Goal: Task Accomplishment & Management: Manage account settings

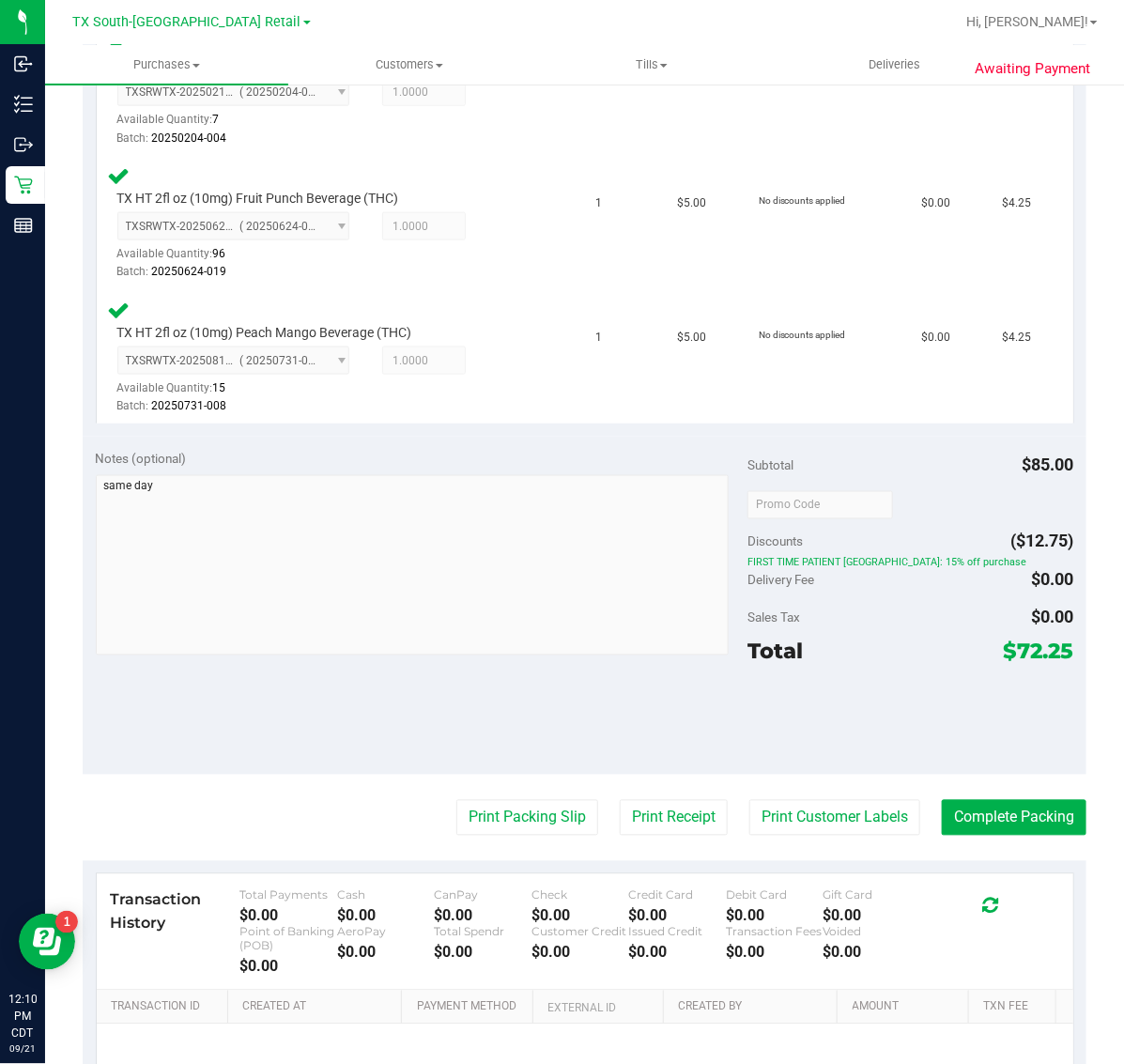
scroll to position [821, 0]
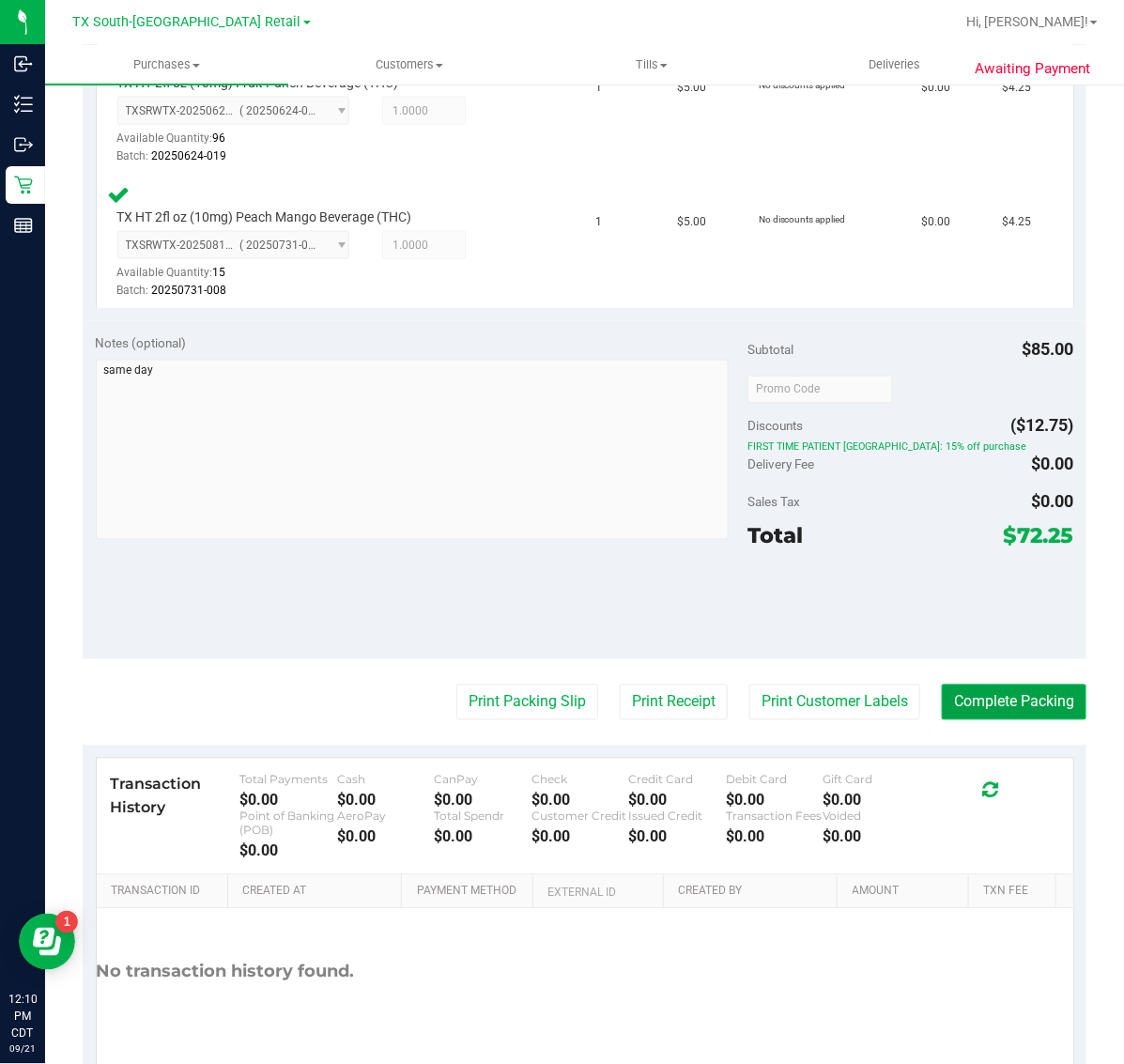
click at [942, 688] on button "Complete Packing" at bounding box center [1014, 702] width 145 height 36
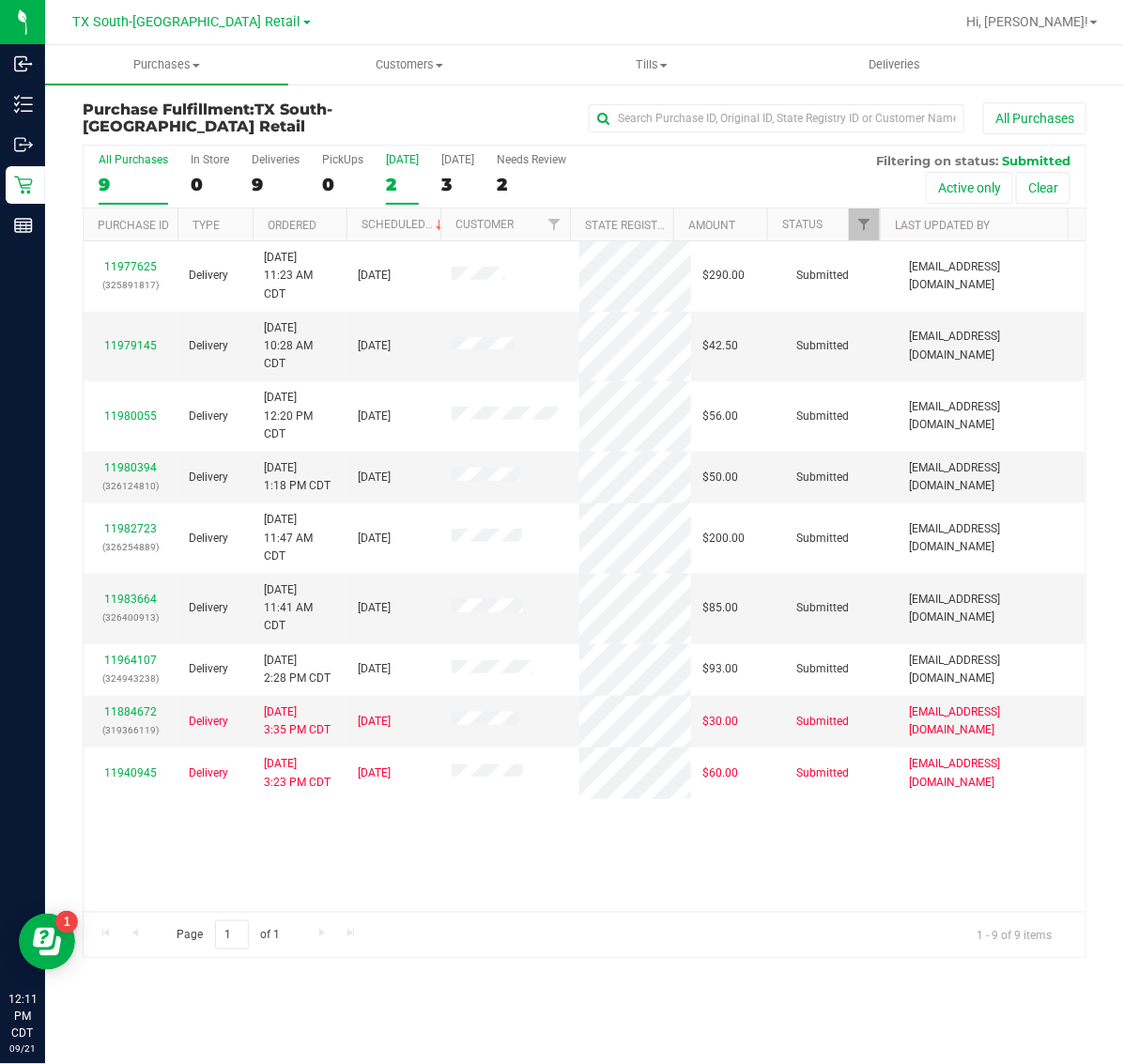
click at [396, 185] on div "2" at bounding box center [402, 184] width 33 height 22
click at [0, 0] on input "[DATE] 2" at bounding box center [0, 0] width 0 height 0
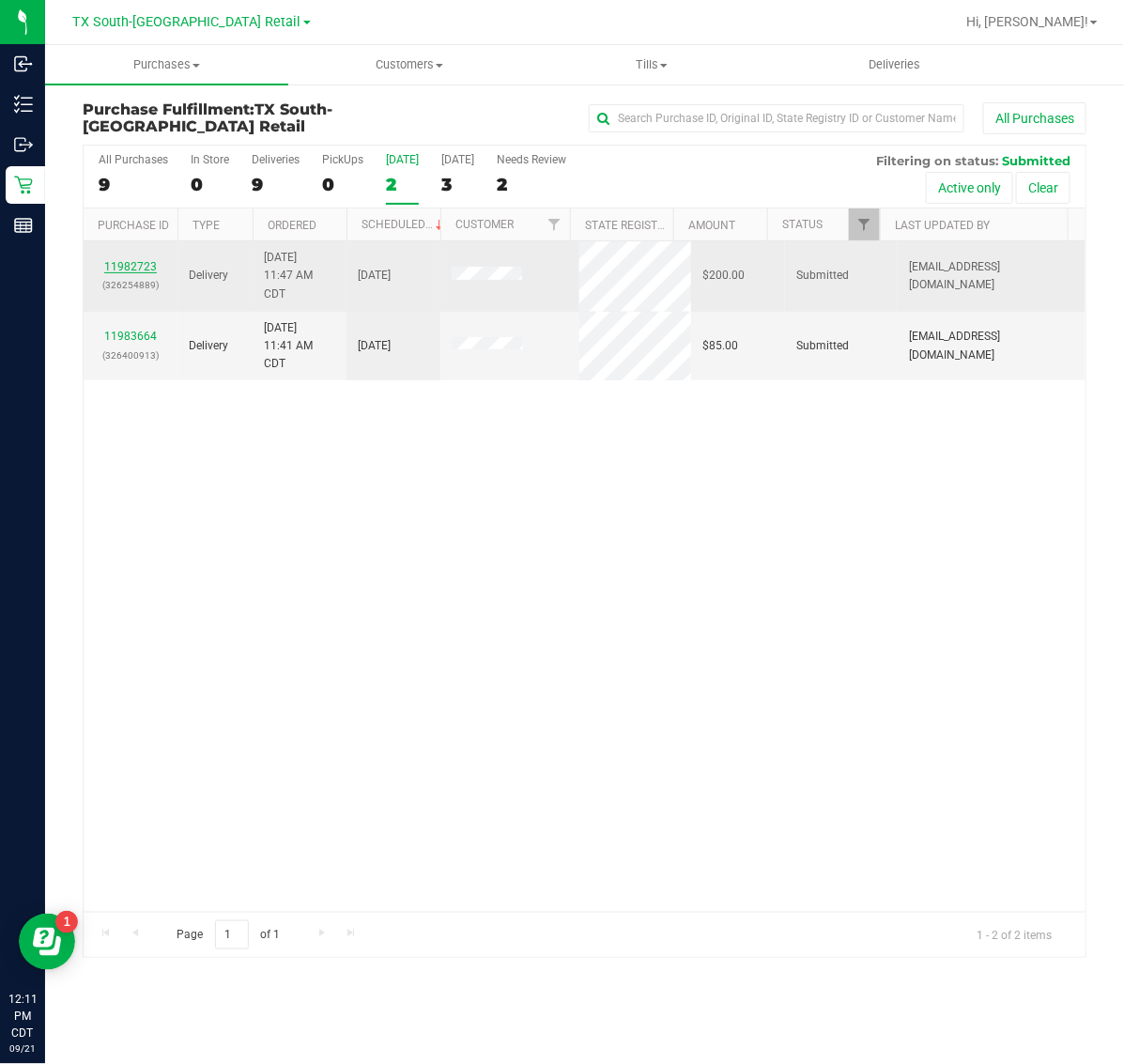
click at [137, 261] on link "11982723" at bounding box center [131, 267] width 53 height 13
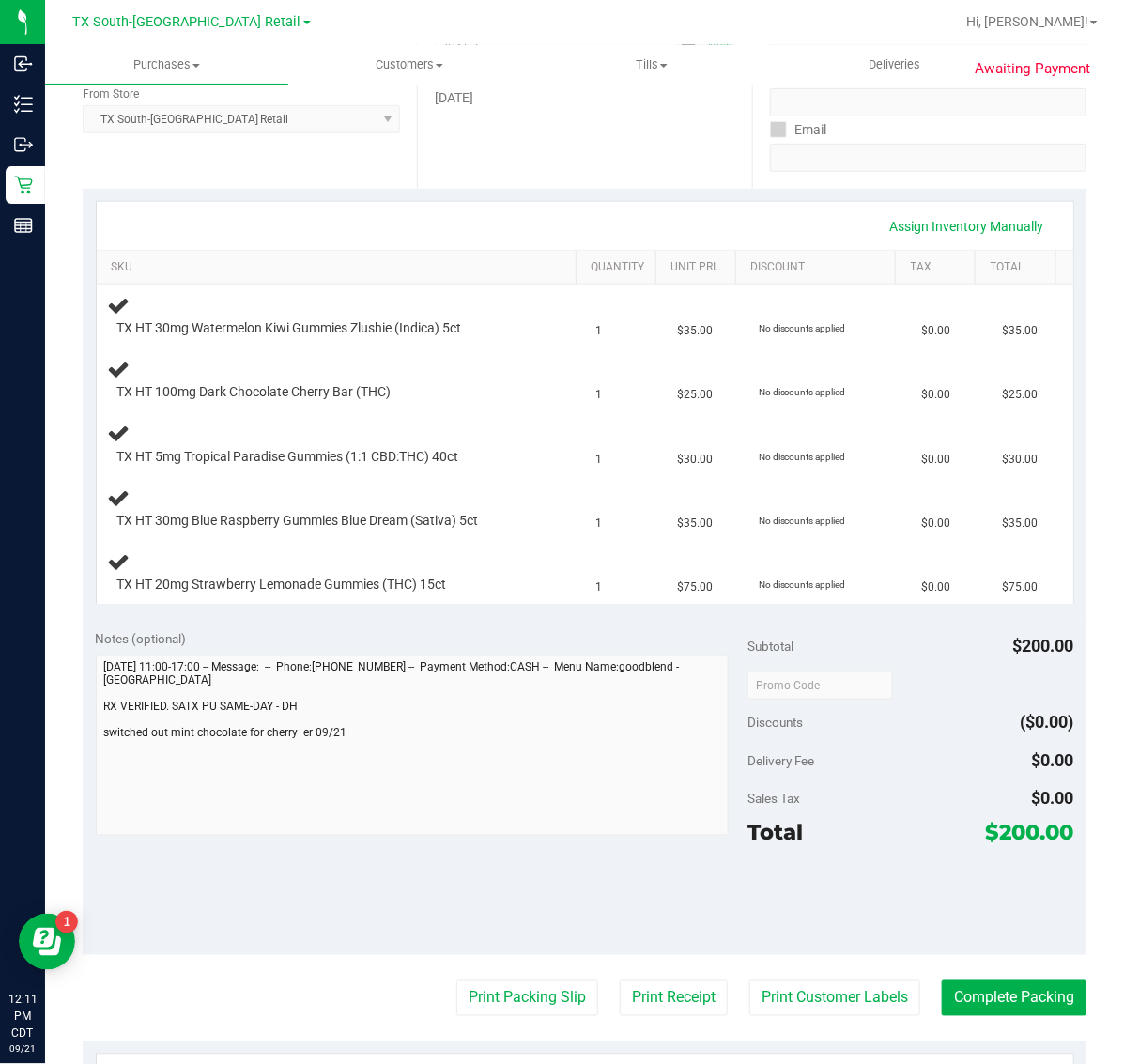
scroll to position [352, 0]
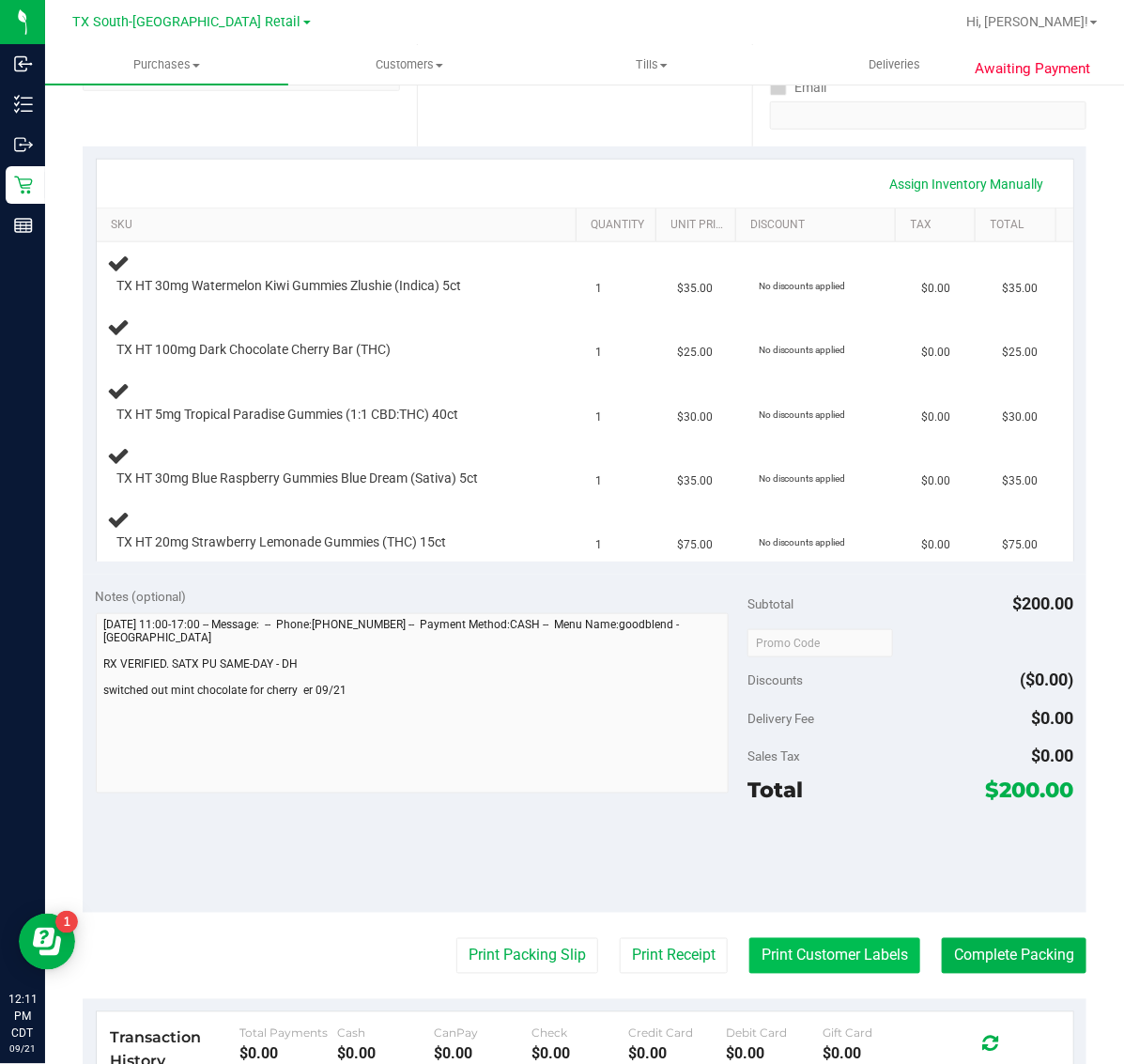
click at [857, 967] on button "Print Customer Labels" at bounding box center [835, 956] width 171 height 36
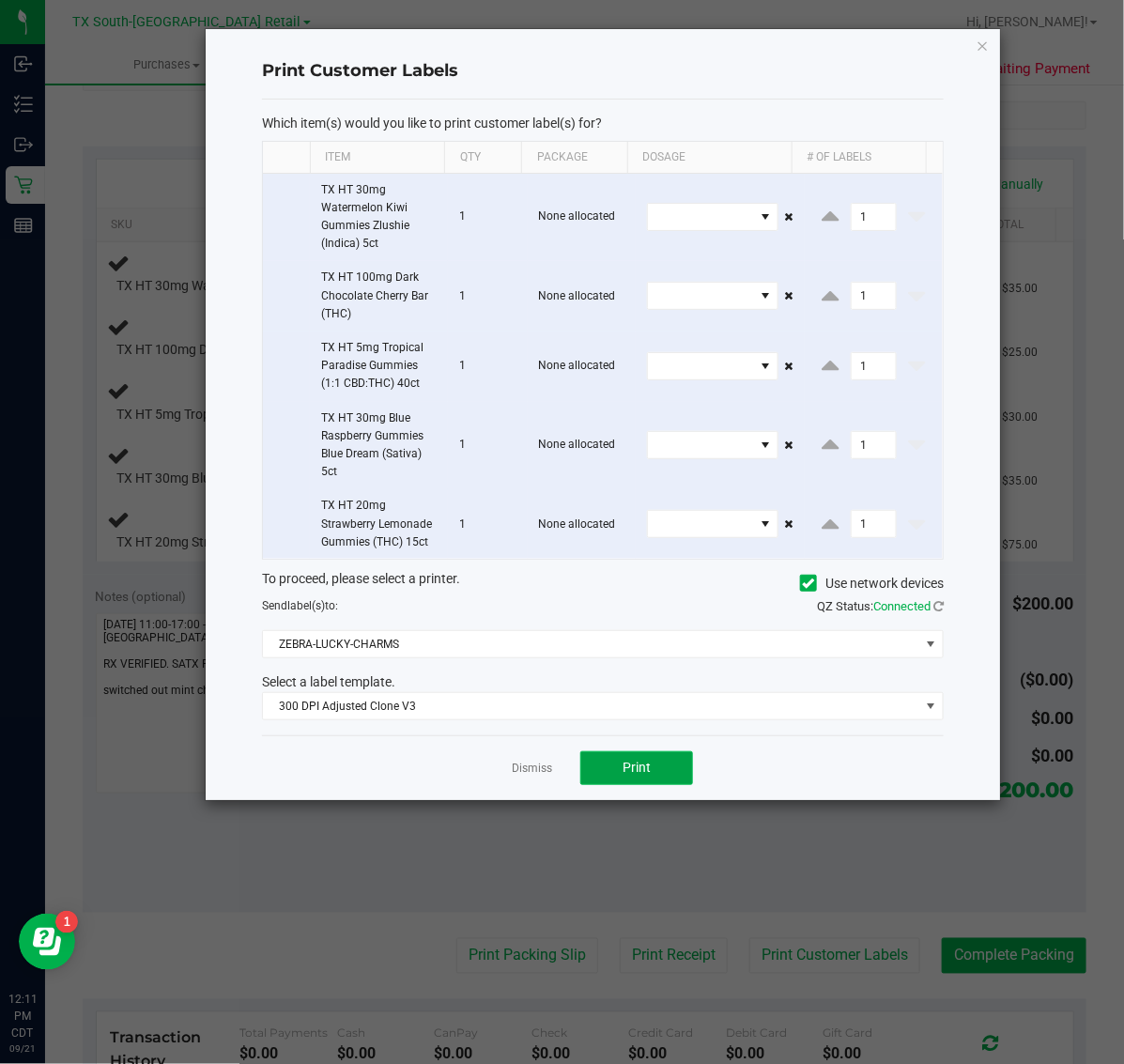
click at [646, 771] on span "Print" at bounding box center [636, 767] width 28 height 15
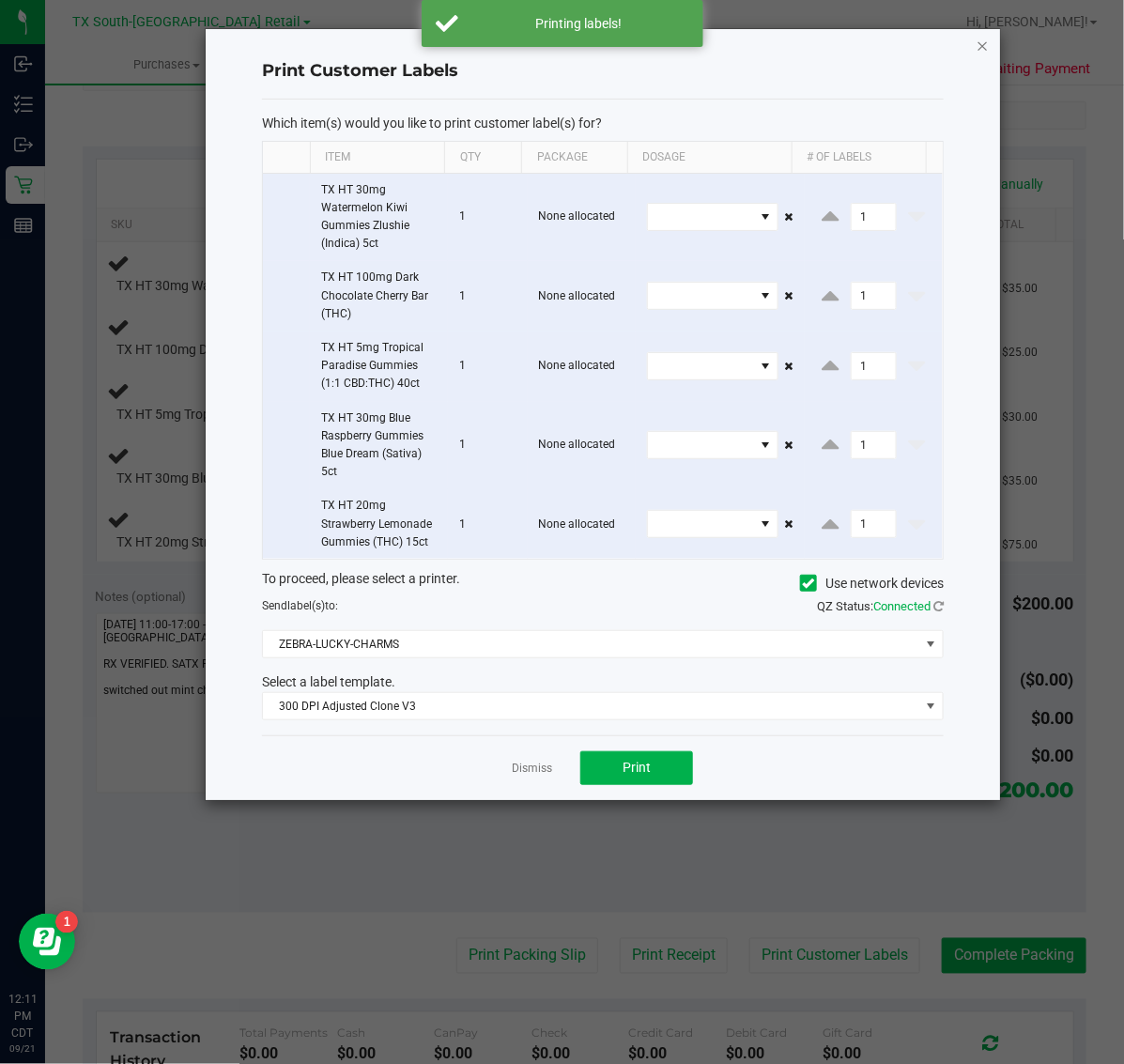
click at [983, 42] on icon "button" at bounding box center [983, 45] width 13 height 23
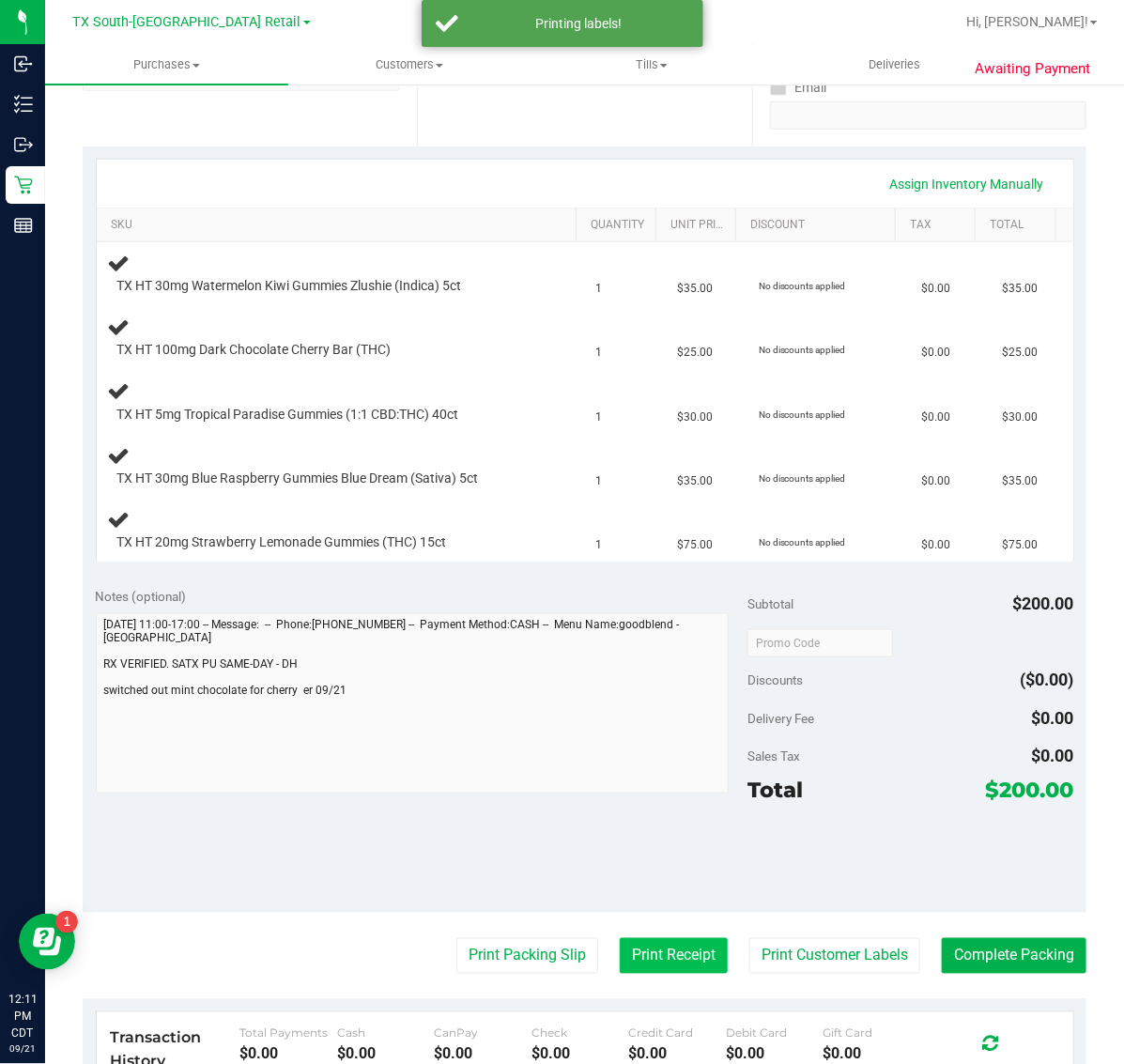
click at [681, 960] on button "Print Receipt" at bounding box center [673, 956] width 108 height 36
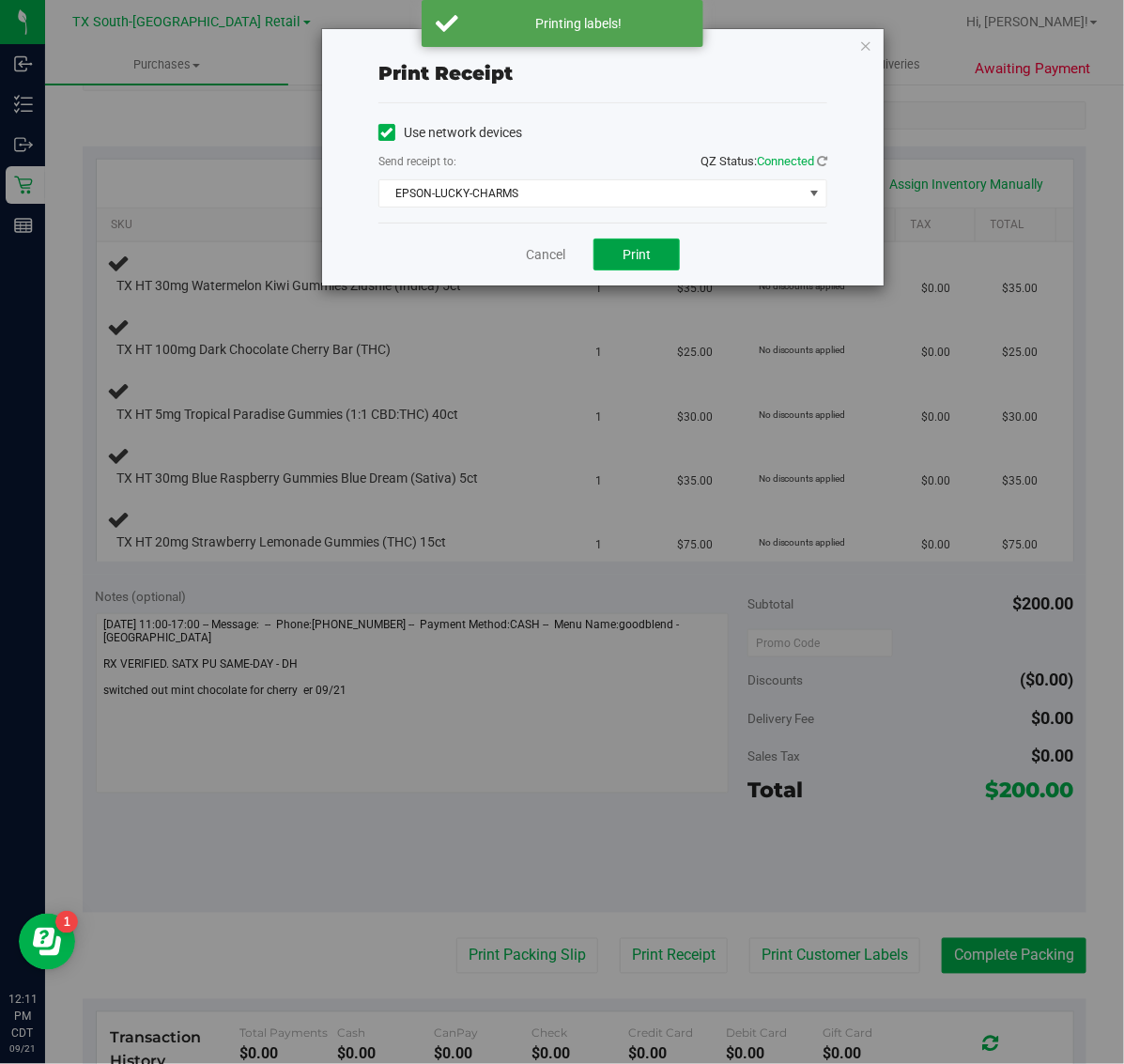
click at [602, 259] on button "Print" at bounding box center [636, 255] width 86 height 32
click at [859, 35] on icon "button" at bounding box center [866, 45] width 13 height 23
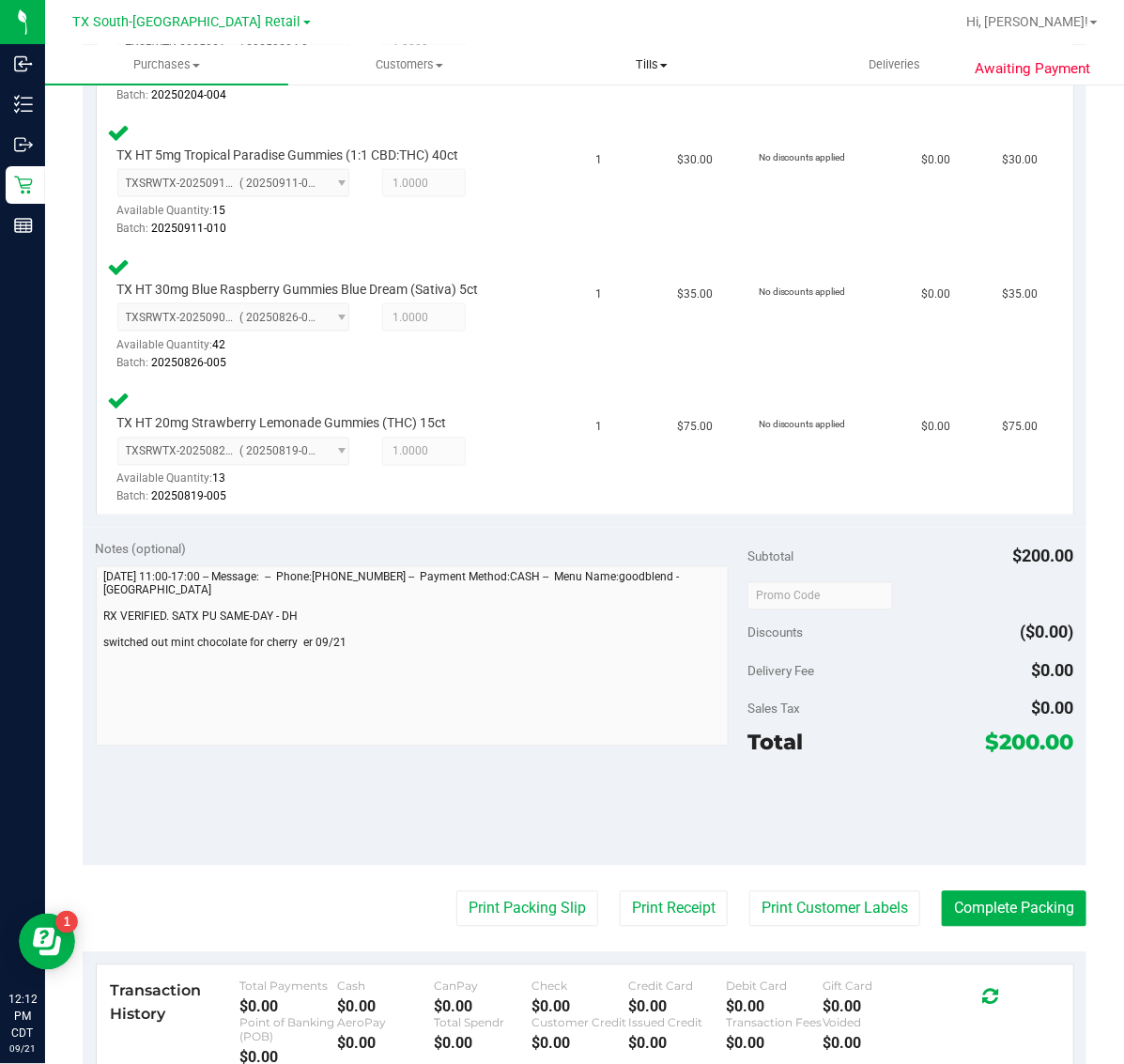
scroll to position [808, 0]
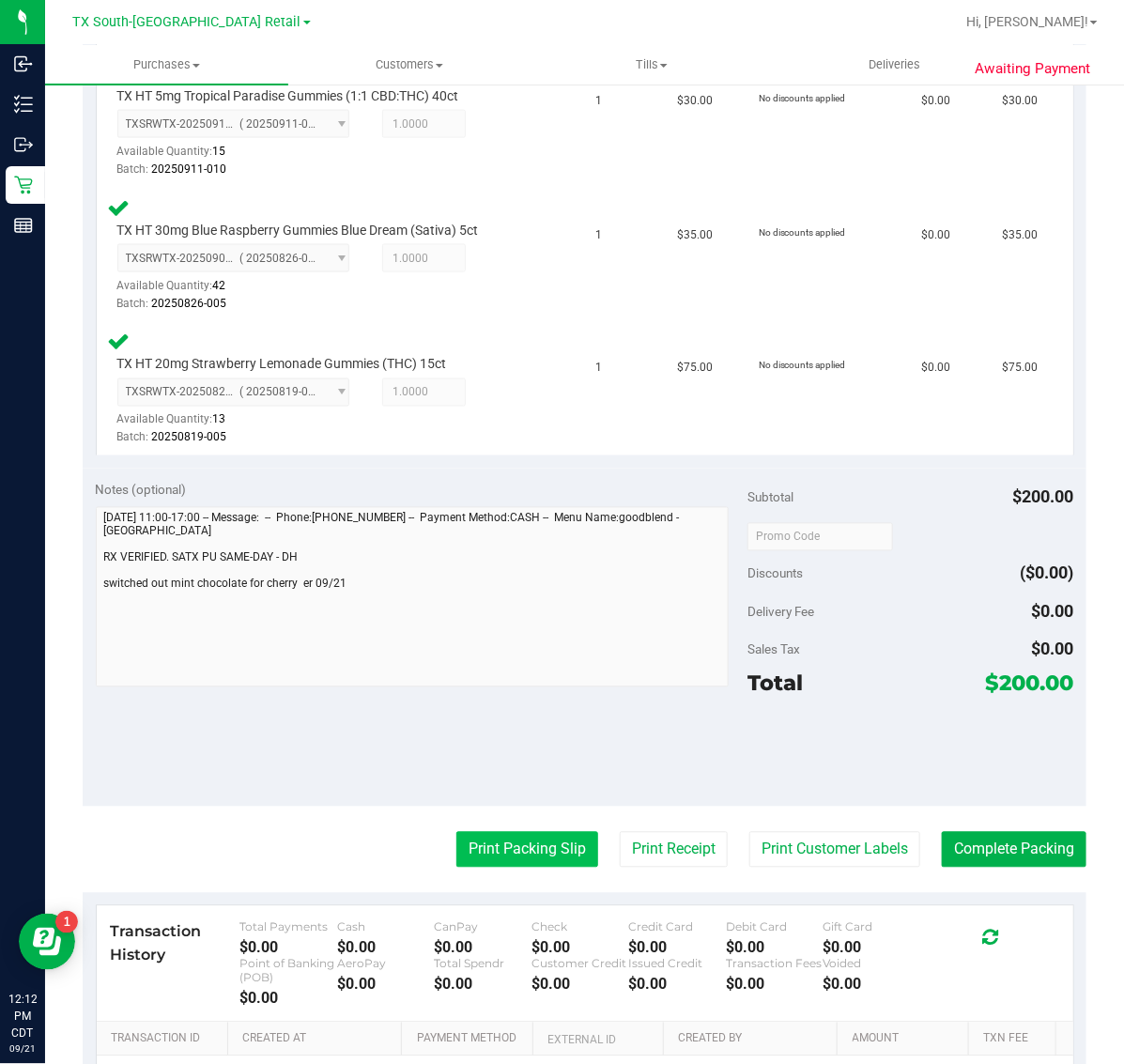
click at [527, 841] on button "Print Packing Slip" at bounding box center [527, 850] width 142 height 36
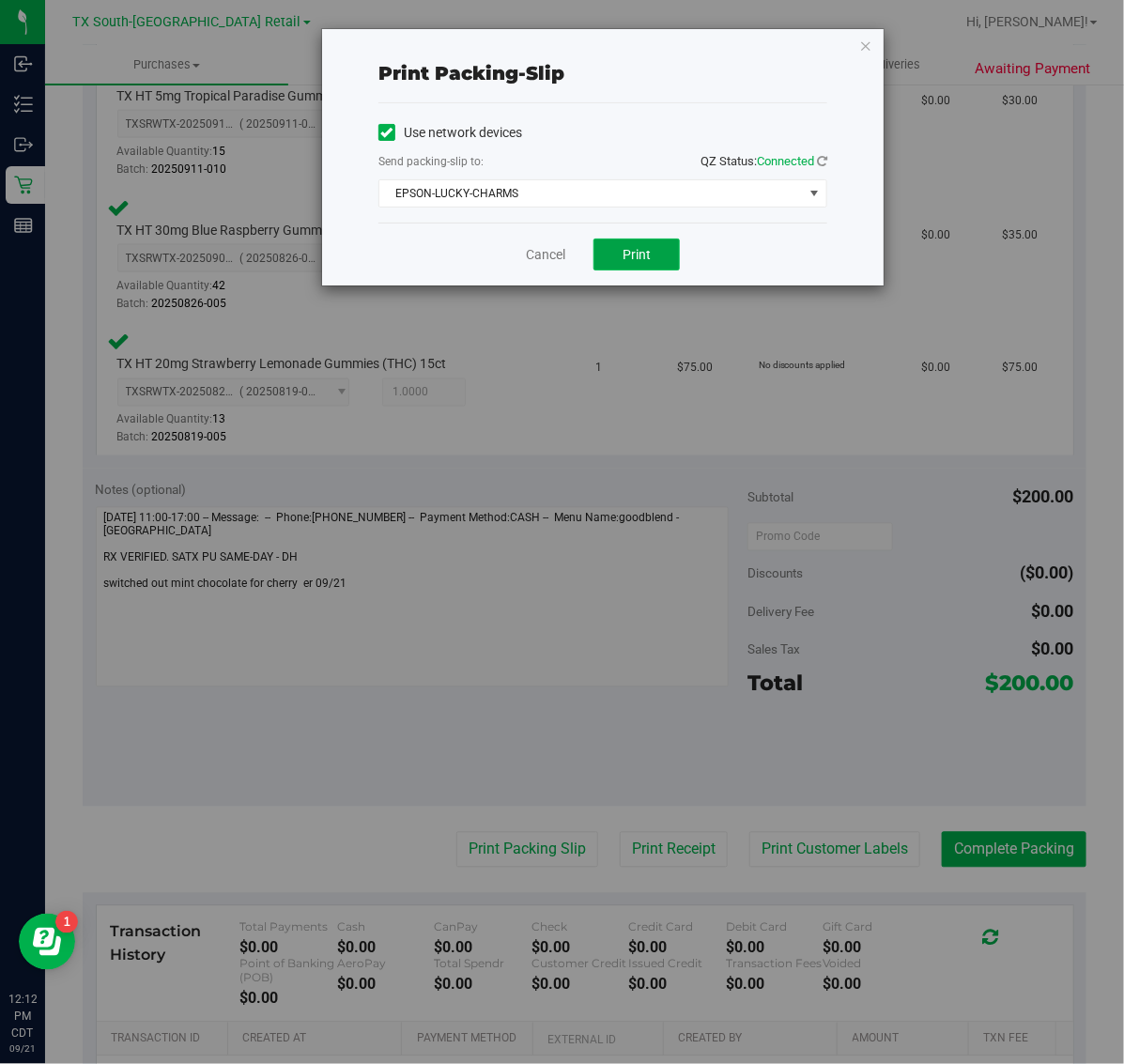
click at [648, 271] on button "Print" at bounding box center [636, 255] width 86 height 32
click at [871, 36] on icon "button" at bounding box center [866, 45] width 13 height 23
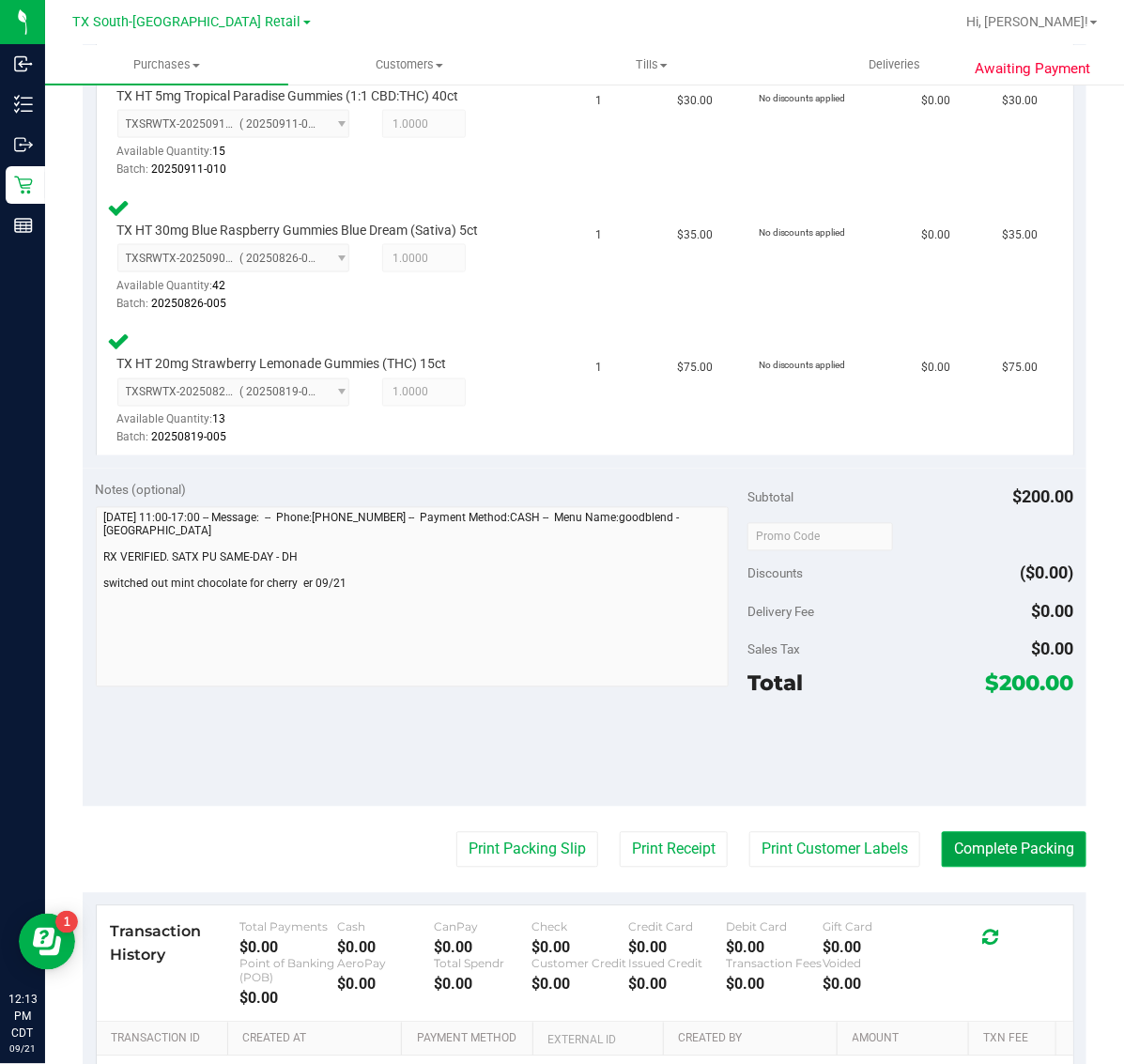
click at [984, 836] on button "Complete Packing" at bounding box center [1014, 850] width 145 height 36
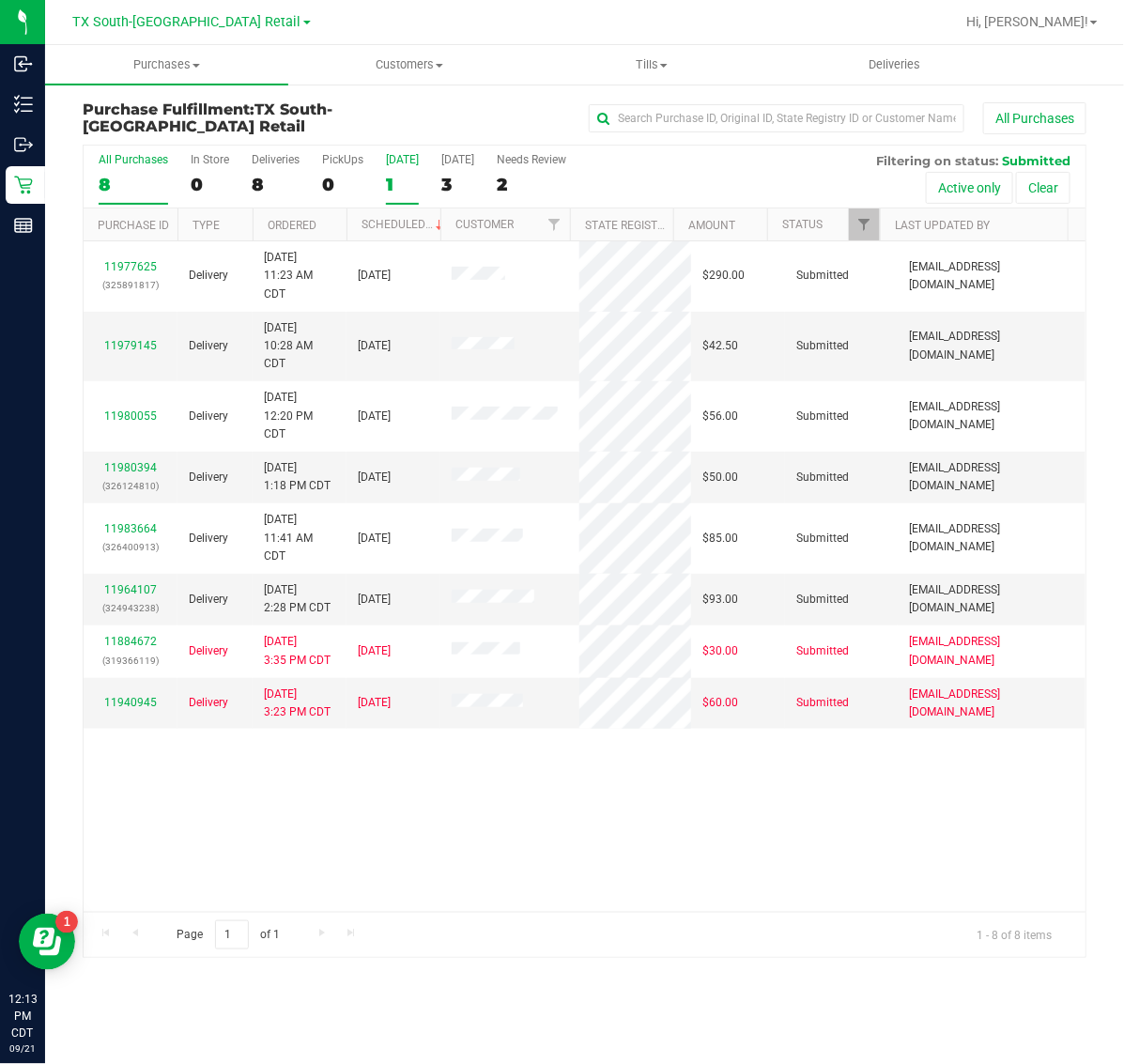
click at [398, 172] on label "[DATE] 1" at bounding box center [402, 179] width 33 height 52
click at [0, 0] on input "[DATE] 1" at bounding box center [0, 0] width 0 height 0
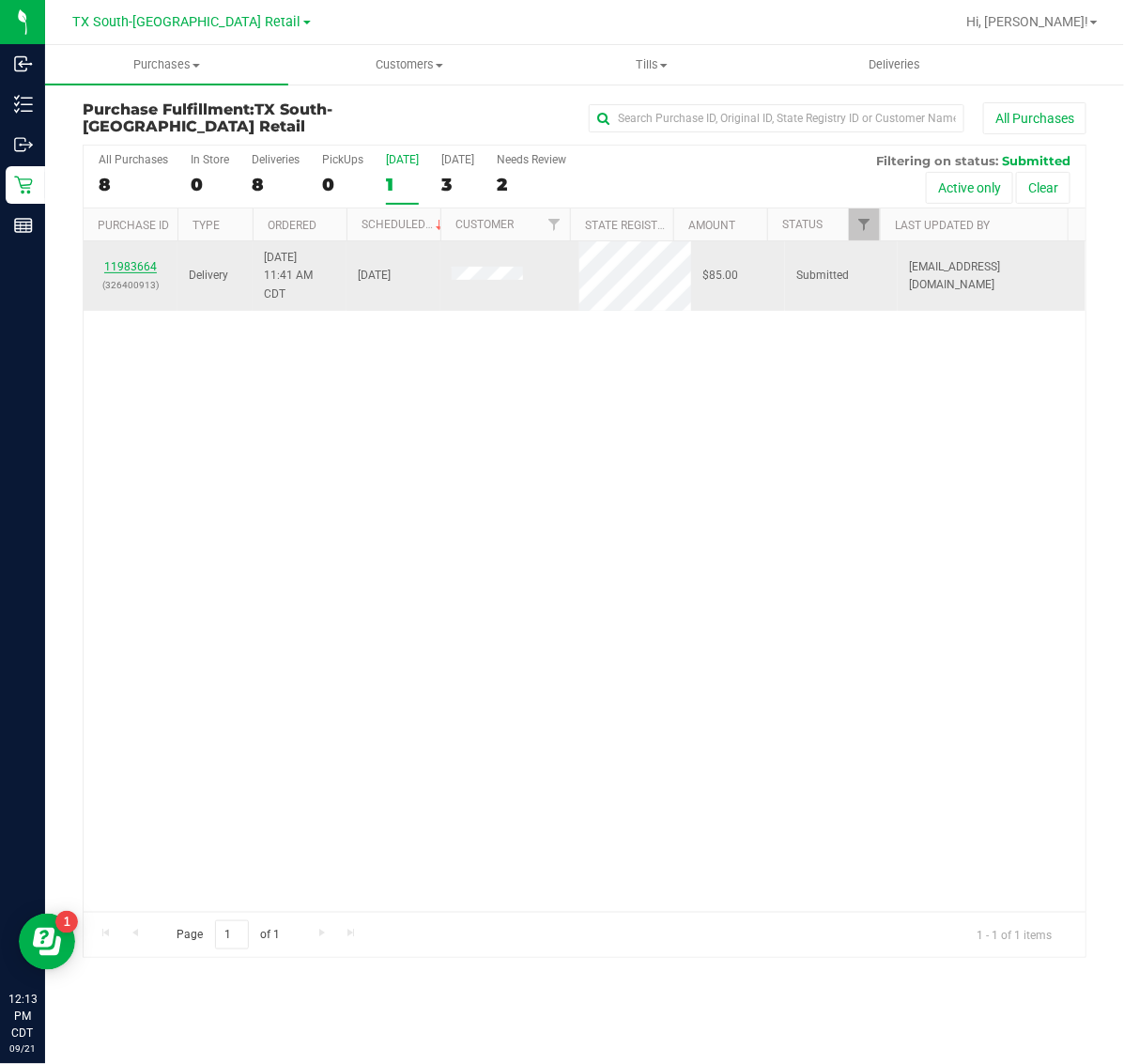
click at [125, 266] on link "11983664" at bounding box center [131, 267] width 53 height 13
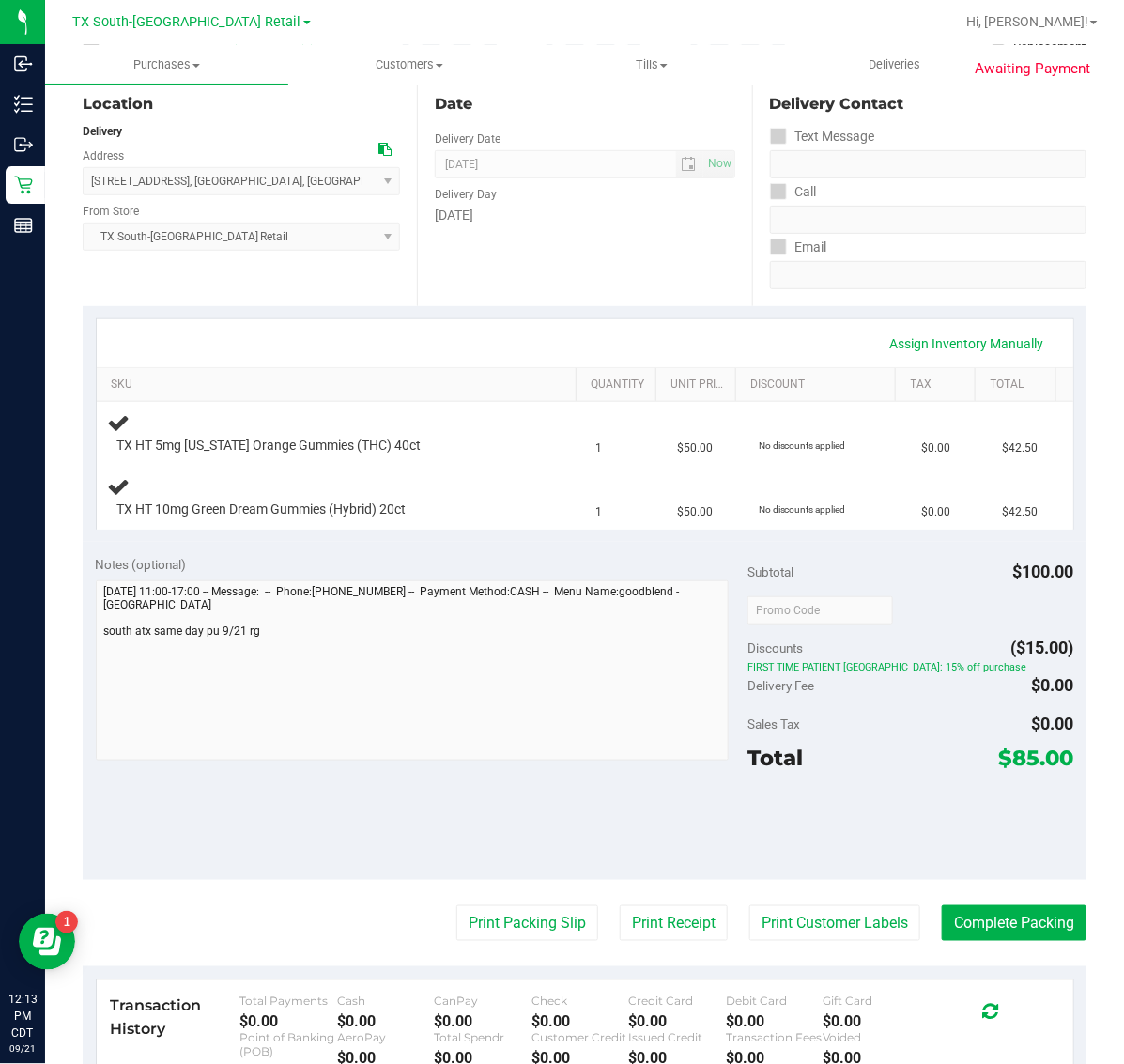
scroll to position [341, 0]
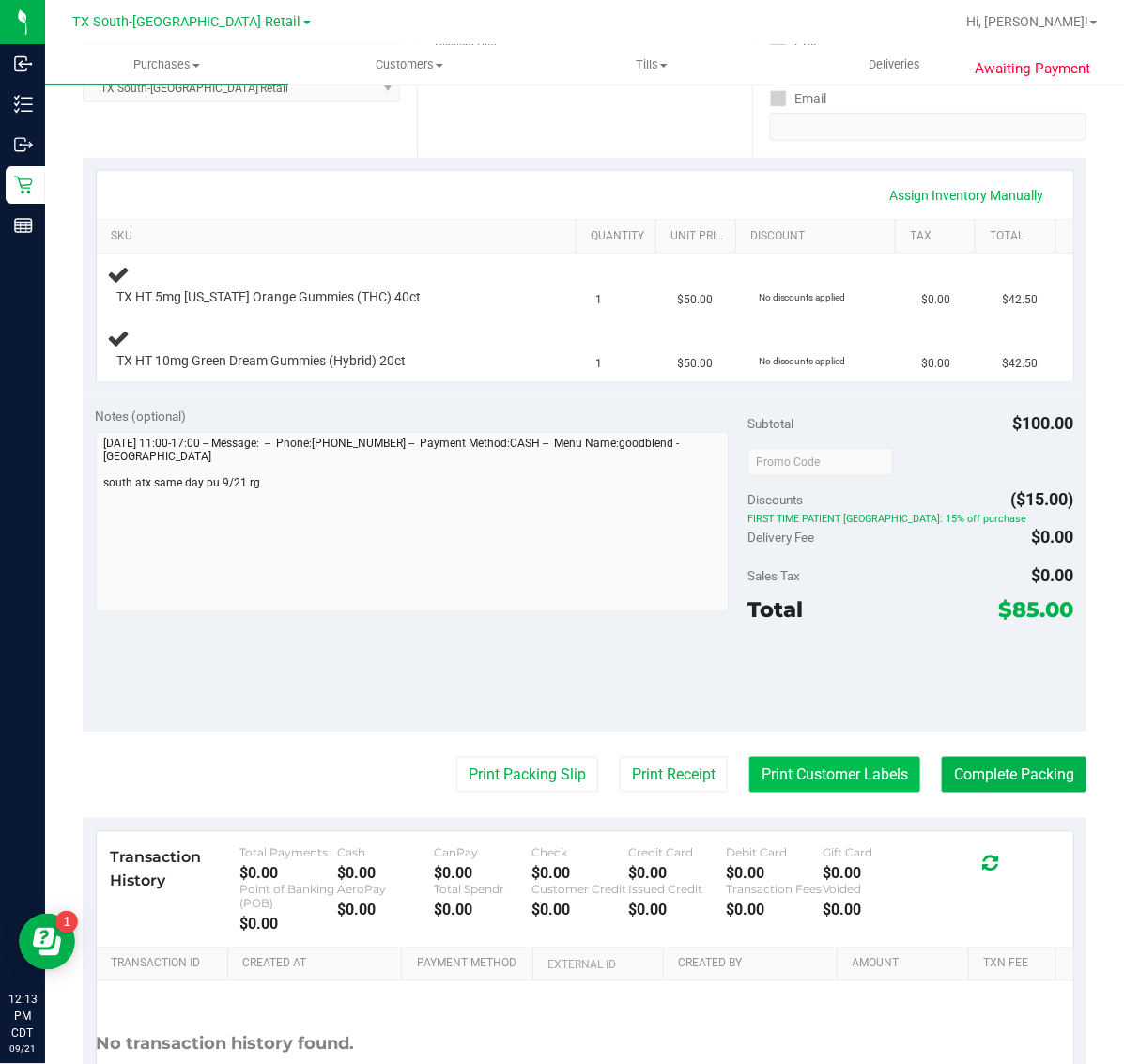
click at [837, 768] on button "Print Customer Labels" at bounding box center [835, 775] width 171 height 36
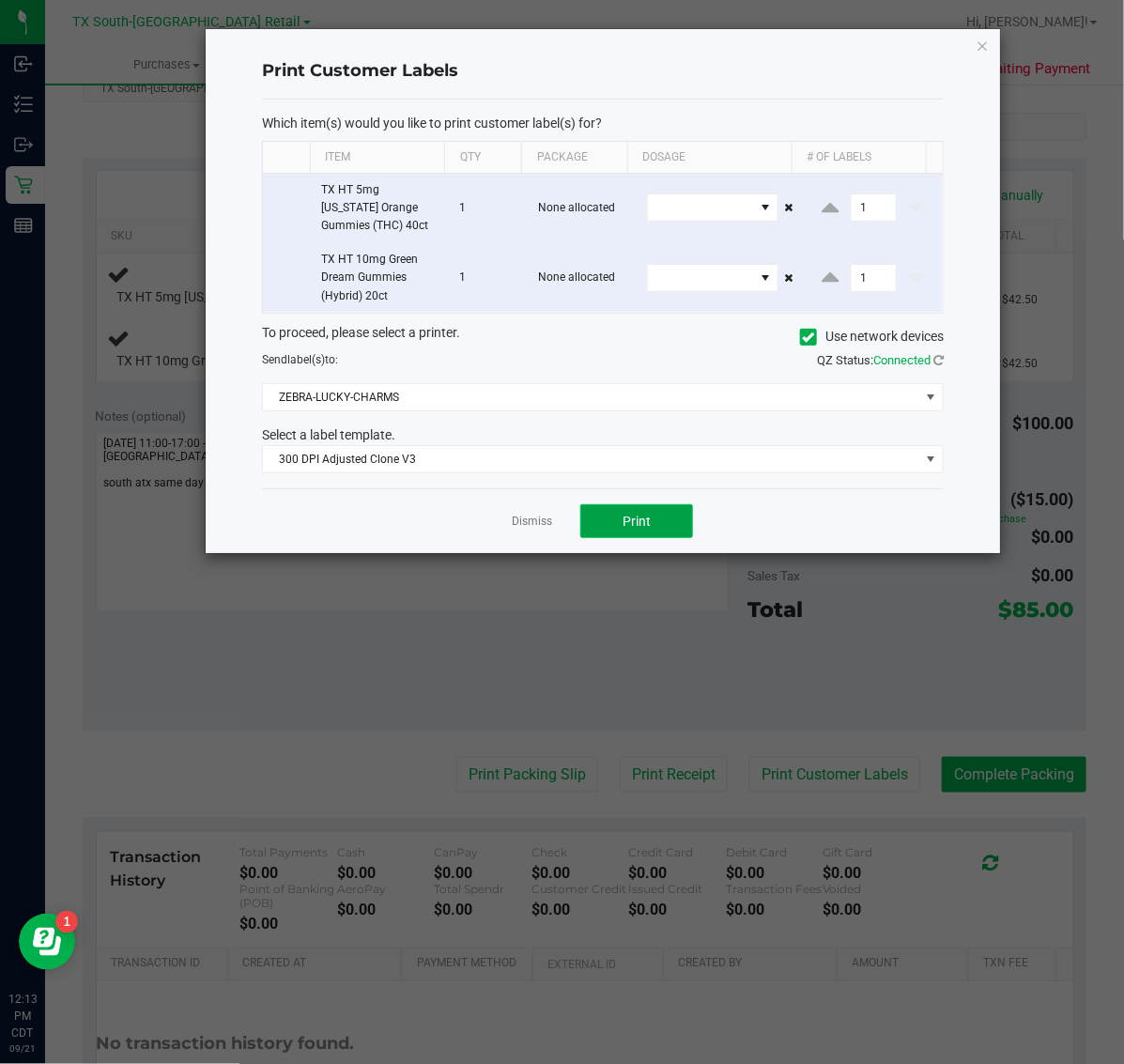
click at [674, 533] on button "Print" at bounding box center [636, 521] width 113 height 34
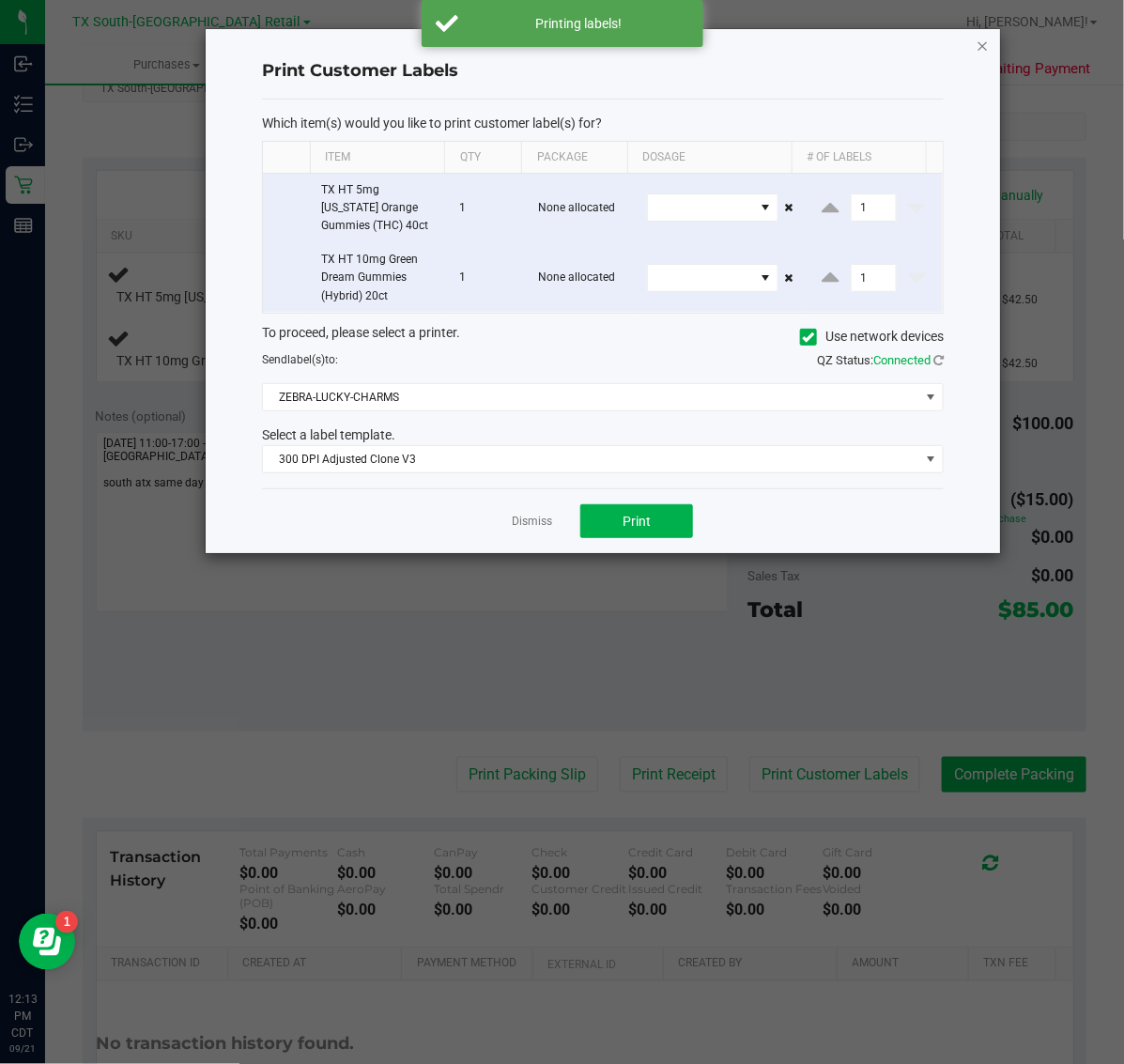
click at [982, 50] on icon "button" at bounding box center [983, 45] width 13 height 23
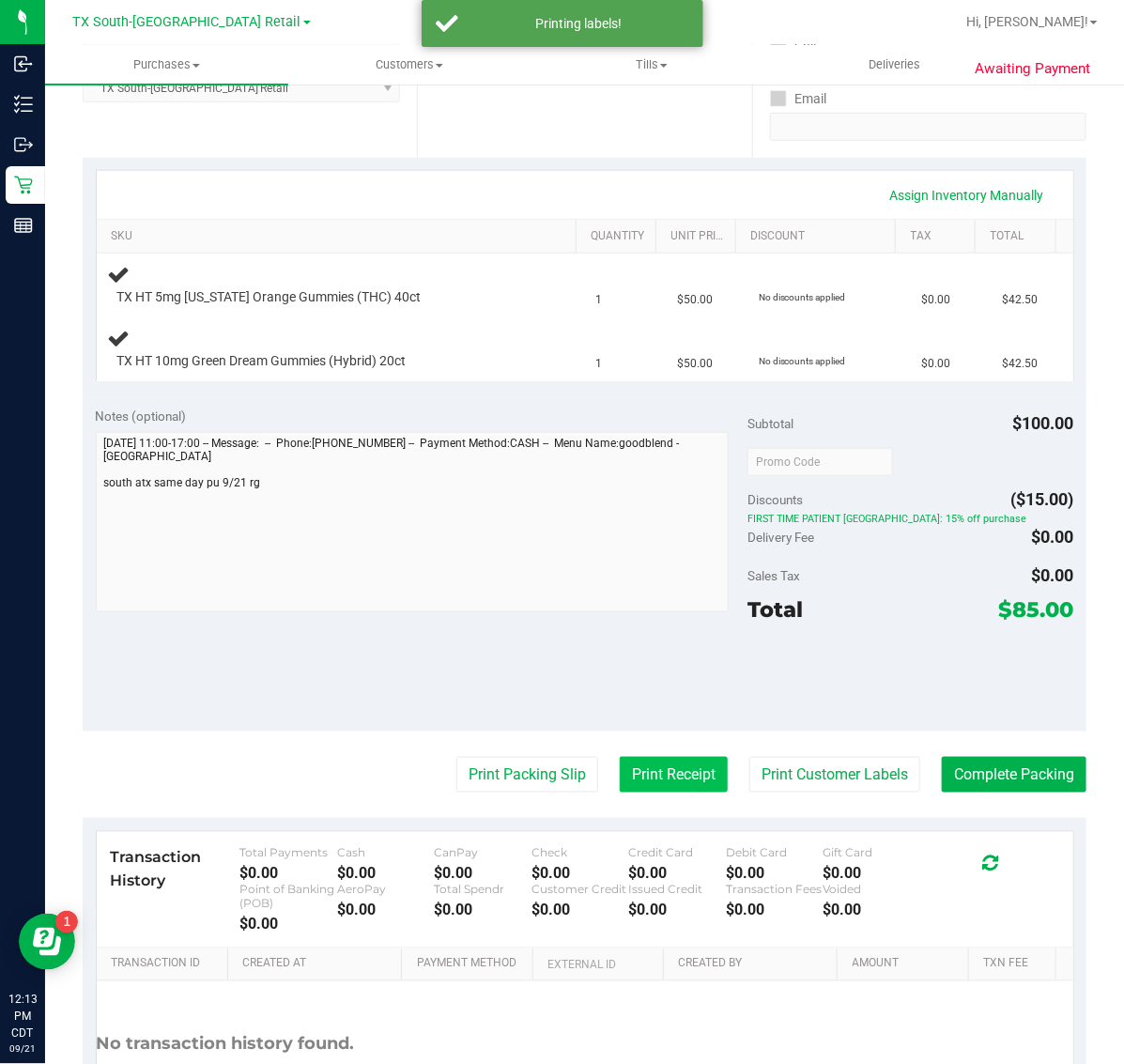
click at [648, 763] on button "Print Receipt" at bounding box center [673, 775] width 108 height 36
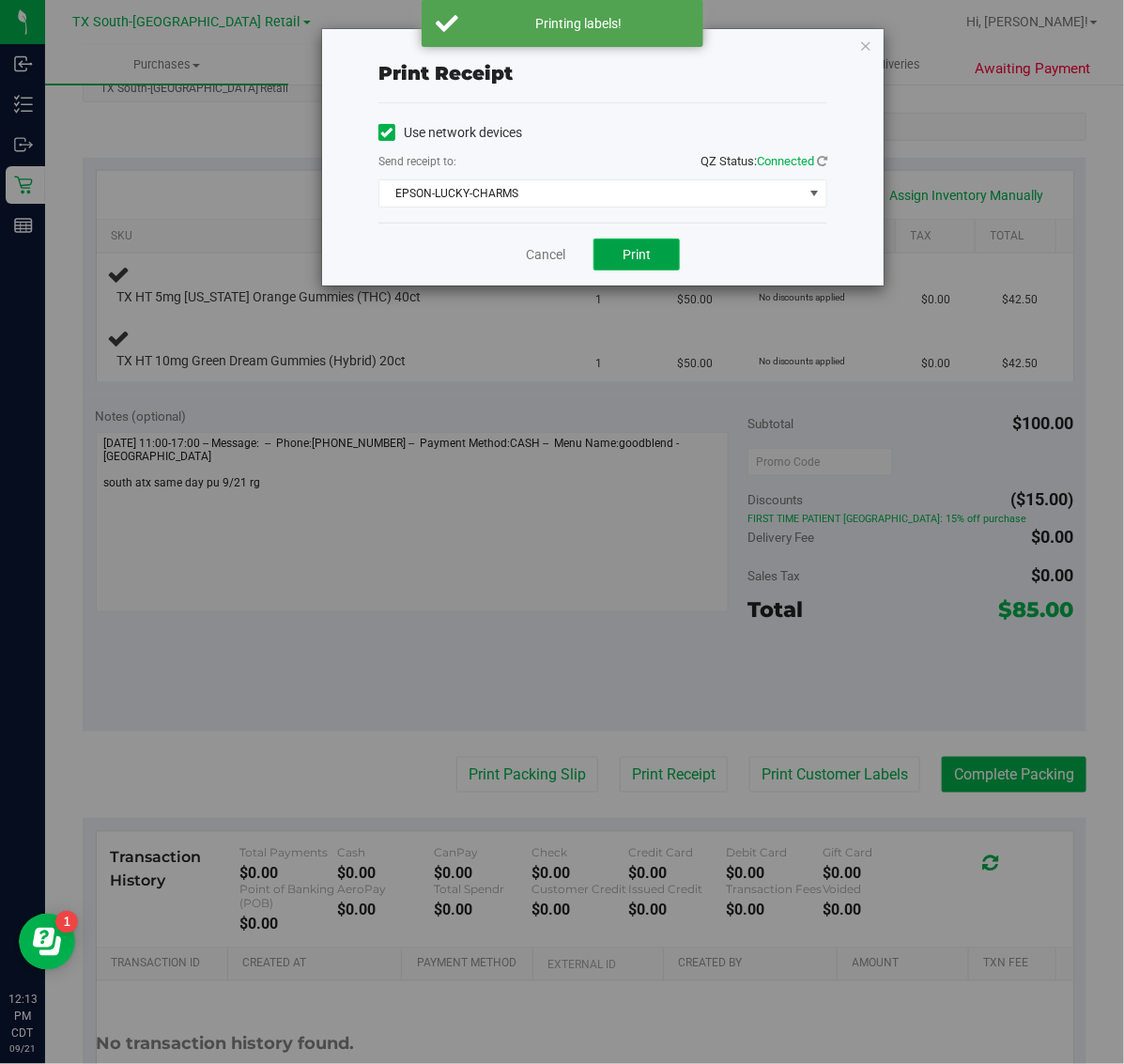
click at [624, 251] on span "Print" at bounding box center [636, 255] width 28 height 15
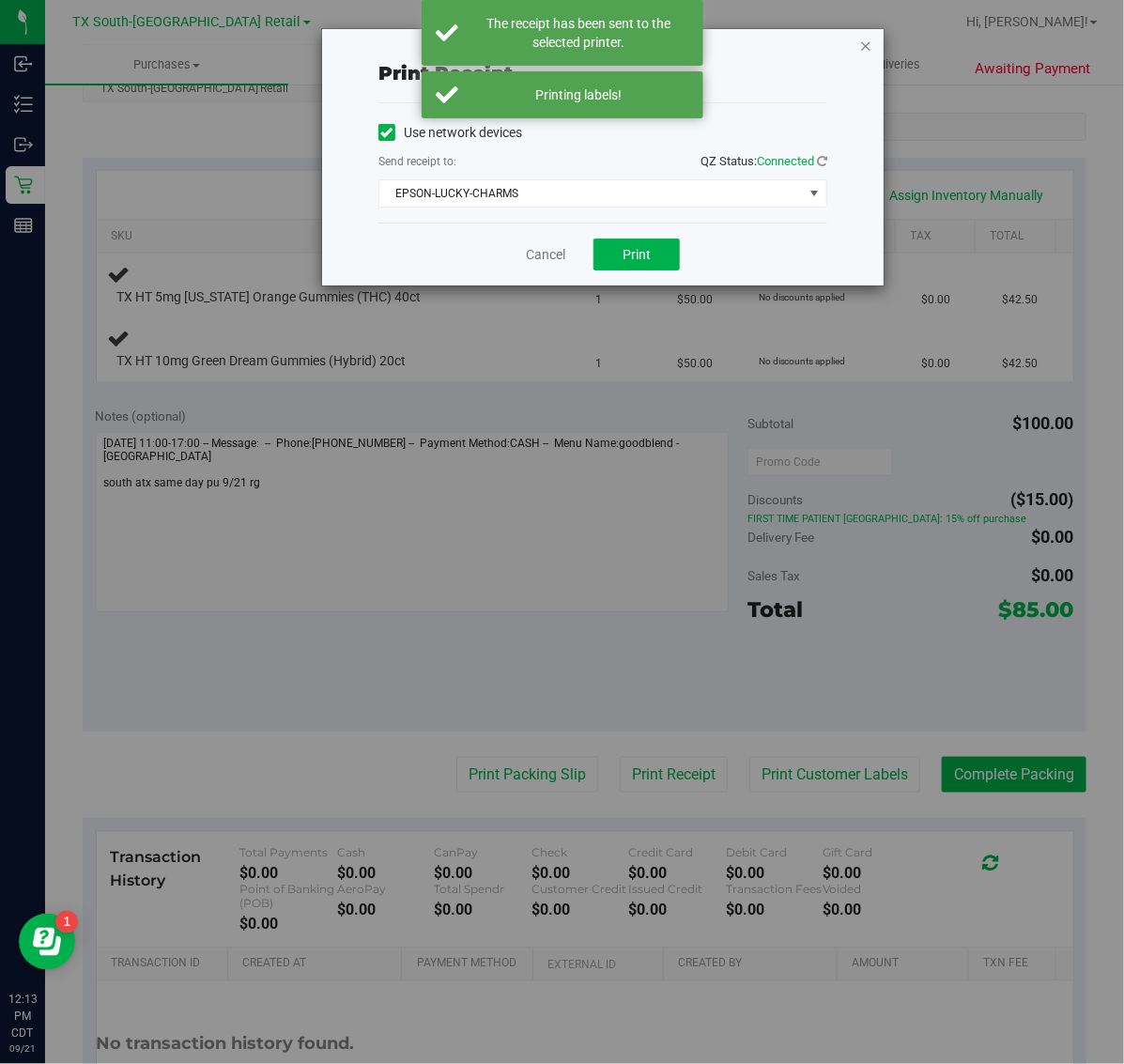
click at [866, 40] on icon "button" at bounding box center [866, 45] width 13 height 23
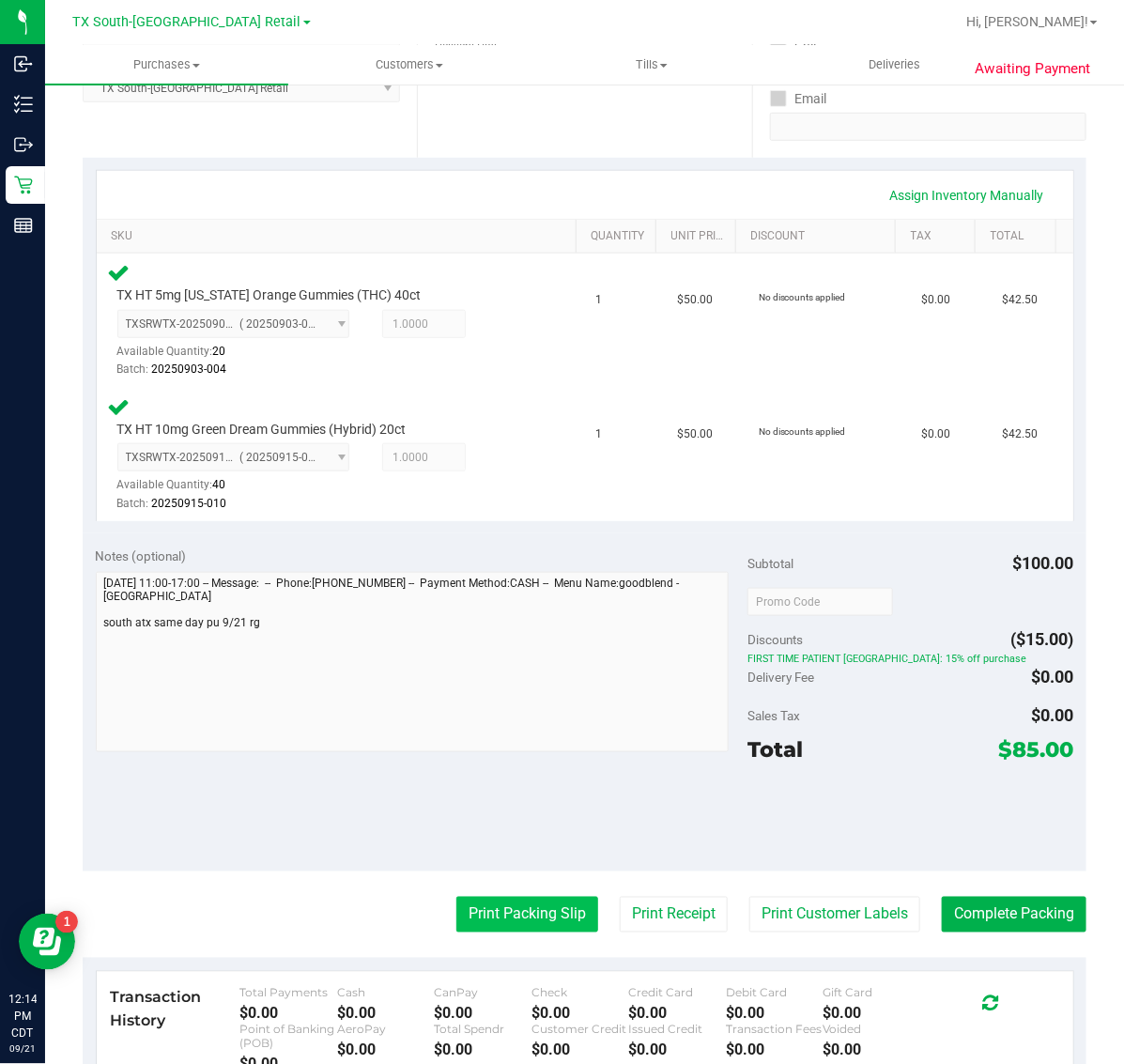
click at [507, 909] on button "Print Packing Slip" at bounding box center [527, 915] width 142 height 36
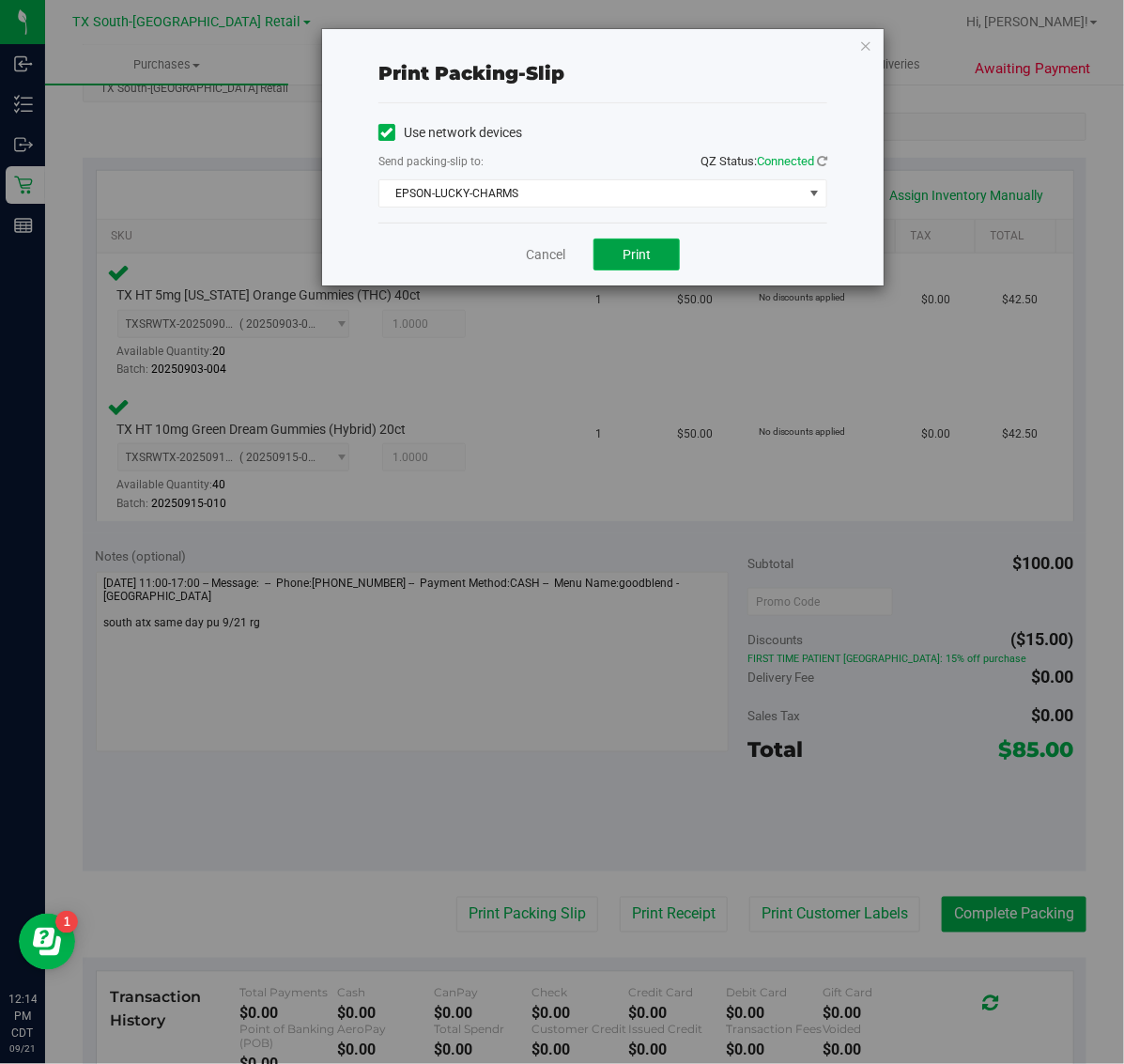
click at [640, 245] on button "Print" at bounding box center [636, 255] width 86 height 32
click at [866, 48] on icon "button" at bounding box center [866, 45] width 13 height 23
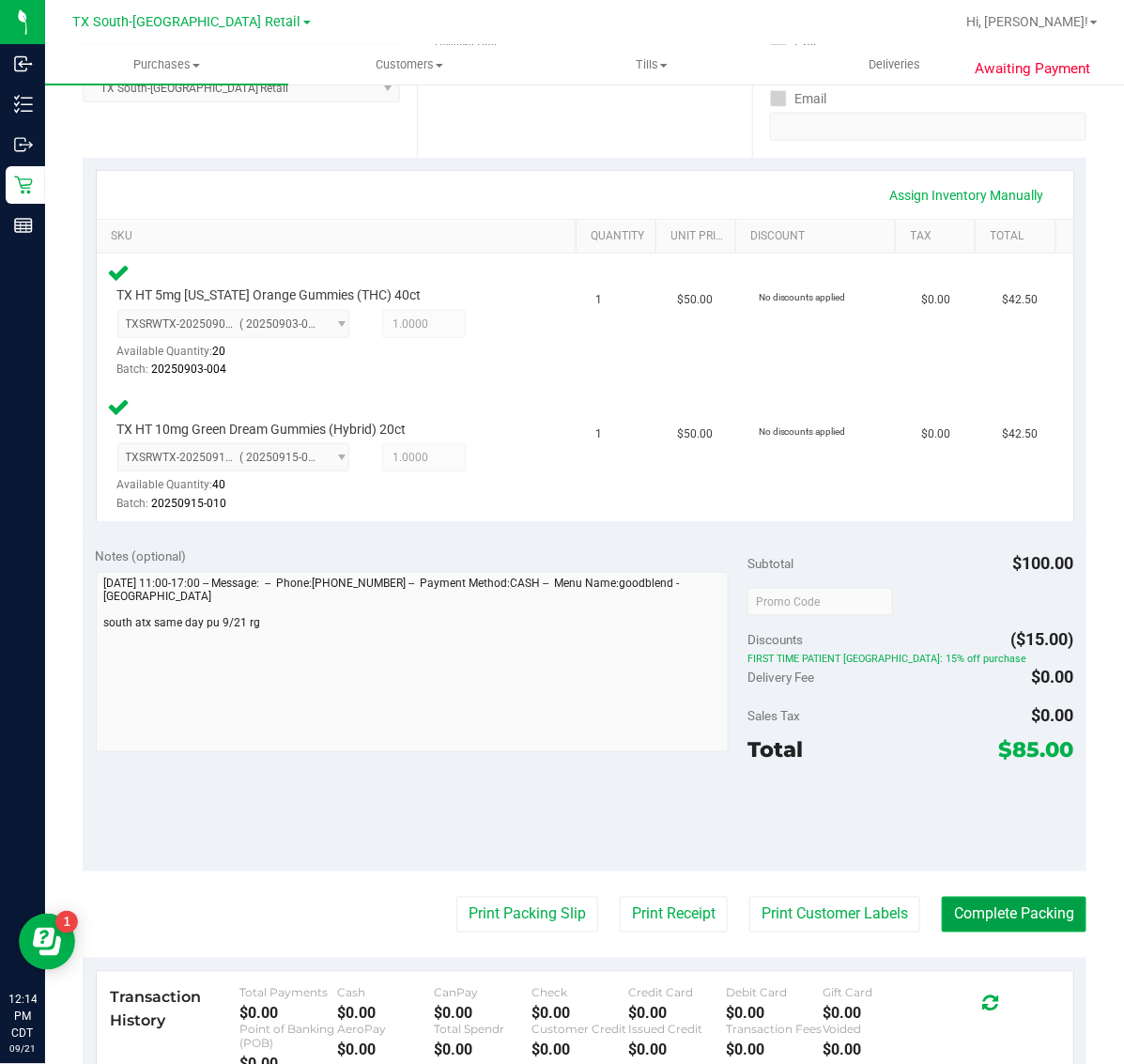
click at [989, 909] on button "Complete Packing" at bounding box center [1014, 915] width 145 height 36
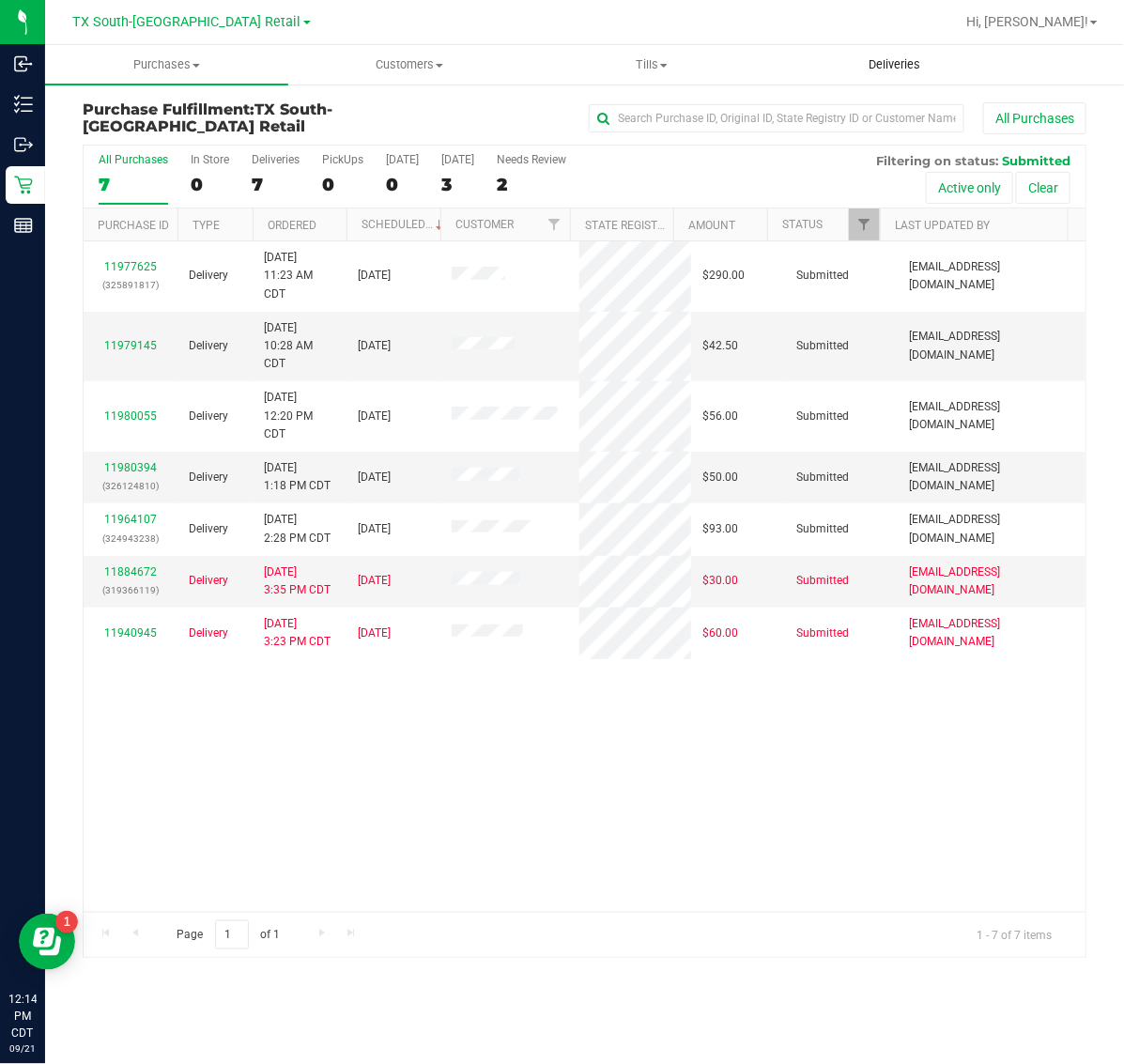
click at [892, 56] on span "Deliveries" at bounding box center [894, 65] width 102 height 17
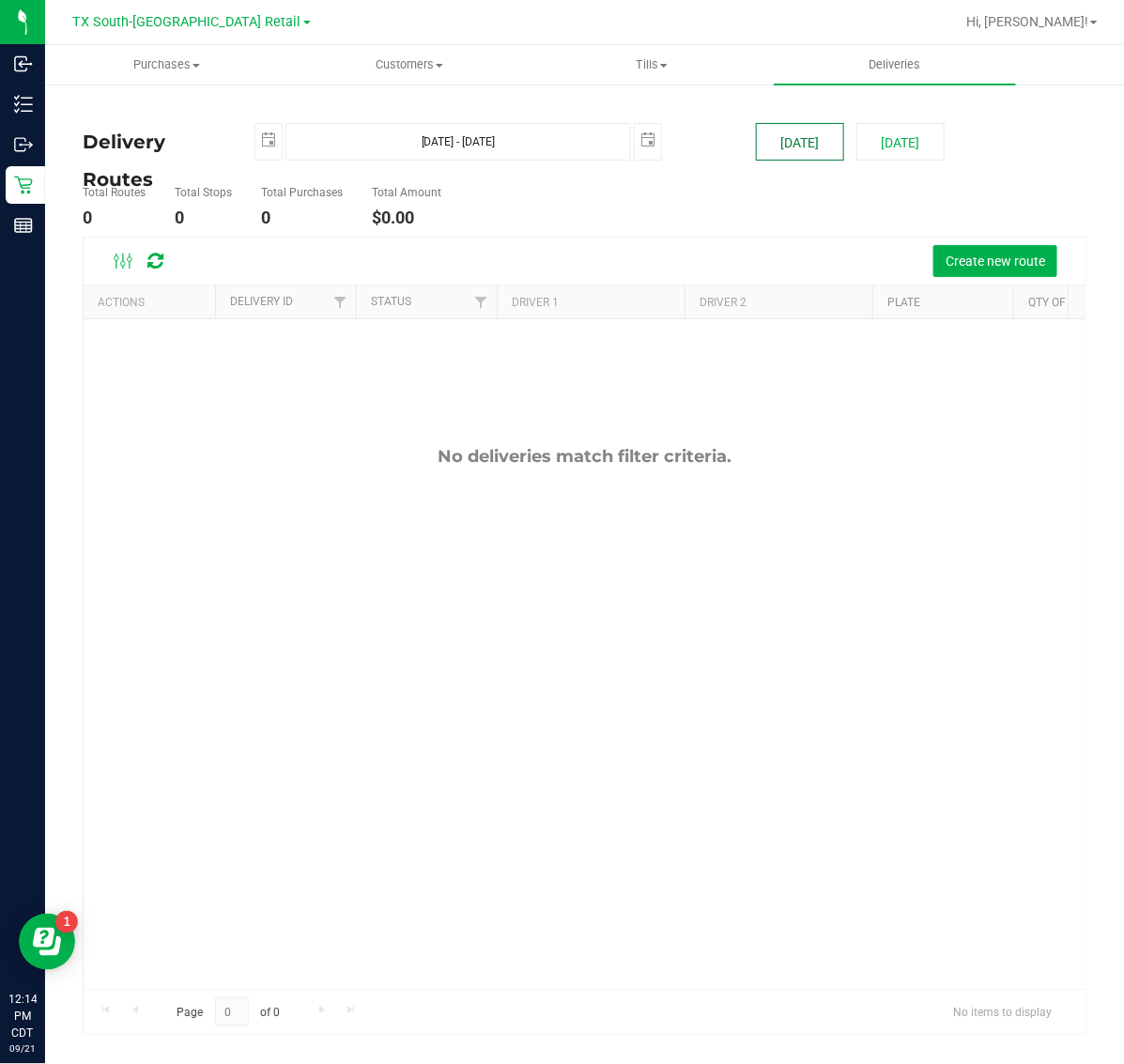
click at [776, 149] on button "[DATE]" at bounding box center [800, 142] width 88 height 38
type input "[DATE] - [DATE]"
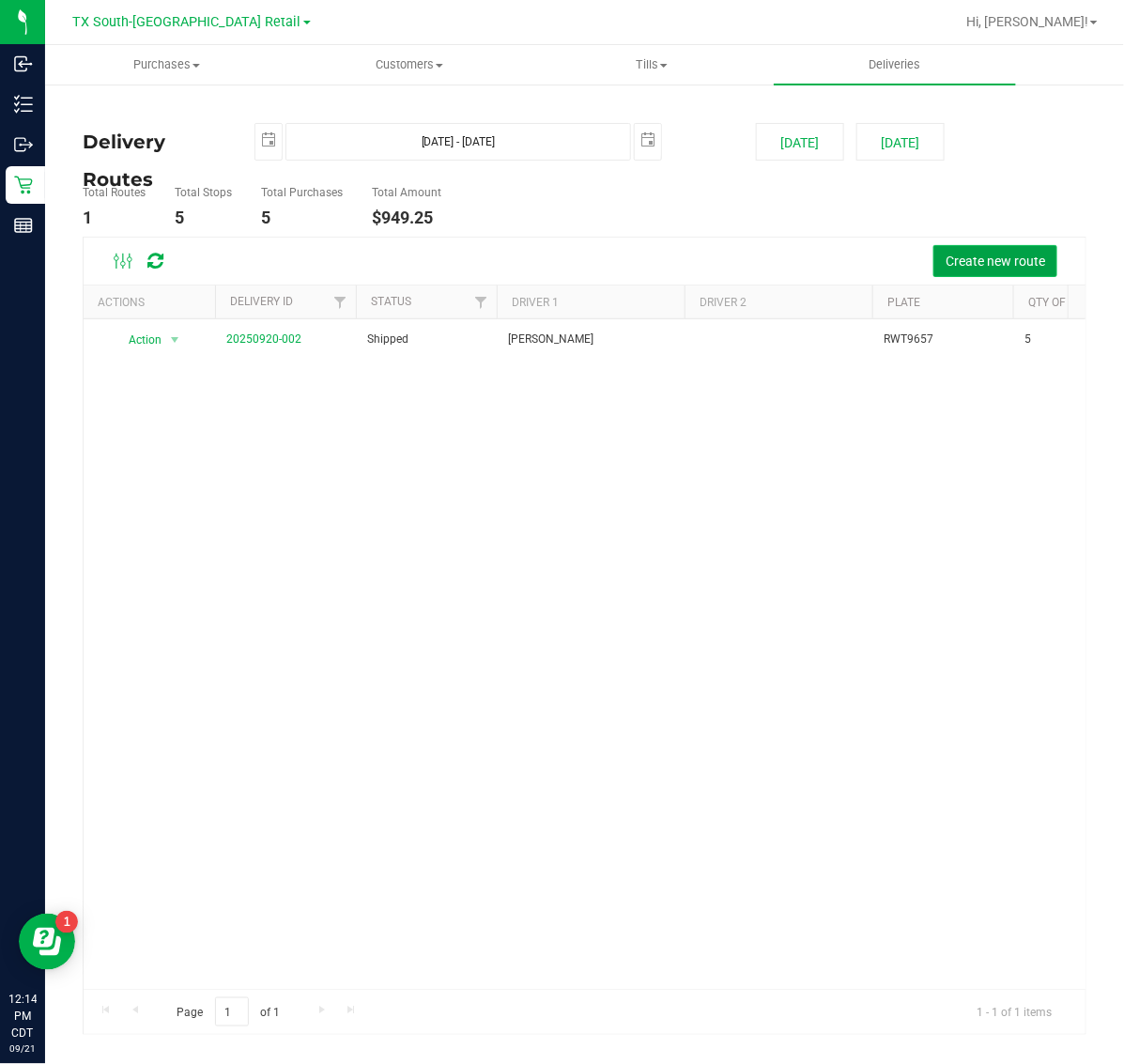
click at [1016, 259] on span "Create new route" at bounding box center [995, 261] width 100 height 15
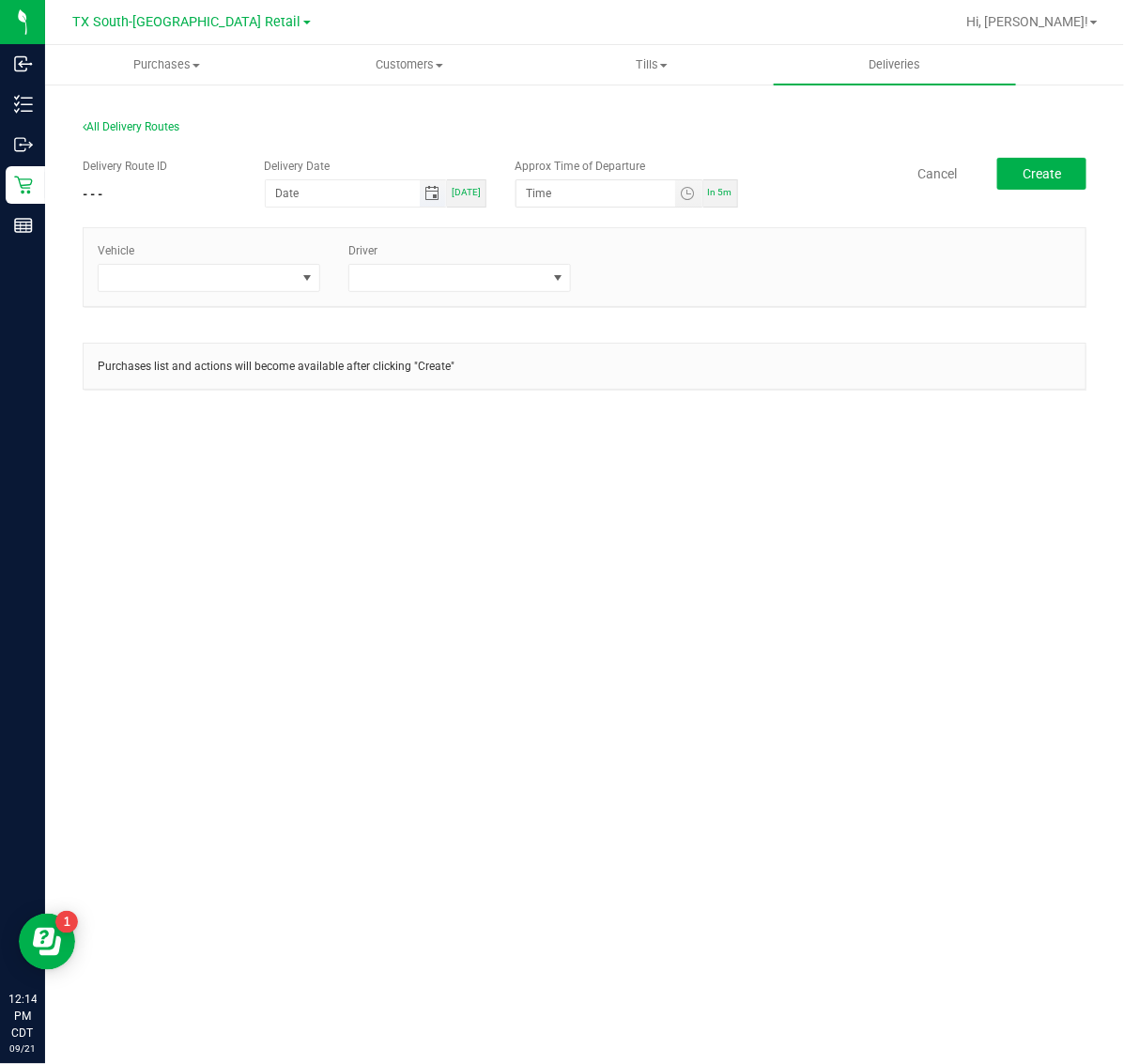
click at [429, 198] on span "Toggle calendar" at bounding box center [432, 194] width 15 height 15
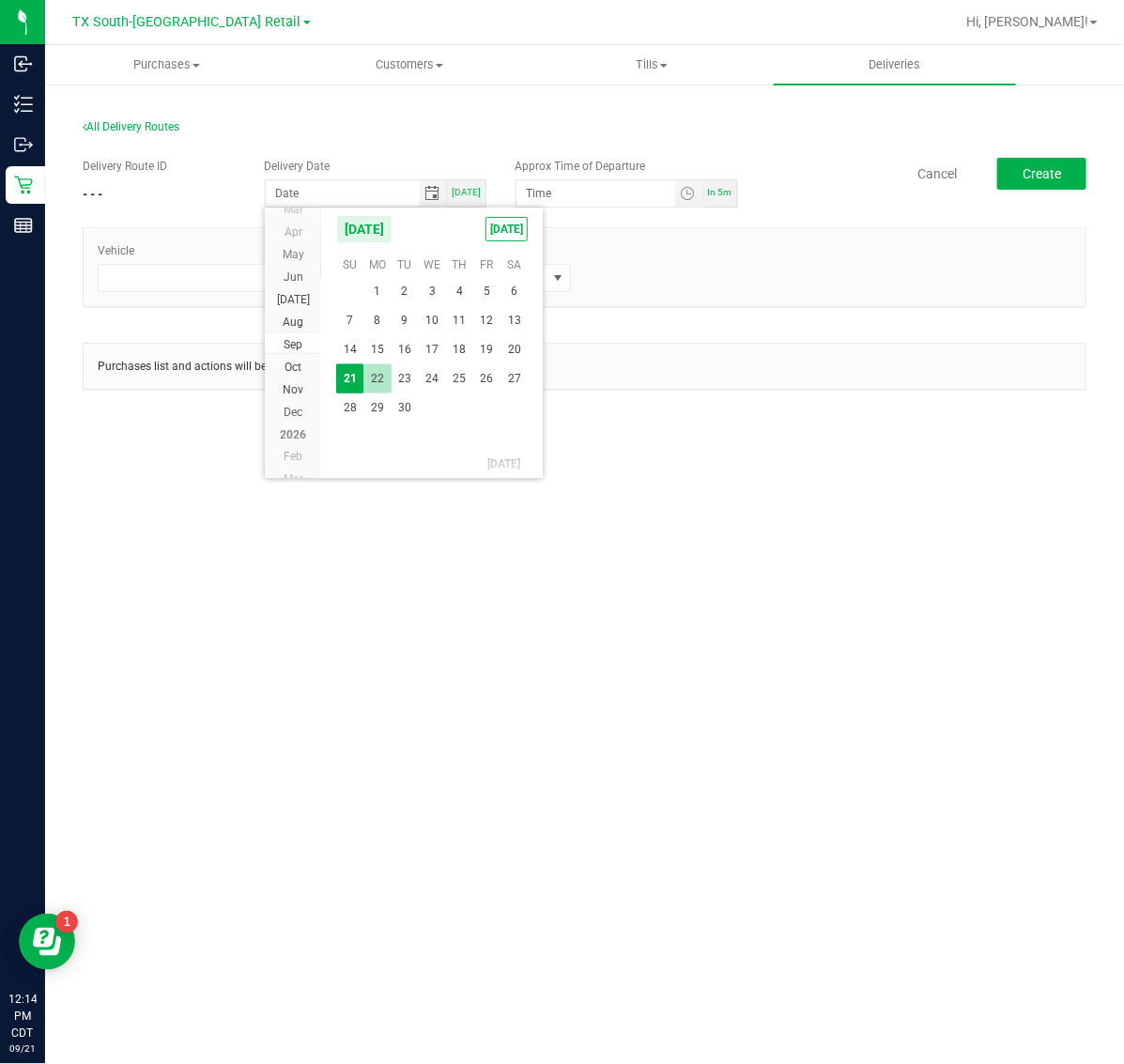
click at [378, 374] on span "22" at bounding box center [377, 379] width 27 height 29
type input "[DATE]"
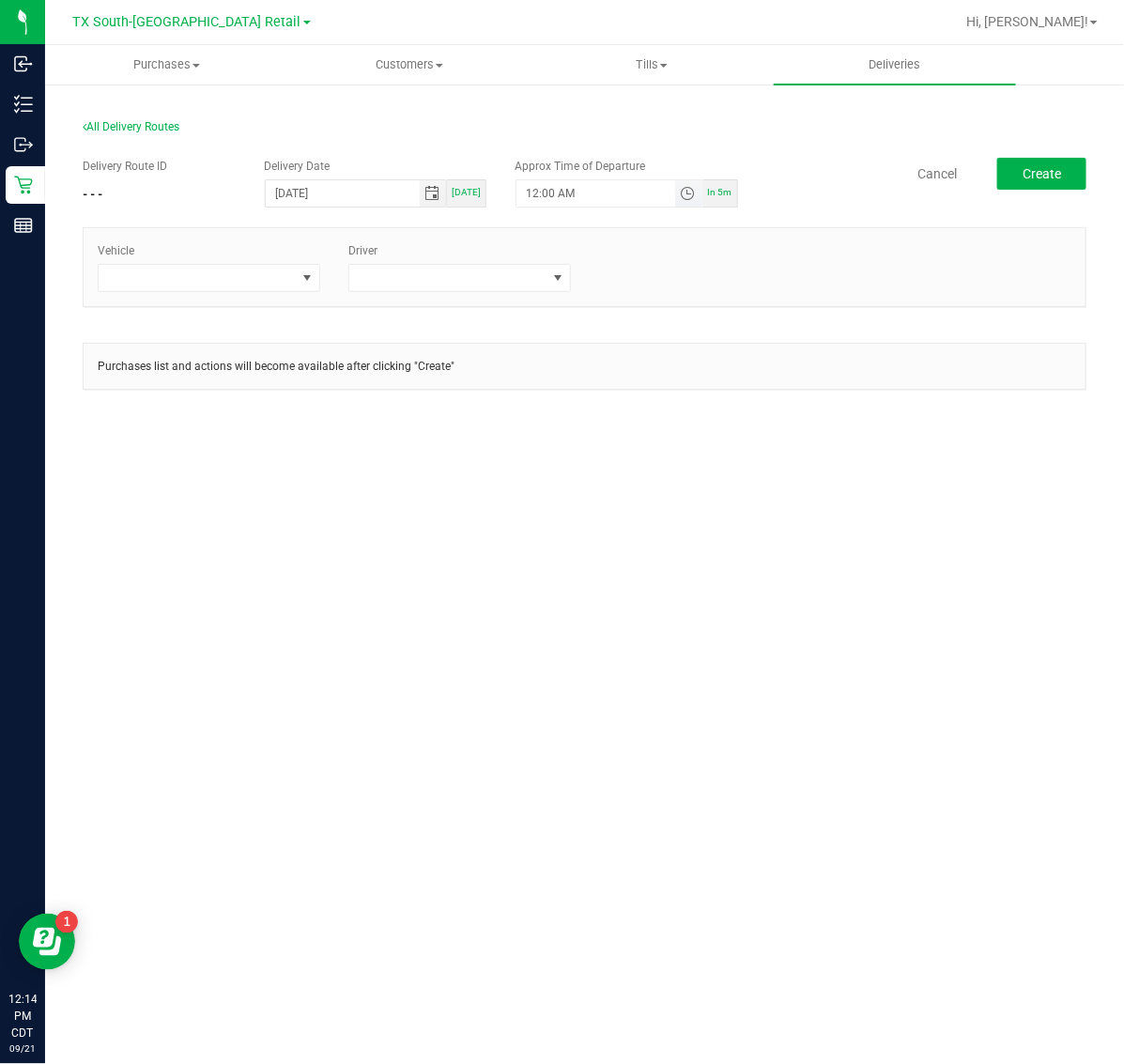
click at [690, 197] on span "Toggle time list" at bounding box center [687, 194] width 15 height 15
click at [551, 399] on span "5" at bounding box center [554, 404] width 7 height 13
click at [671, 412] on li "AM" at bounding box center [673, 404] width 45 height 25
click at [667, 241] on button "Now" at bounding box center [670, 231] width 36 height 24
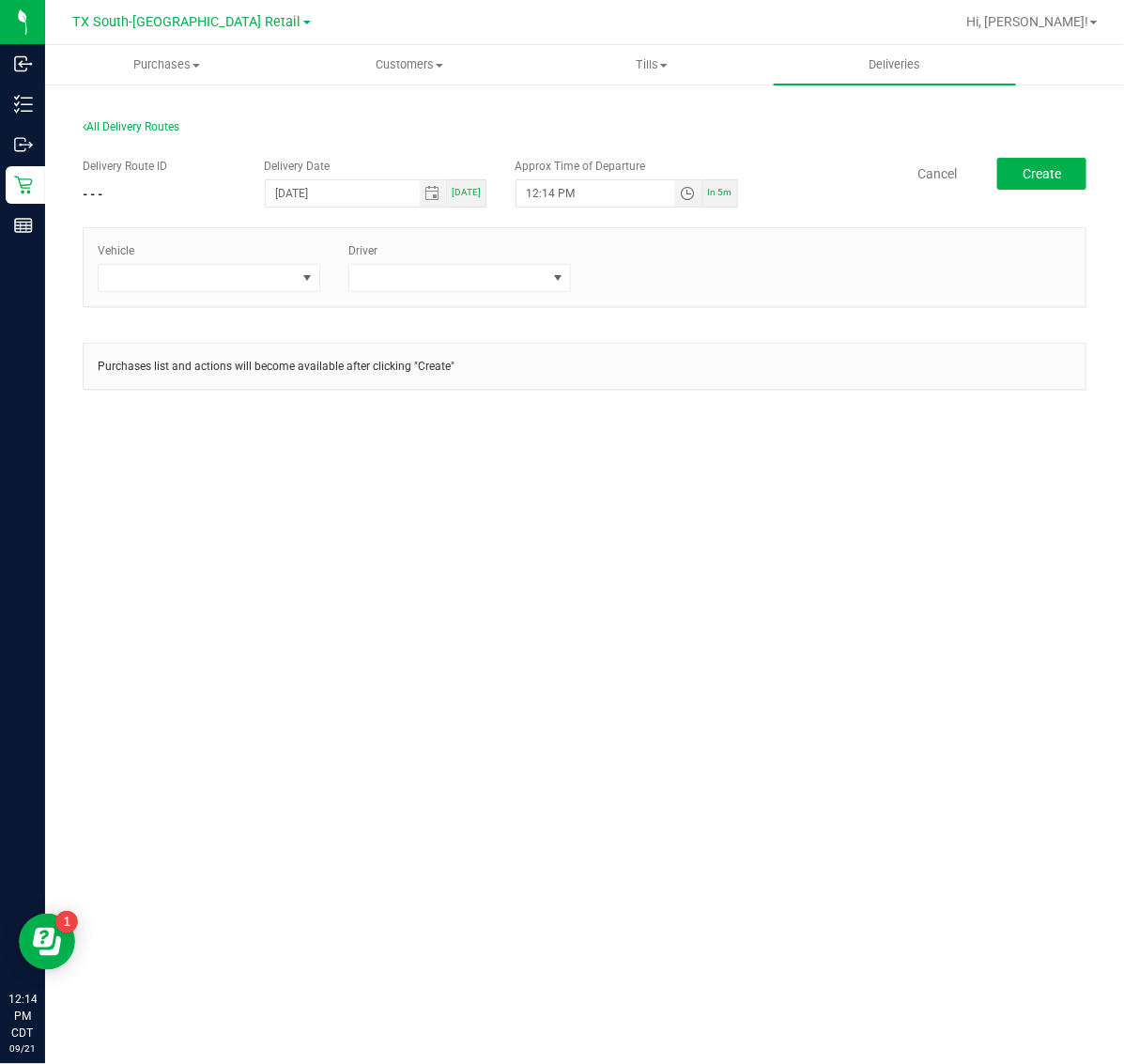
click at [719, 193] on span "In 5m" at bounding box center [720, 192] width 24 height 10
type input "12:19 PM"
click at [257, 264] on span at bounding box center [209, 278] width 223 height 28
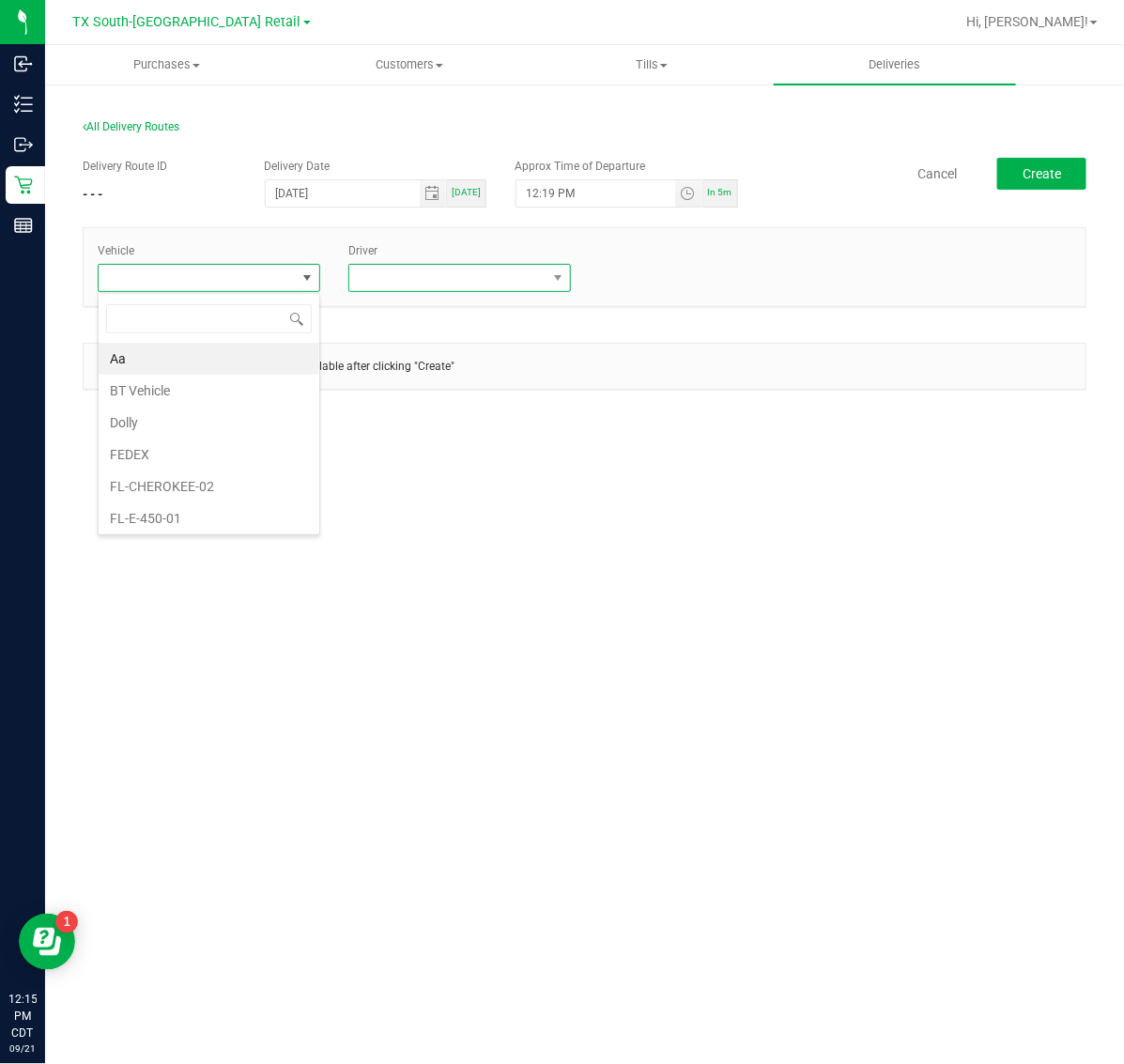
click at [489, 273] on span at bounding box center [448, 278] width 197 height 26
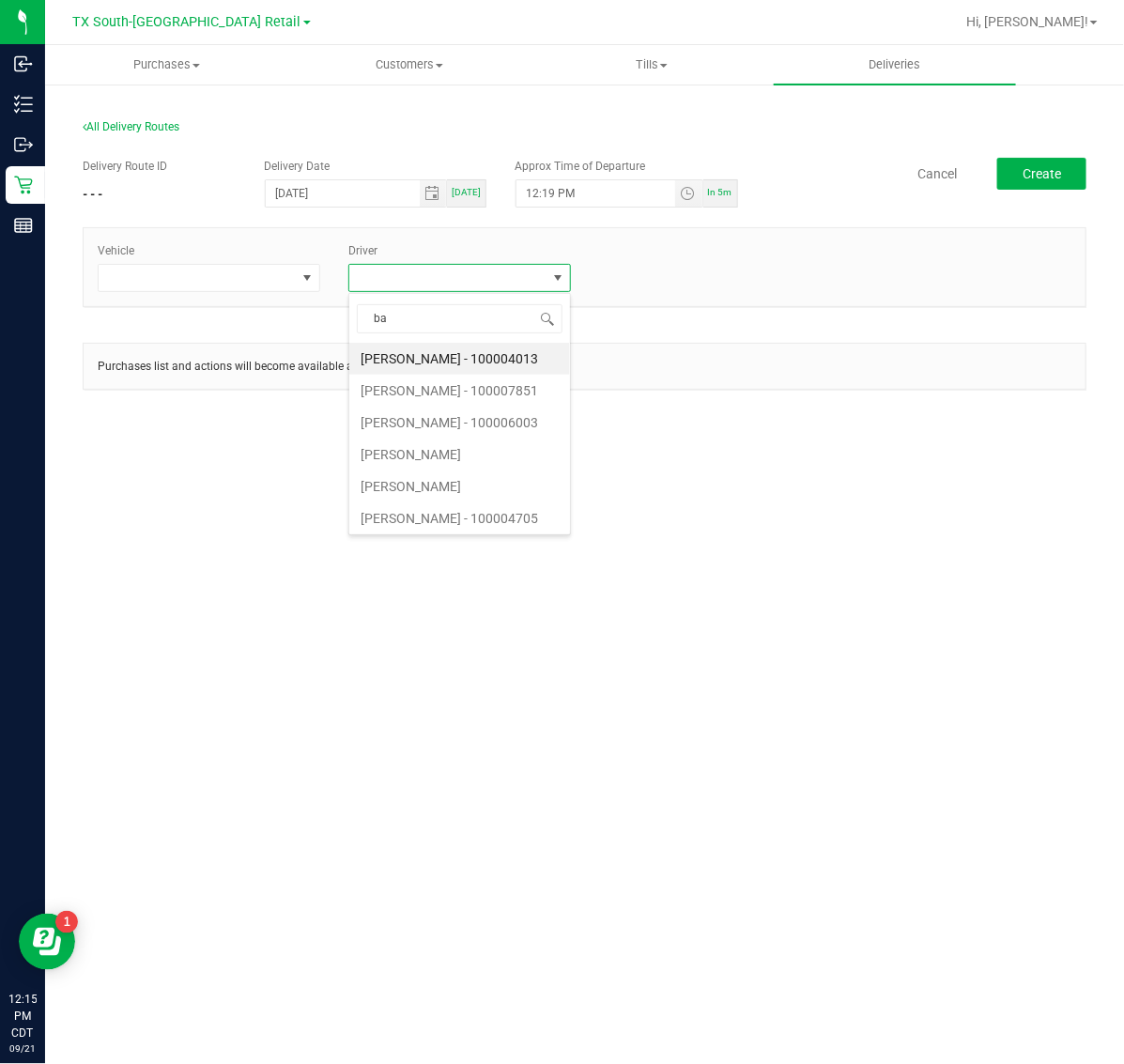
type input "bat"
click at [467, 377] on li "[PERSON_NAME]" at bounding box center [460, 391] width 221 height 32
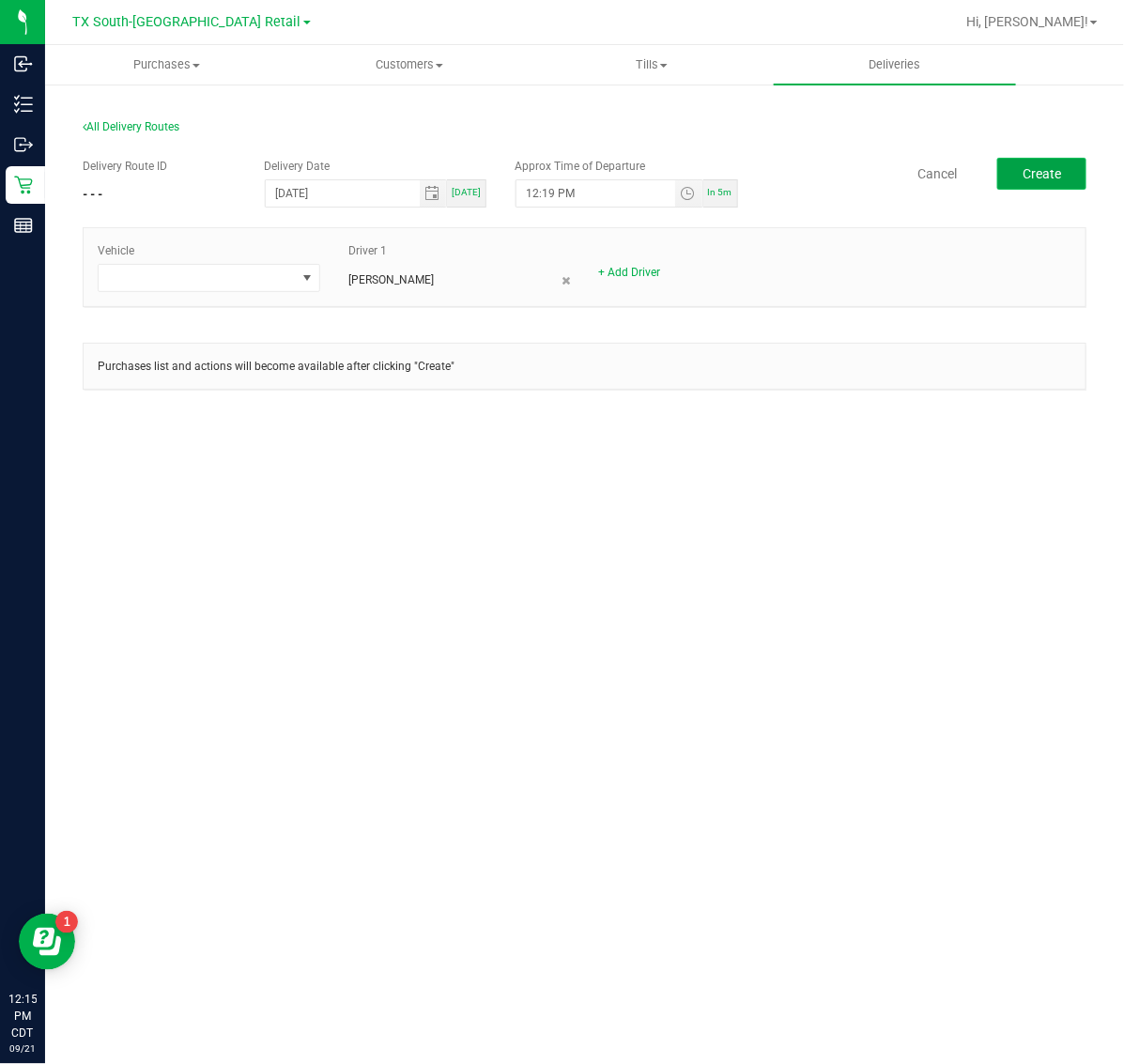
click at [1011, 179] on button "Create" at bounding box center [1041, 174] width 89 height 32
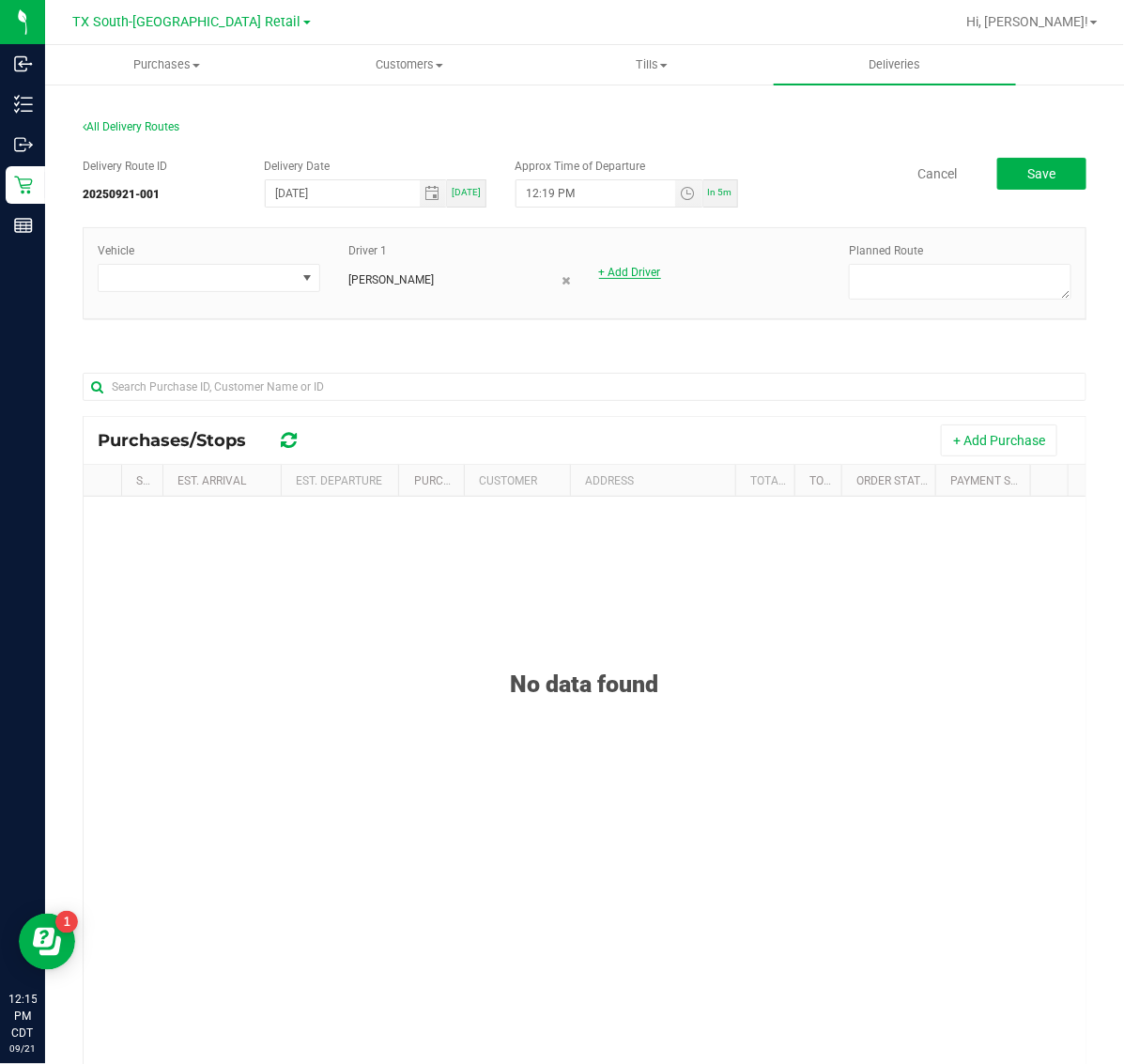
click at [641, 277] on link "+ Add Driver" at bounding box center [630, 273] width 62 height 13
click at [641, 277] on span at bounding box center [698, 278] width 197 height 26
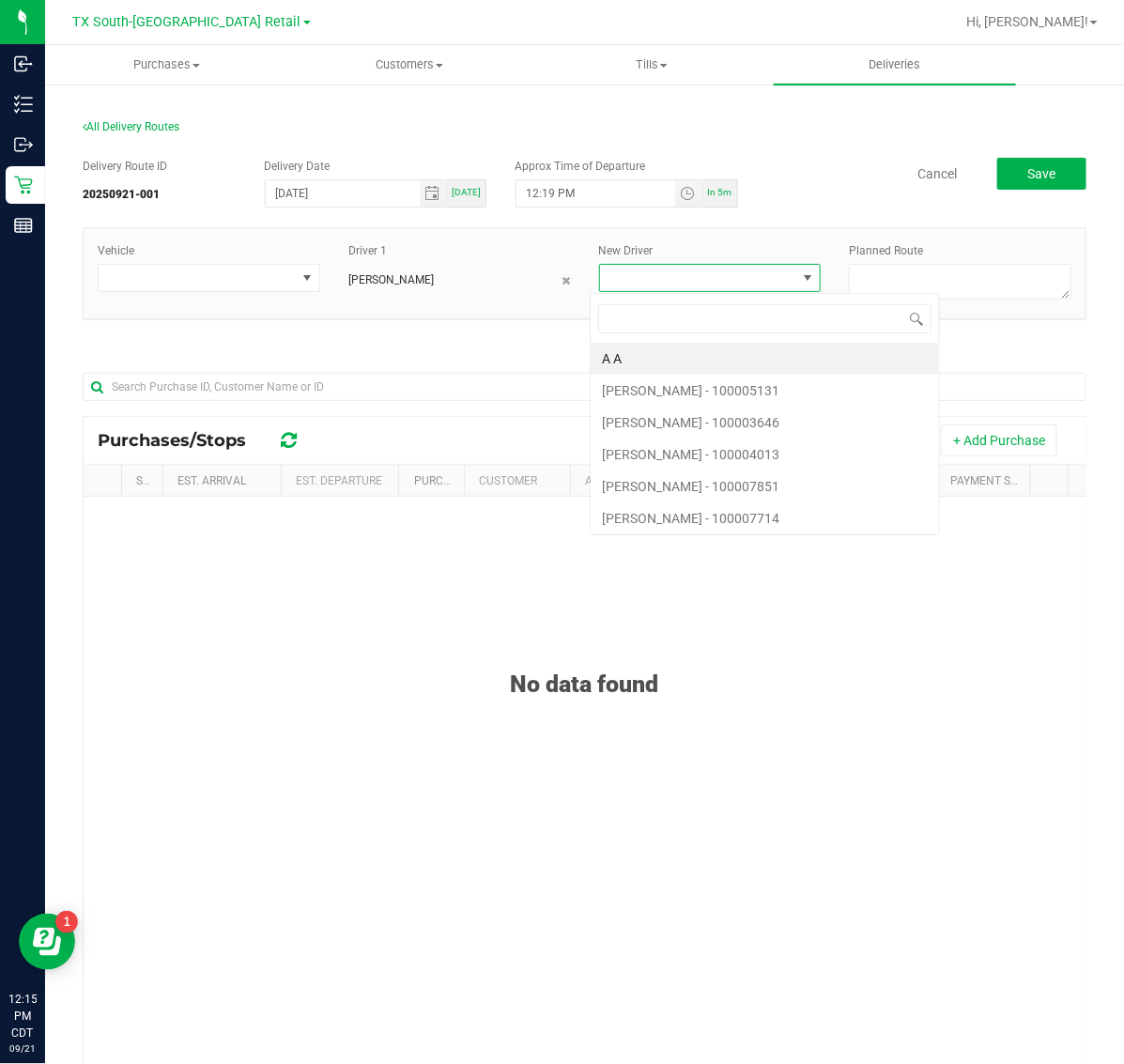
scroll to position [29, 217]
type input "rei"
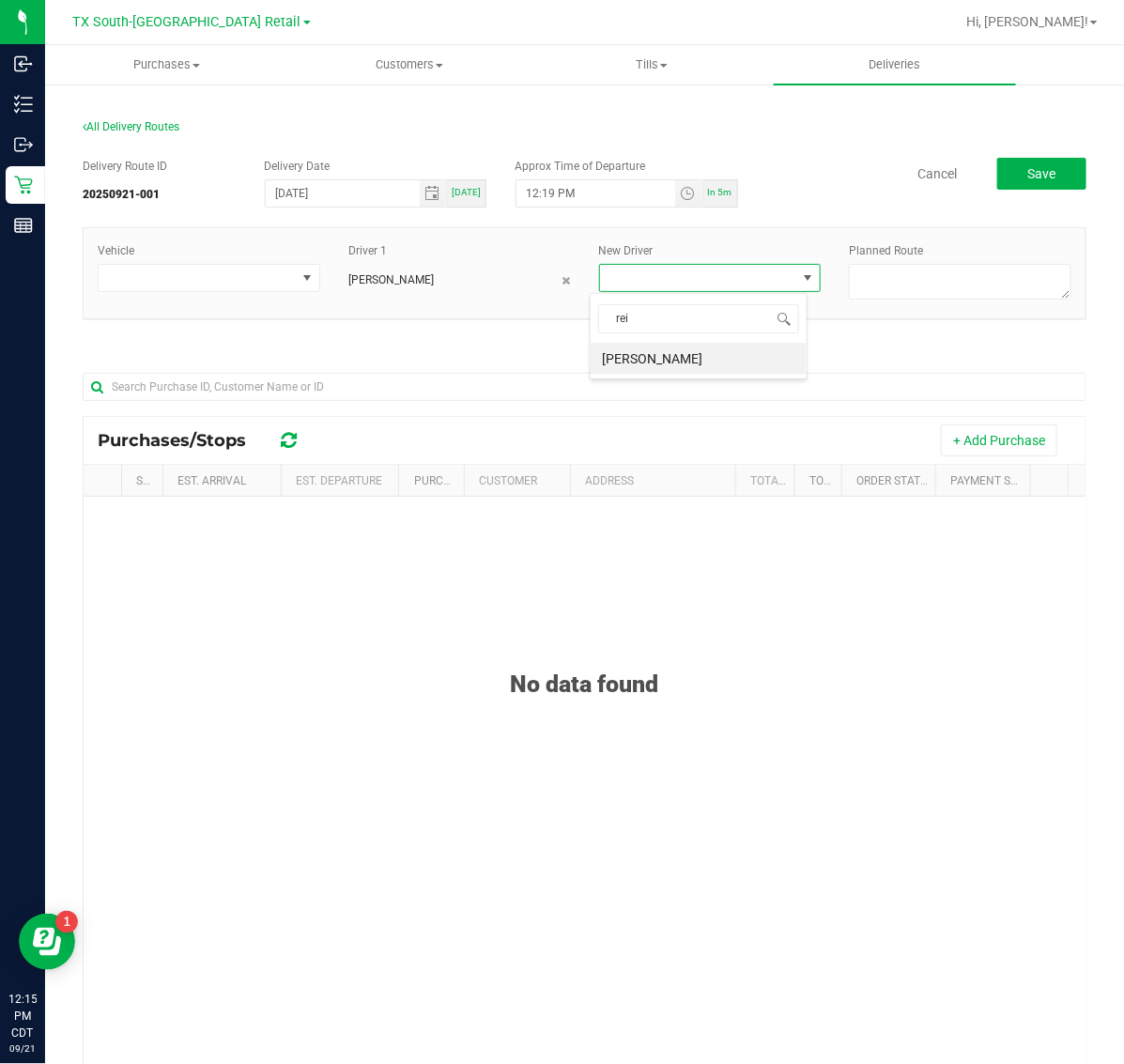
click at [700, 359] on li "[PERSON_NAME]" at bounding box center [698, 359] width 216 height 32
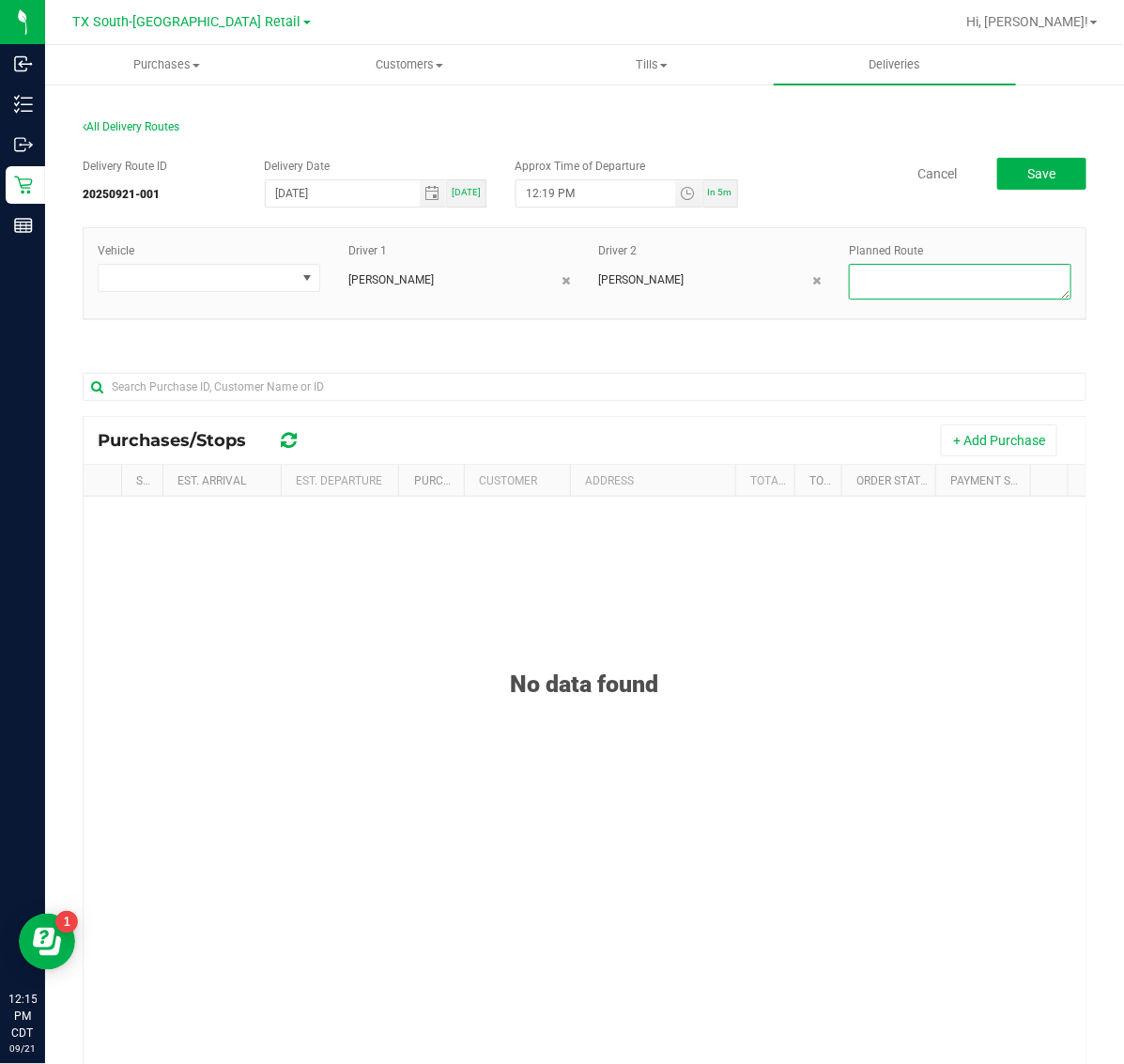
click at [918, 274] on textarea at bounding box center [960, 282] width 223 height 36
type textarea "Same Days"
click at [1007, 448] on button "+ Add Purchase" at bounding box center [999, 441] width 117 height 32
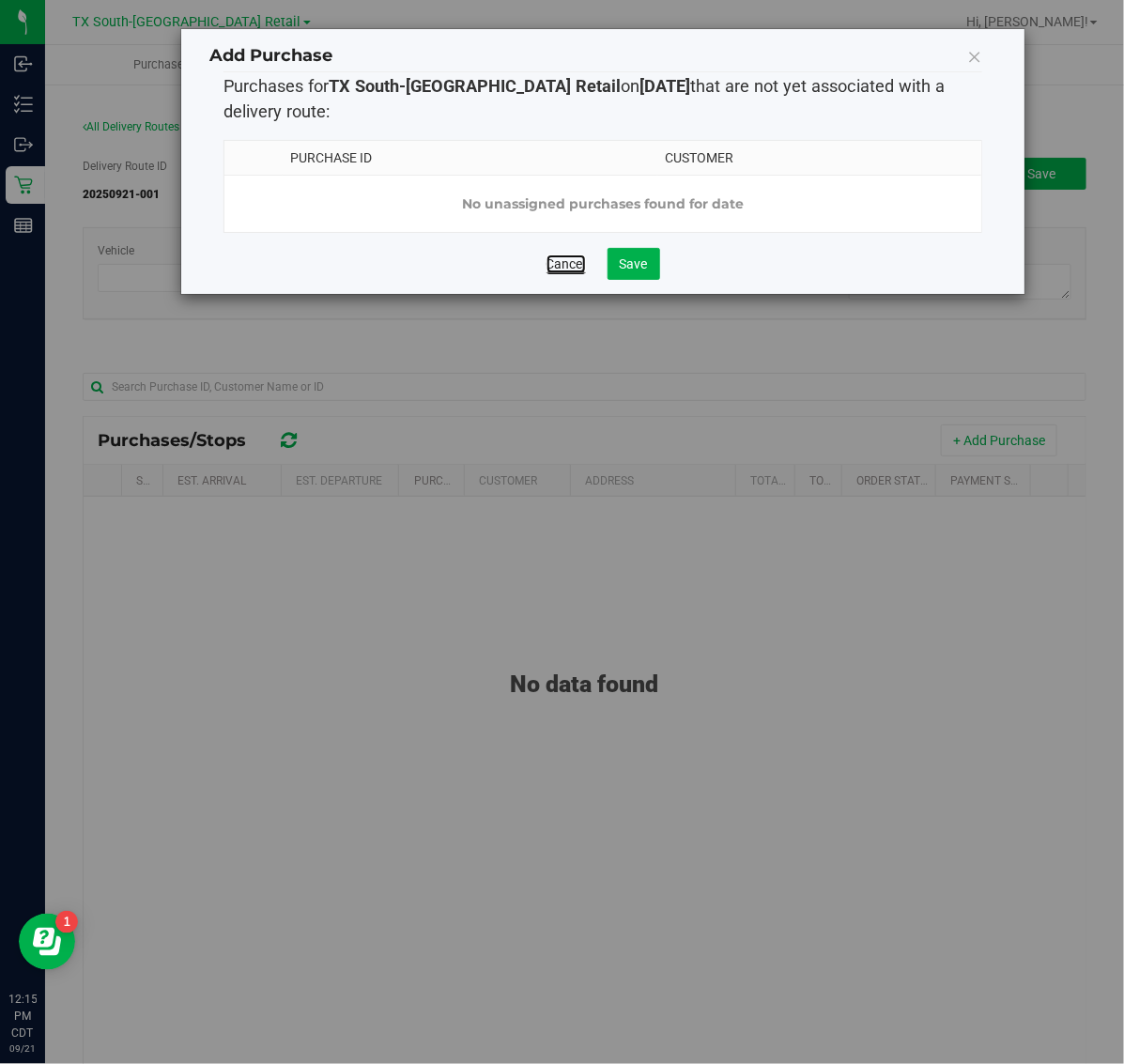
click at [563, 274] on link "Cancel" at bounding box center [566, 264] width 39 height 19
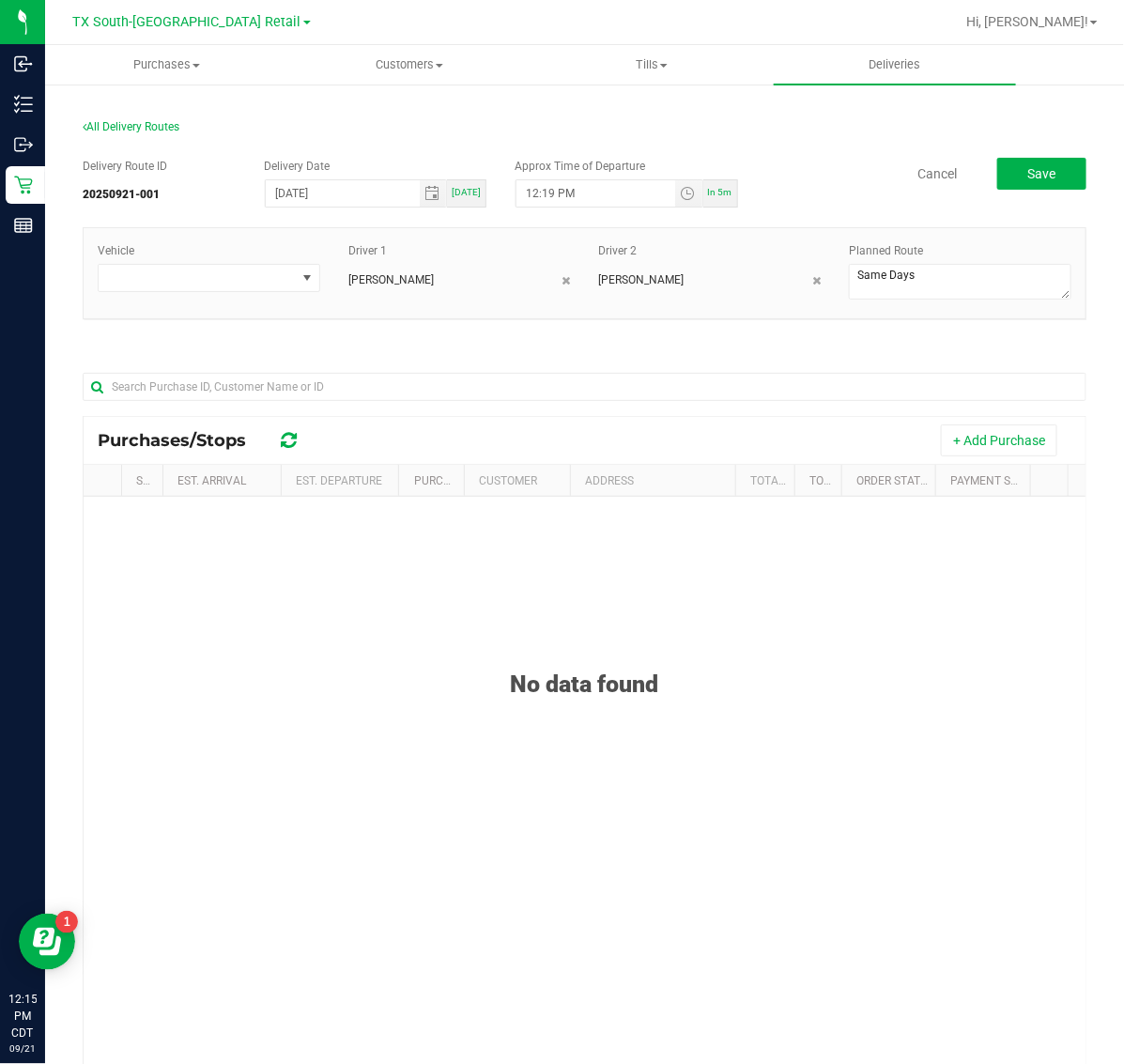
click at [452, 187] on span "[DATE]" at bounding box center [466, 192] width 29 height 10
type input "[DATE]"
click at [1001, 167] on button "Save" at bounding box center [1041, 174] width 89 height 32
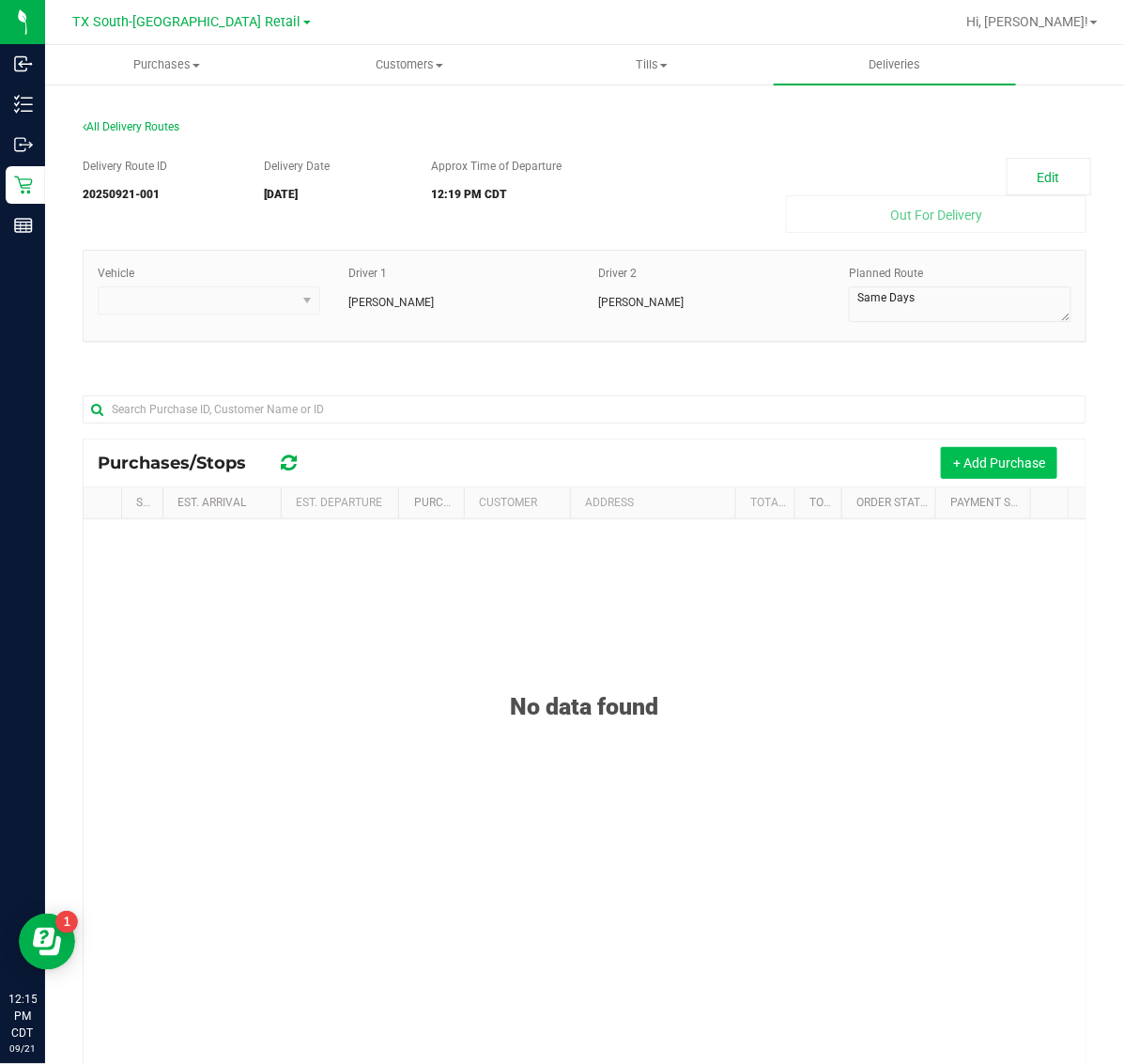
click at [974, 458] on button "+ Add Purchase" at bounding box center [999, 463] width 117 height 32
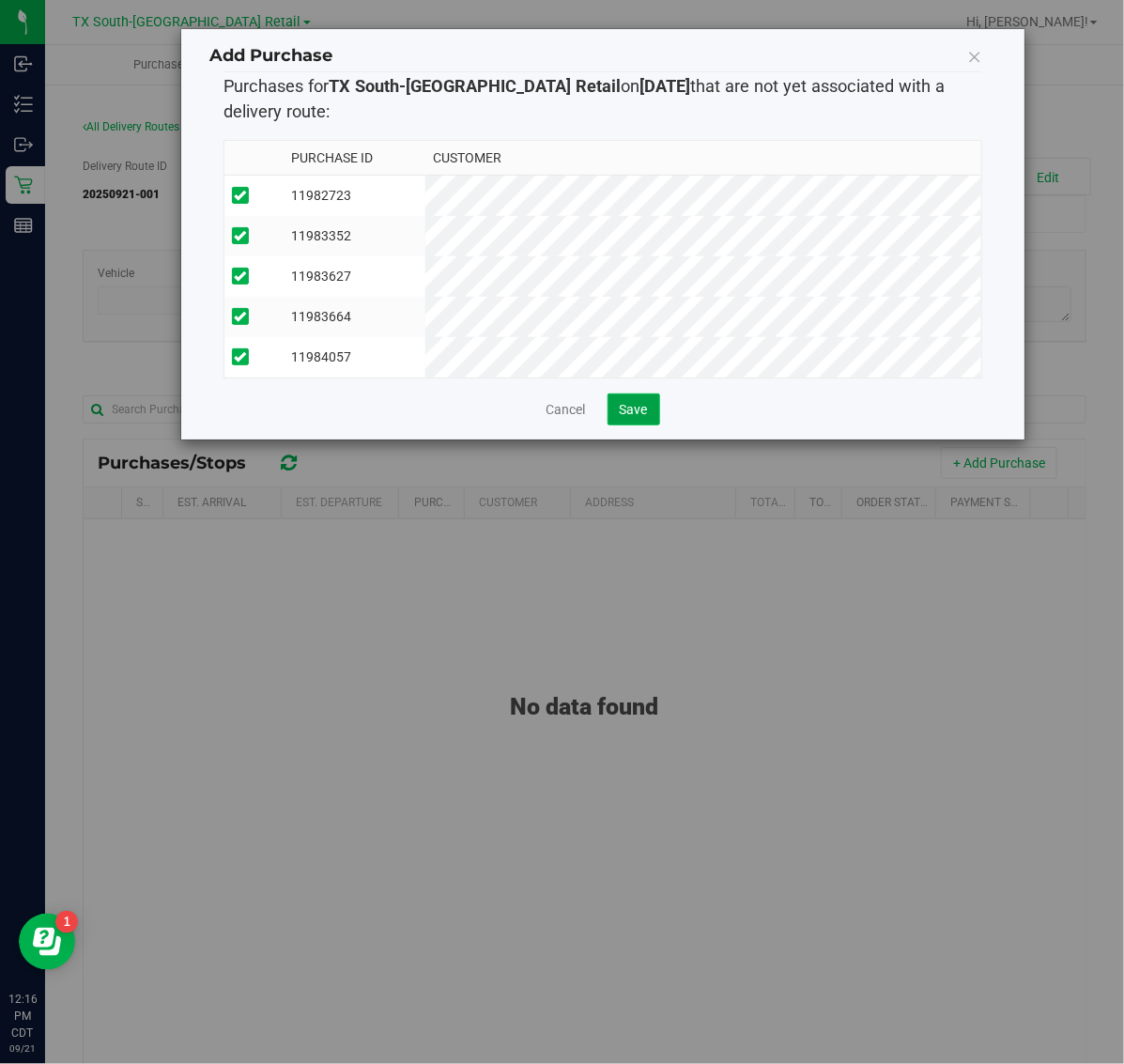
click at [638, 417] on span "Save" at bounding box center [633, 410] width 28 height 15
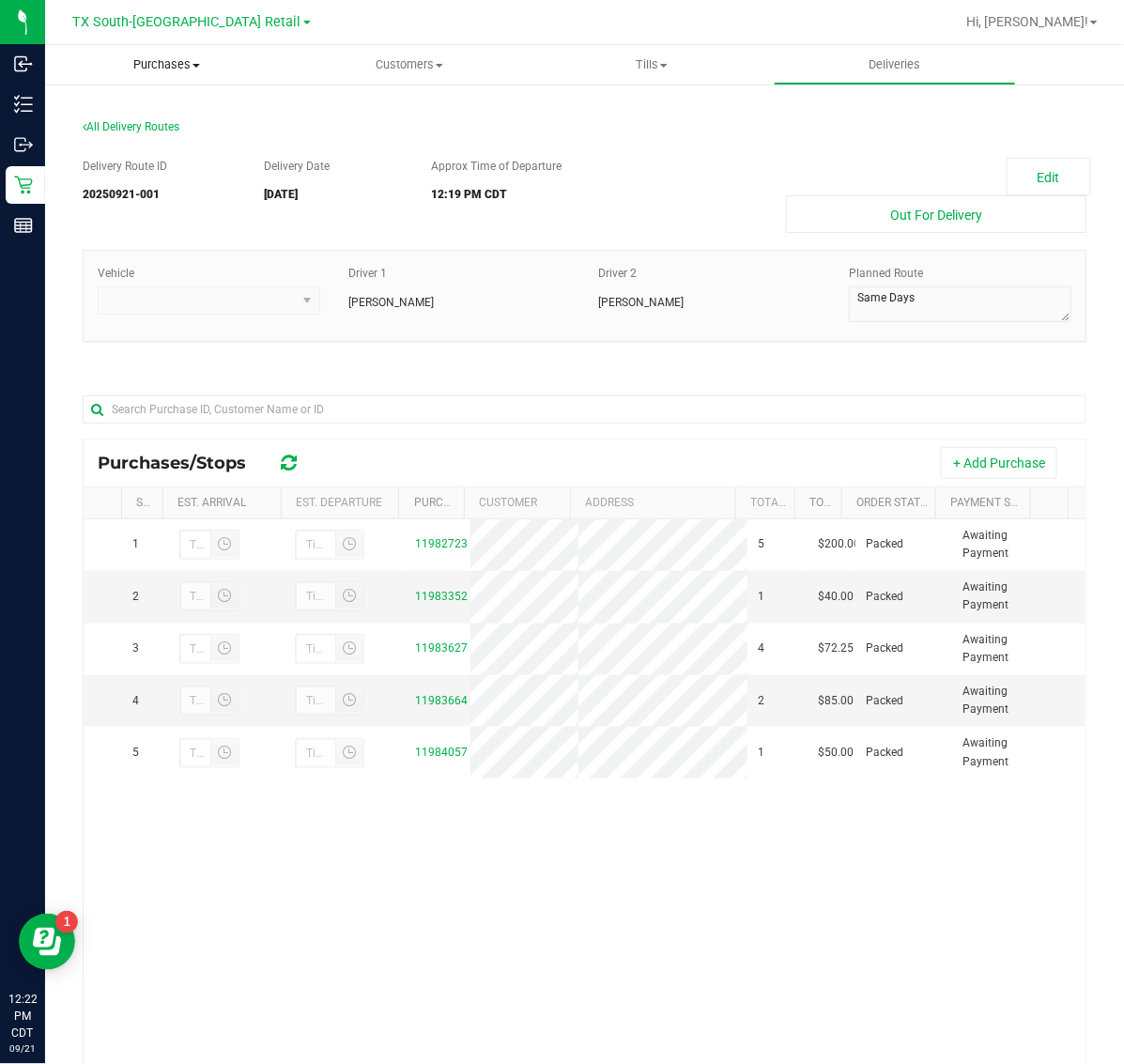
click at [150, 64] on span "Purchases" at bounding box center [166, 65] width 243 height 17
click at [155, 132] on span "Fulfillment" at bounding box center [103, 135] width 117 height 16
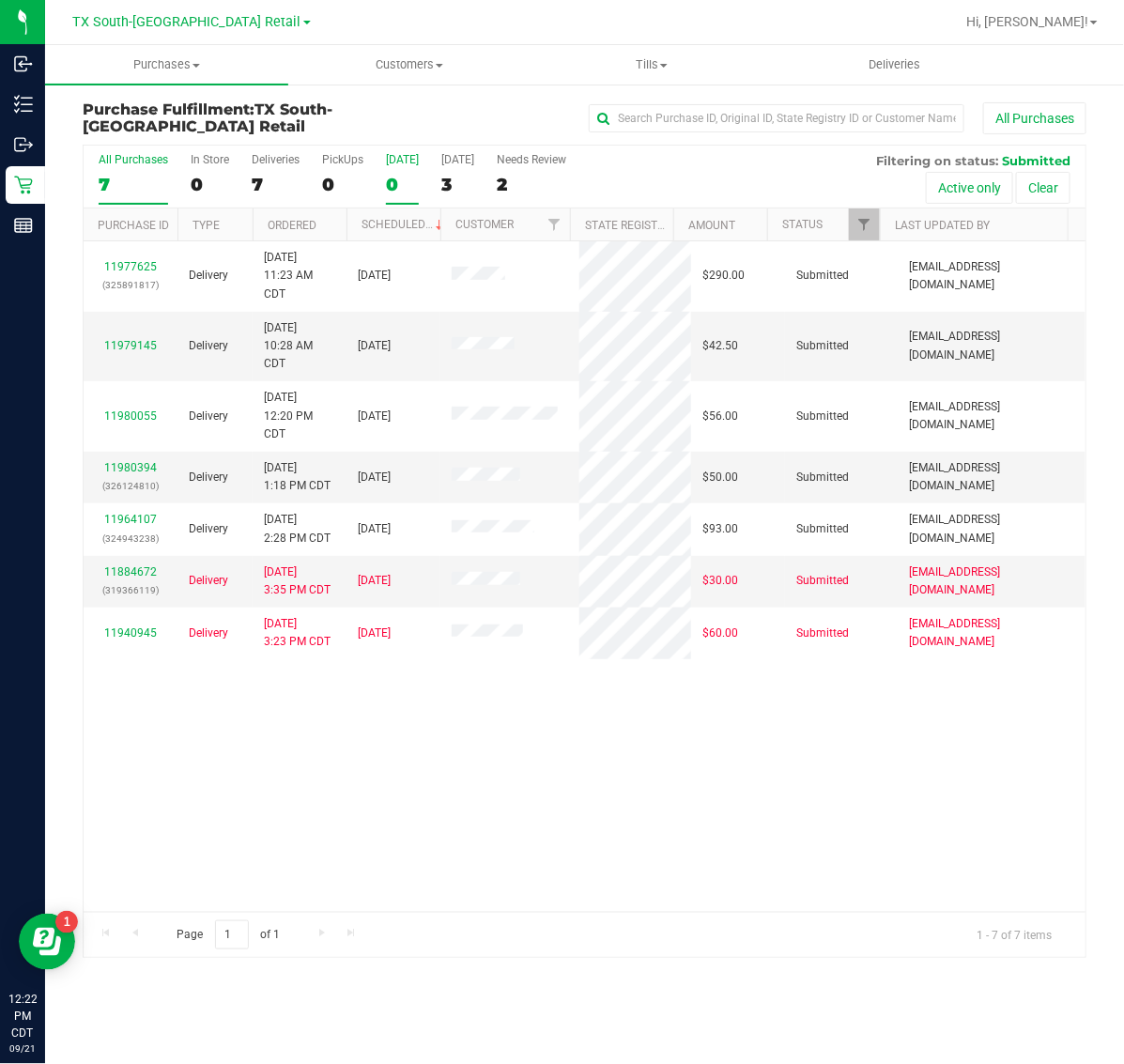
click at [390, 155] on div "[DATE]" at bounding box center [402, 160] width 33 height 13
click at [0, 0] on input "[DATE] 0" at bounding box center [0, 0] width 0 height 0
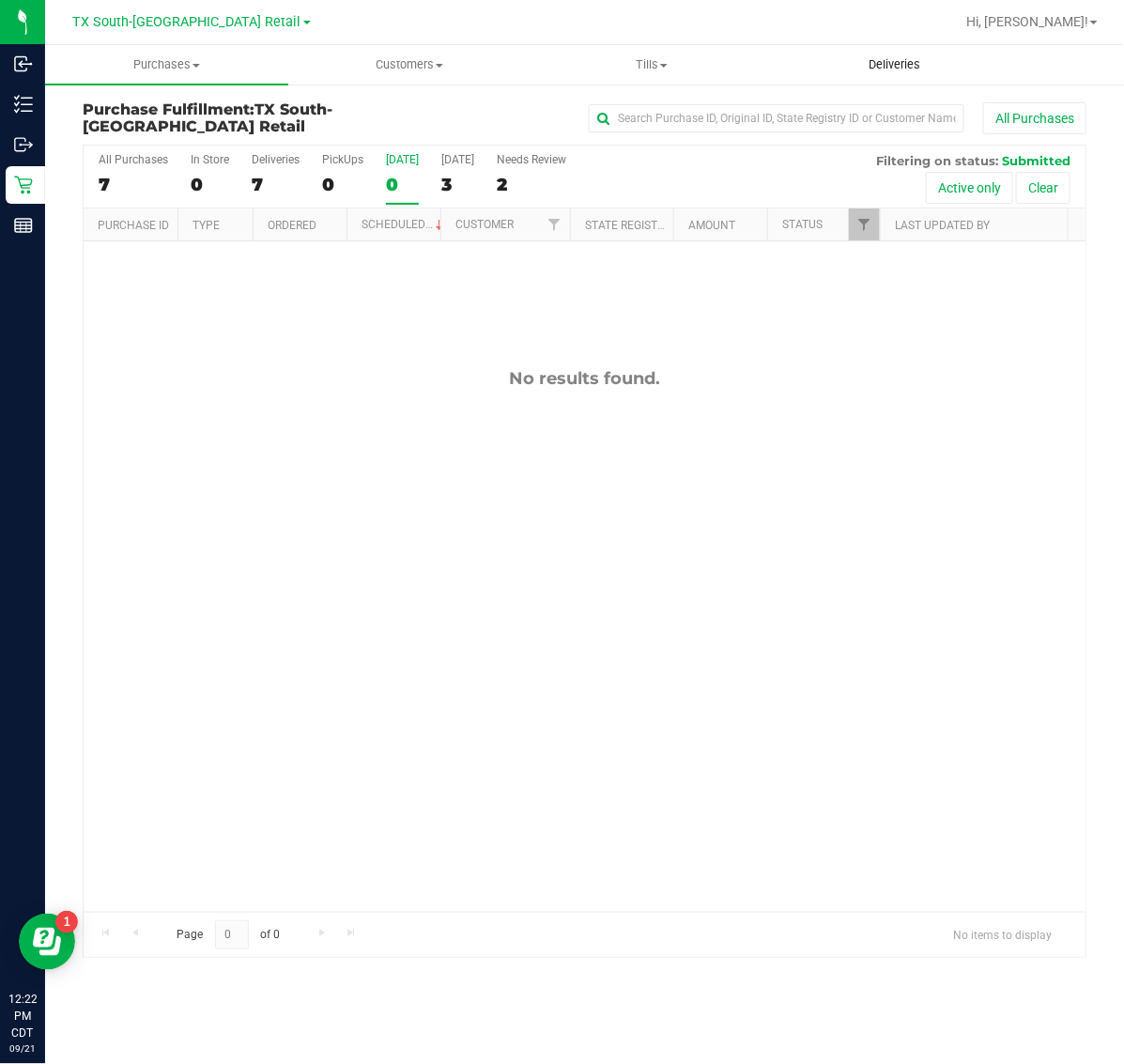
click at [898, 69] on span "Deliveries" at bounding box center [894, 65] width 102 height 17
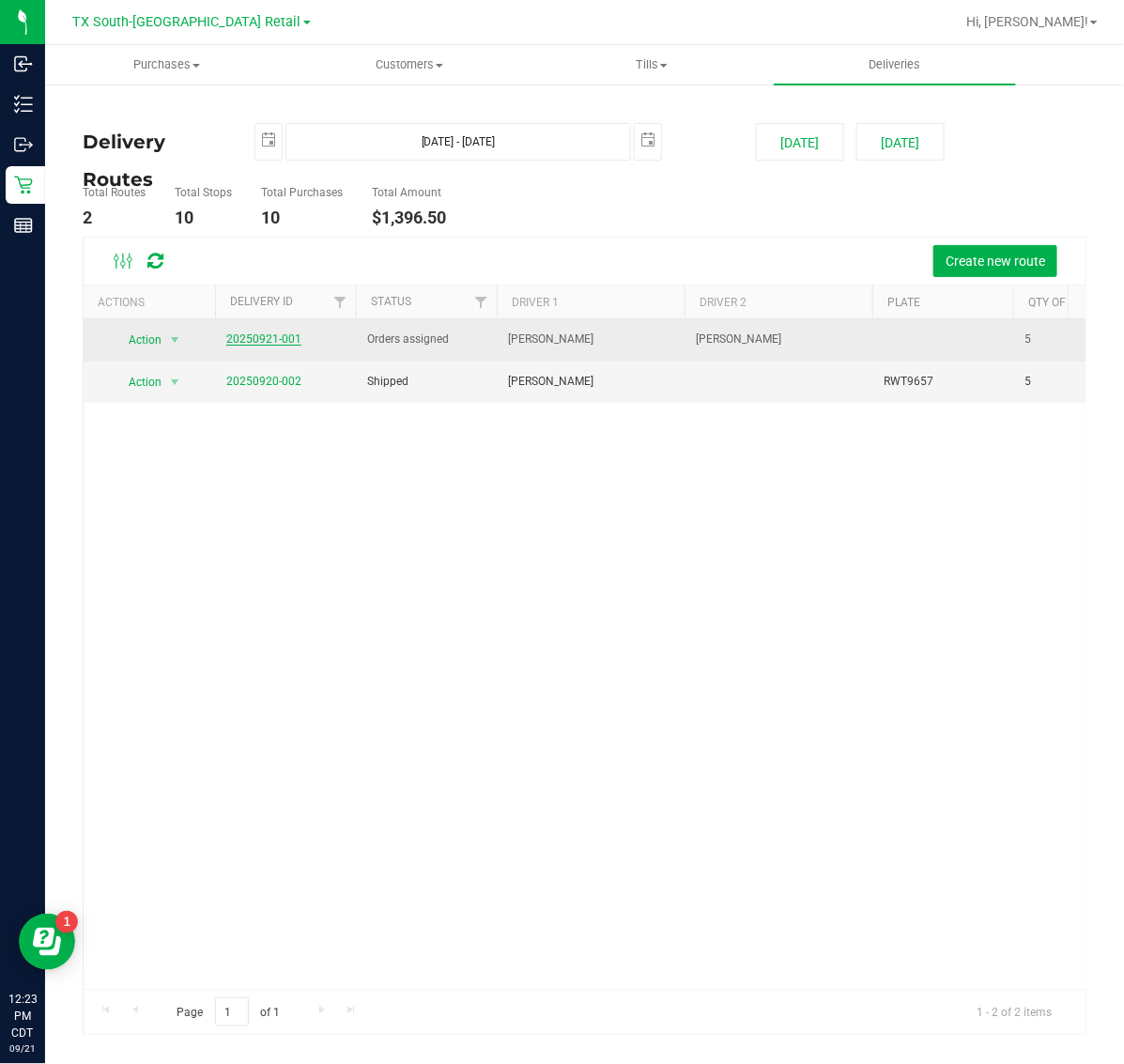
click at [285, 339] on link "20250921-001" at bounding box center [264, 339] width 75 height 13
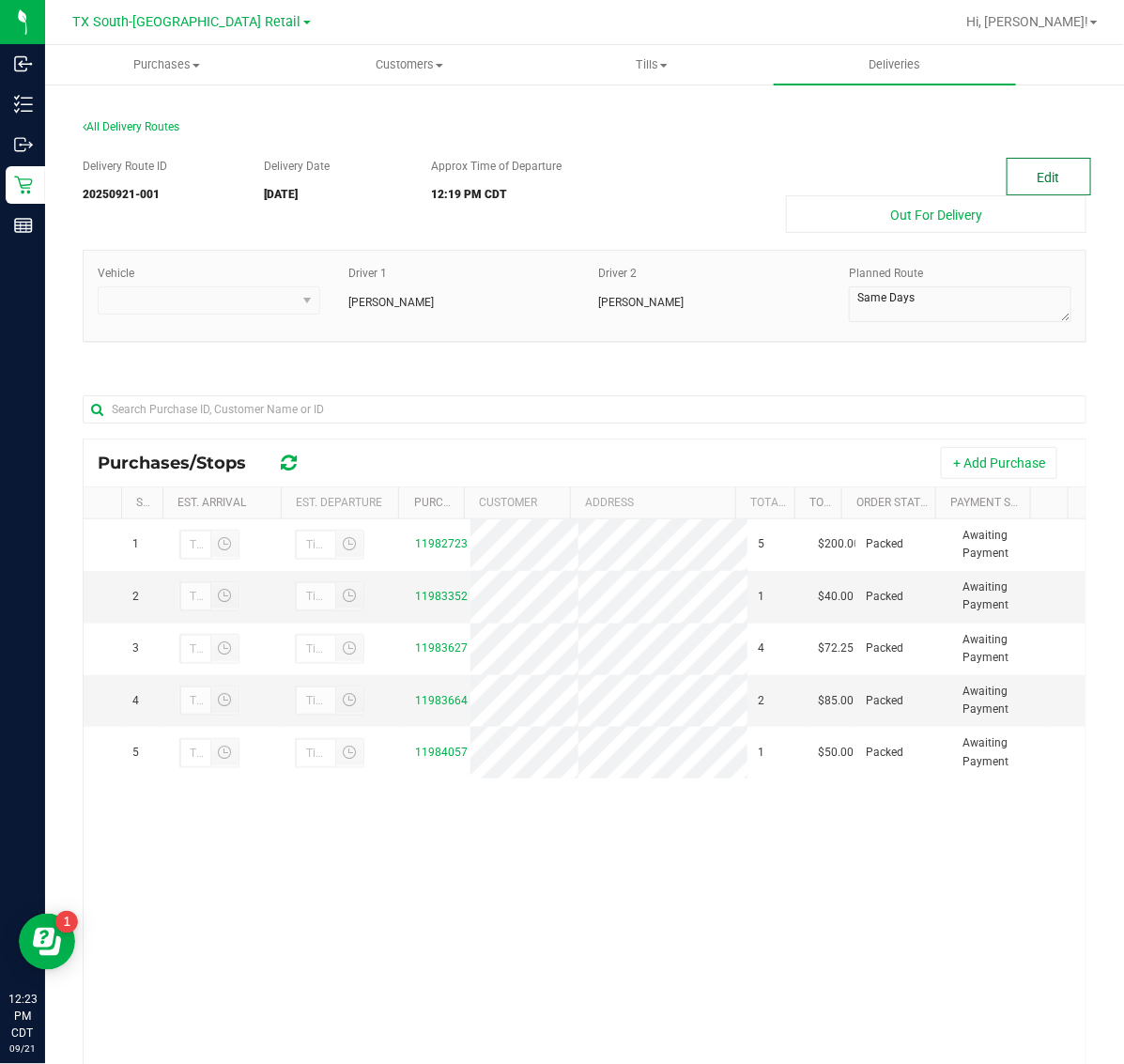
click at [1009, 177] on button "Edit" at bounding box center [1049, 177] width 85 height 38
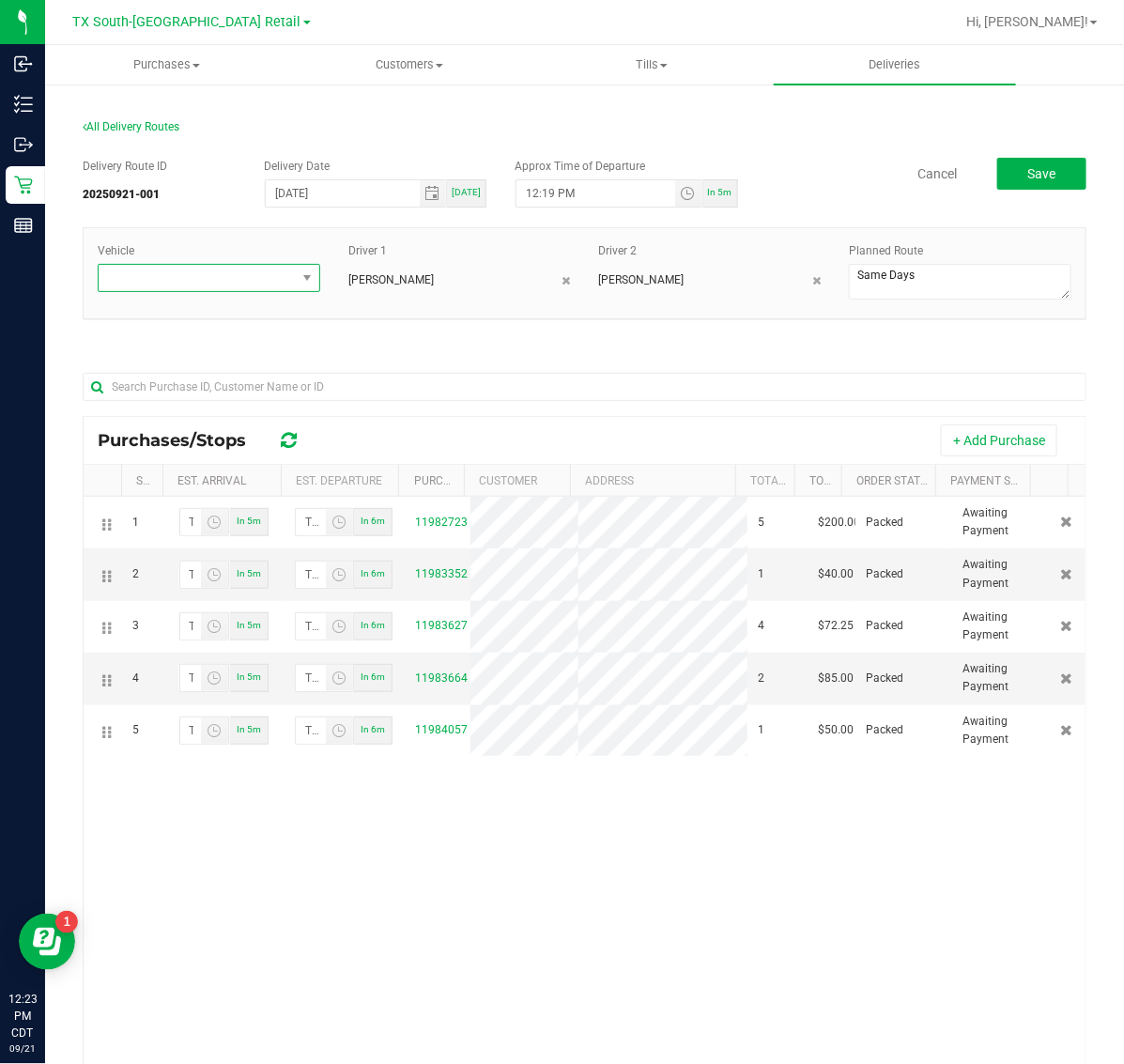
click at [259, 289] on span at bounding box center [197, 278] width 197 height 26
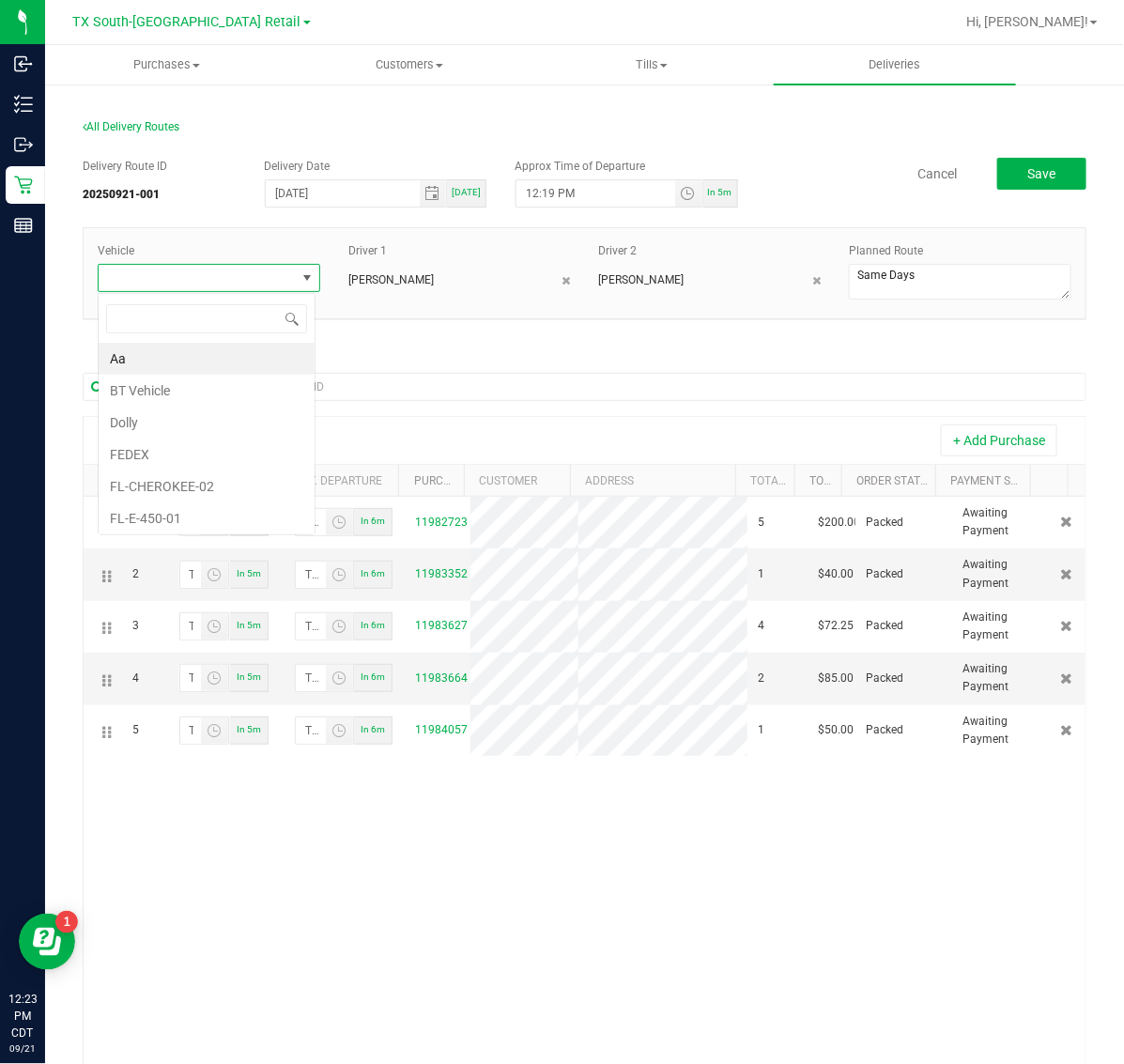
scroll to position [29, 217]
type input "29"
click at [238, 354] on li "TX-TRANSIT-29" at bounding box center [207, 359] width 216 height 32
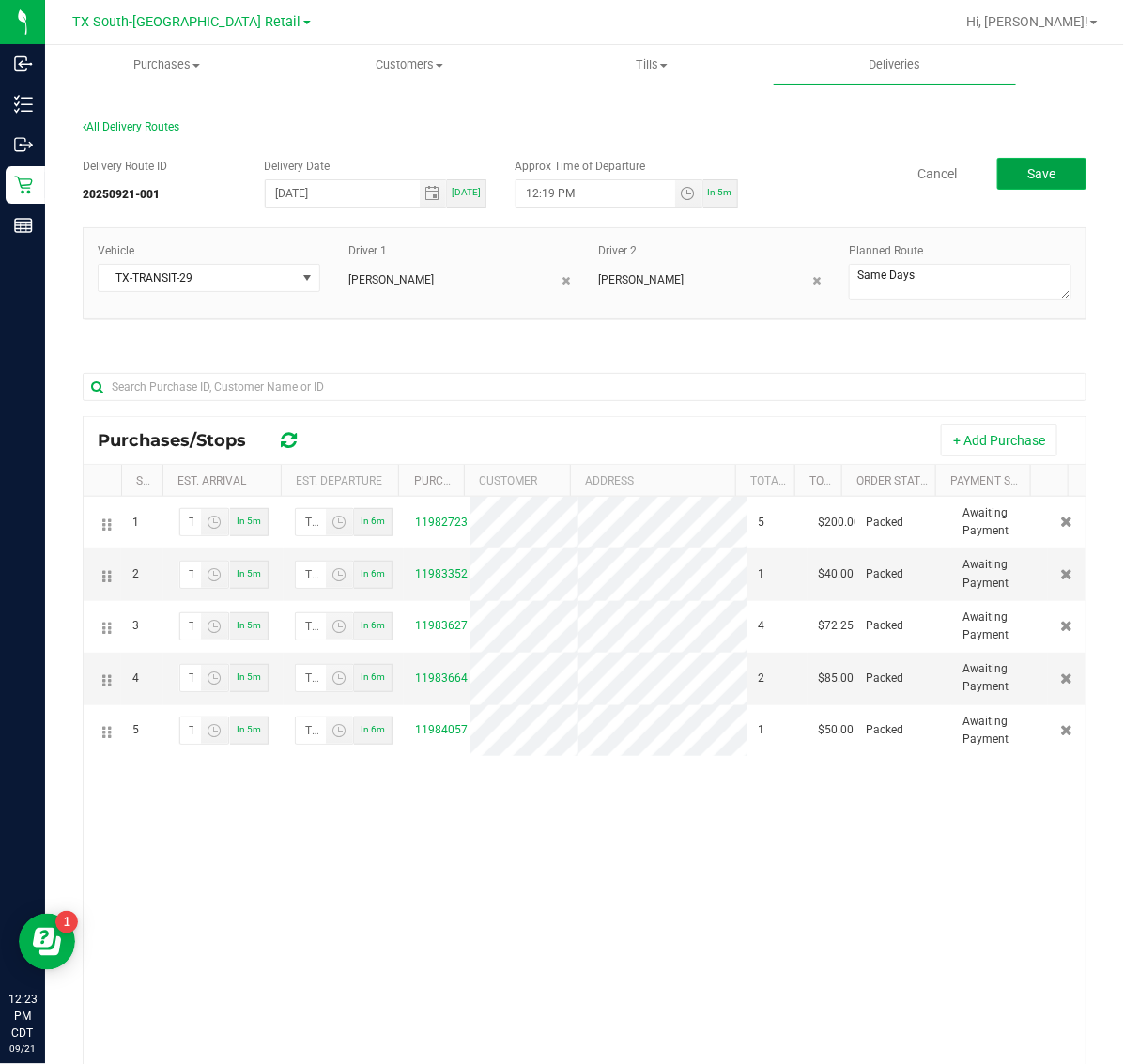
click at [1043, 175] on button "Save" at bounding box center [1041, 174] width 89 height 32
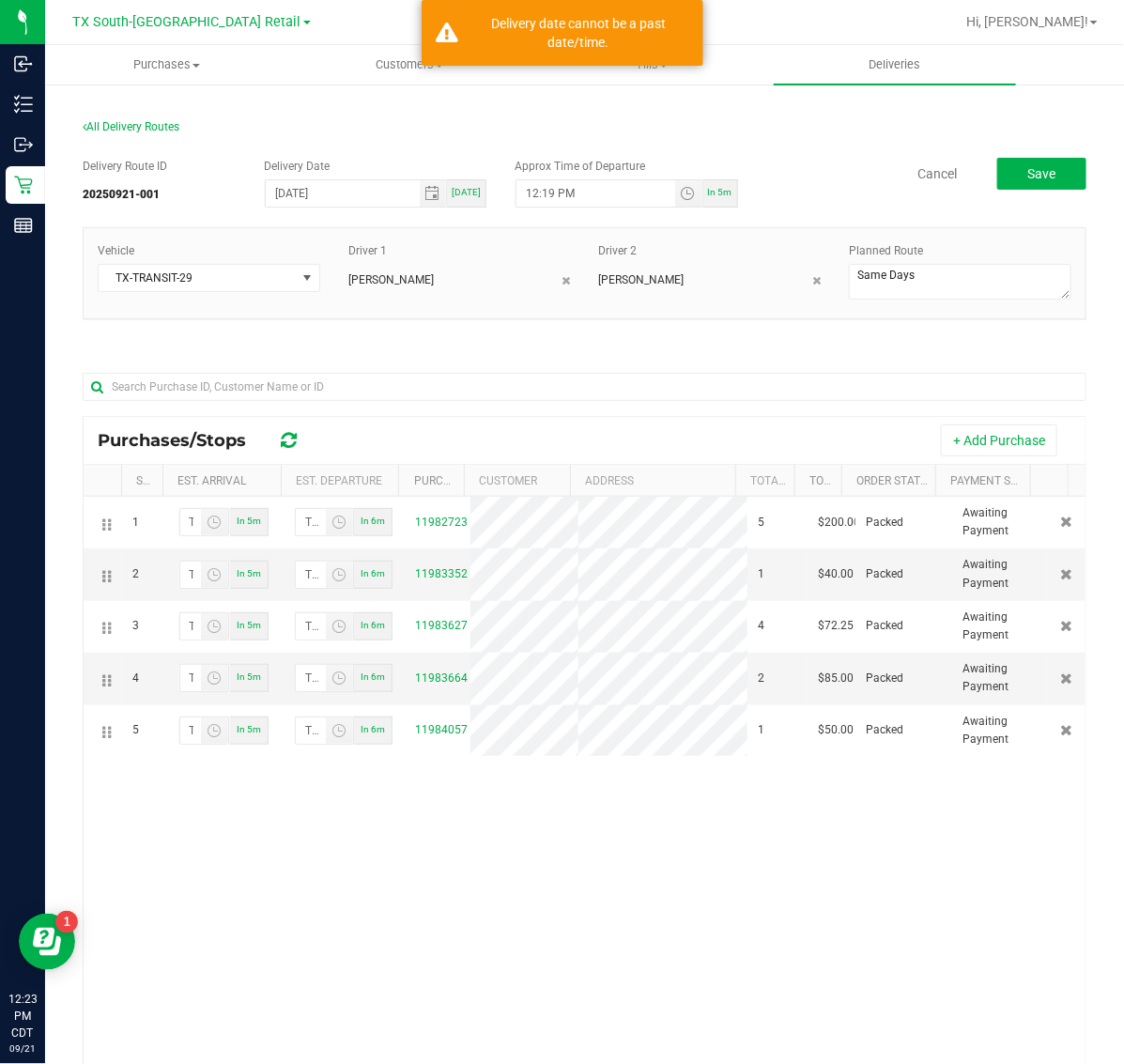
click at [708, 188] on span "In 5m" at bounding box center [720, 192] width 24 height 10
type input "12:28 PM"
click at [1017, 161] on button "Save" at bounding box center [1041, 174] width 89 height 32
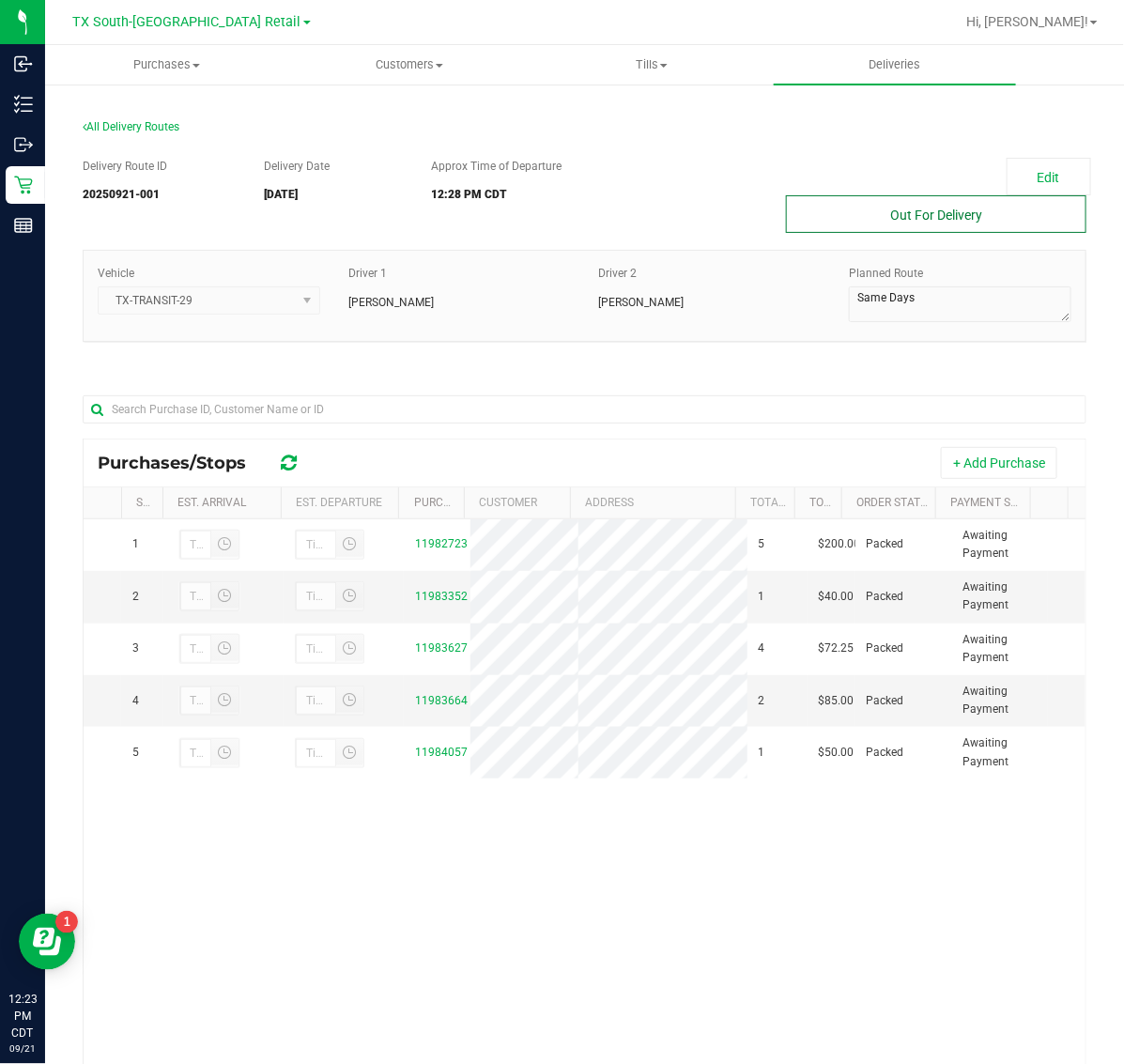
click at [880, 224] on button "Out For Delivery" at bounding box center [936, 214] width 301 height 38
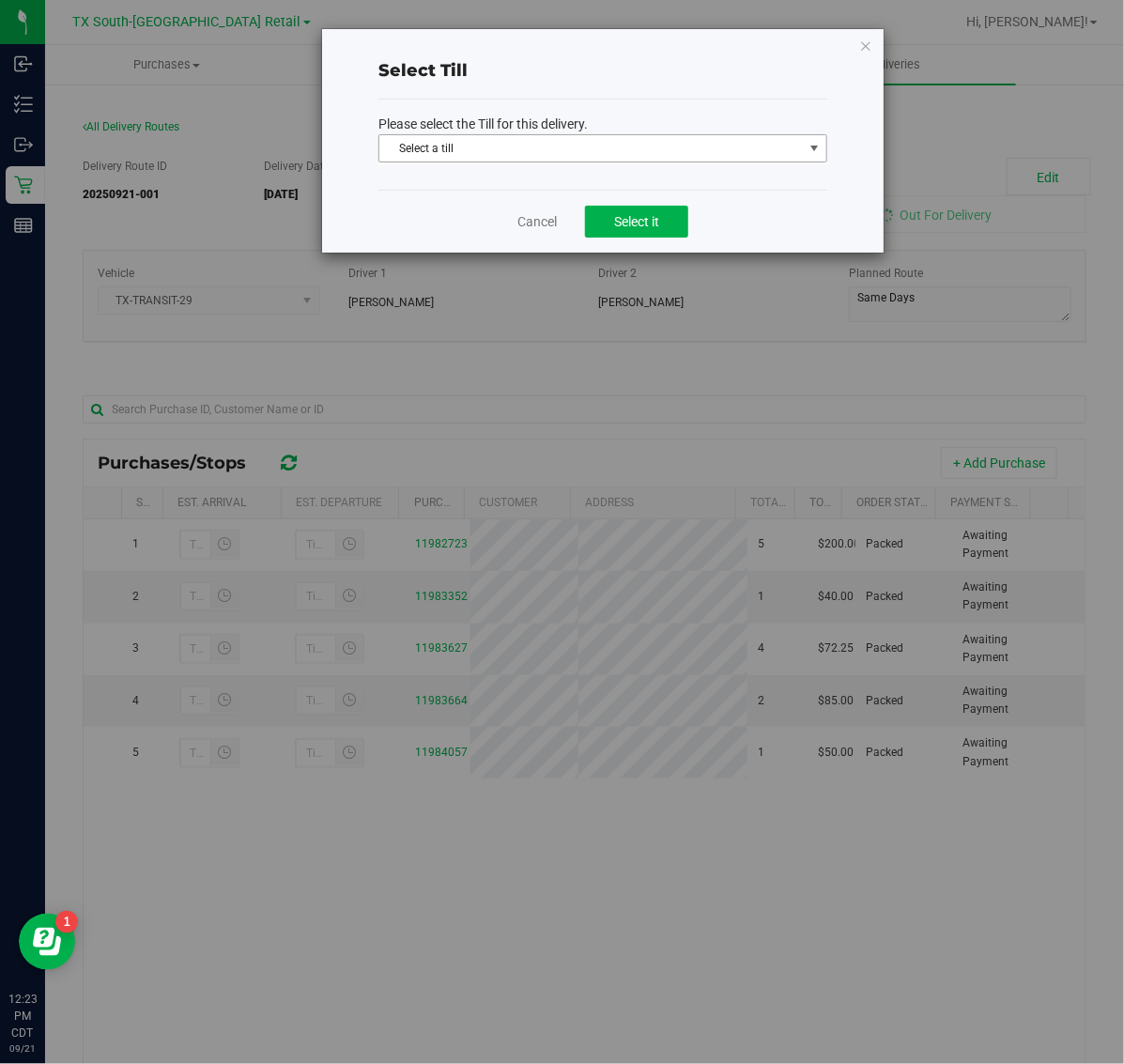
click at [663, 137] on span "Select a till" at bounding box center [591, 149] width 424 height 26
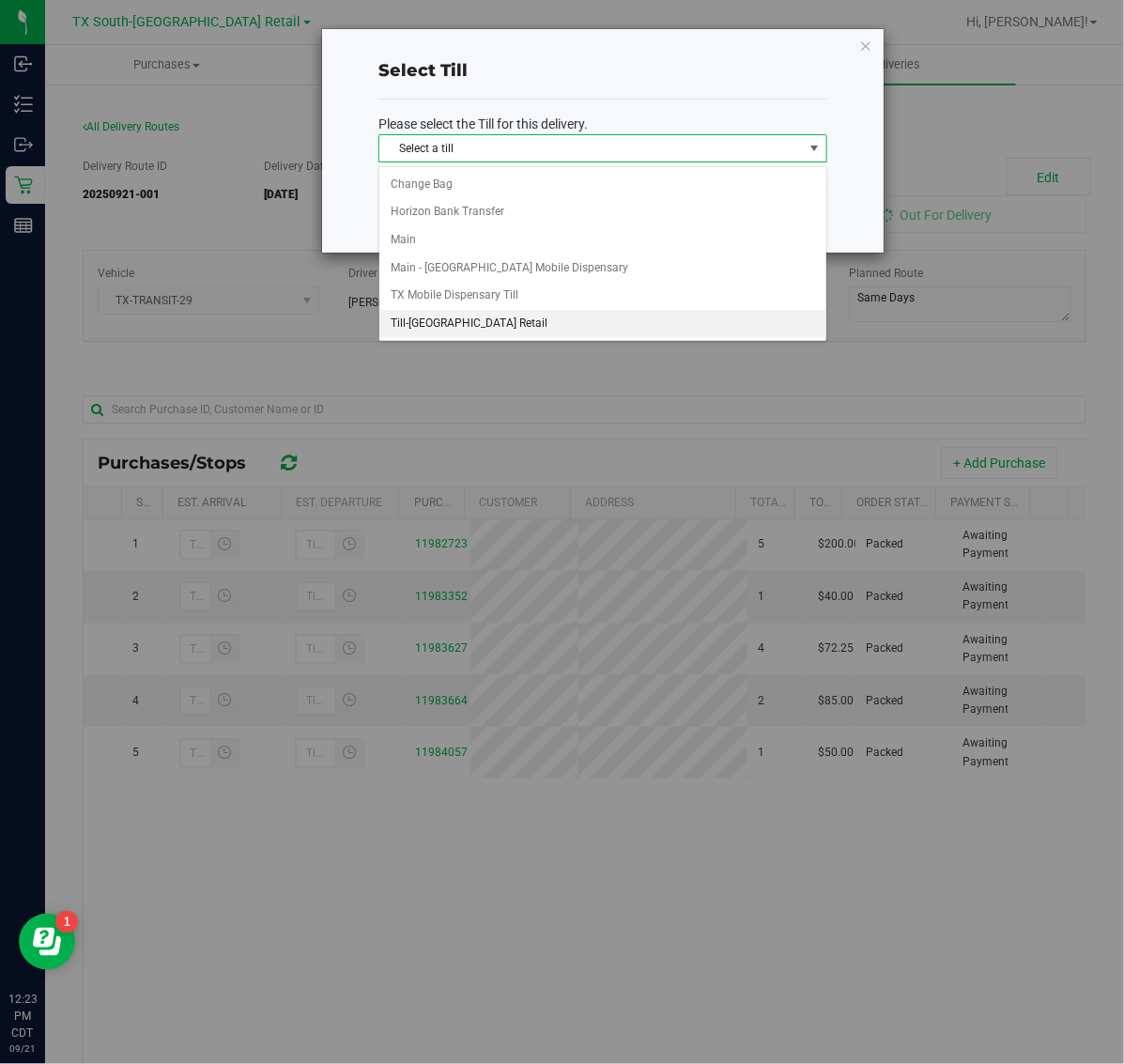
click at [521, 320] on li "Till-[GEOGRAPHIC_DATA] Retail" at bounding box center [603, 324] width 447 height 28
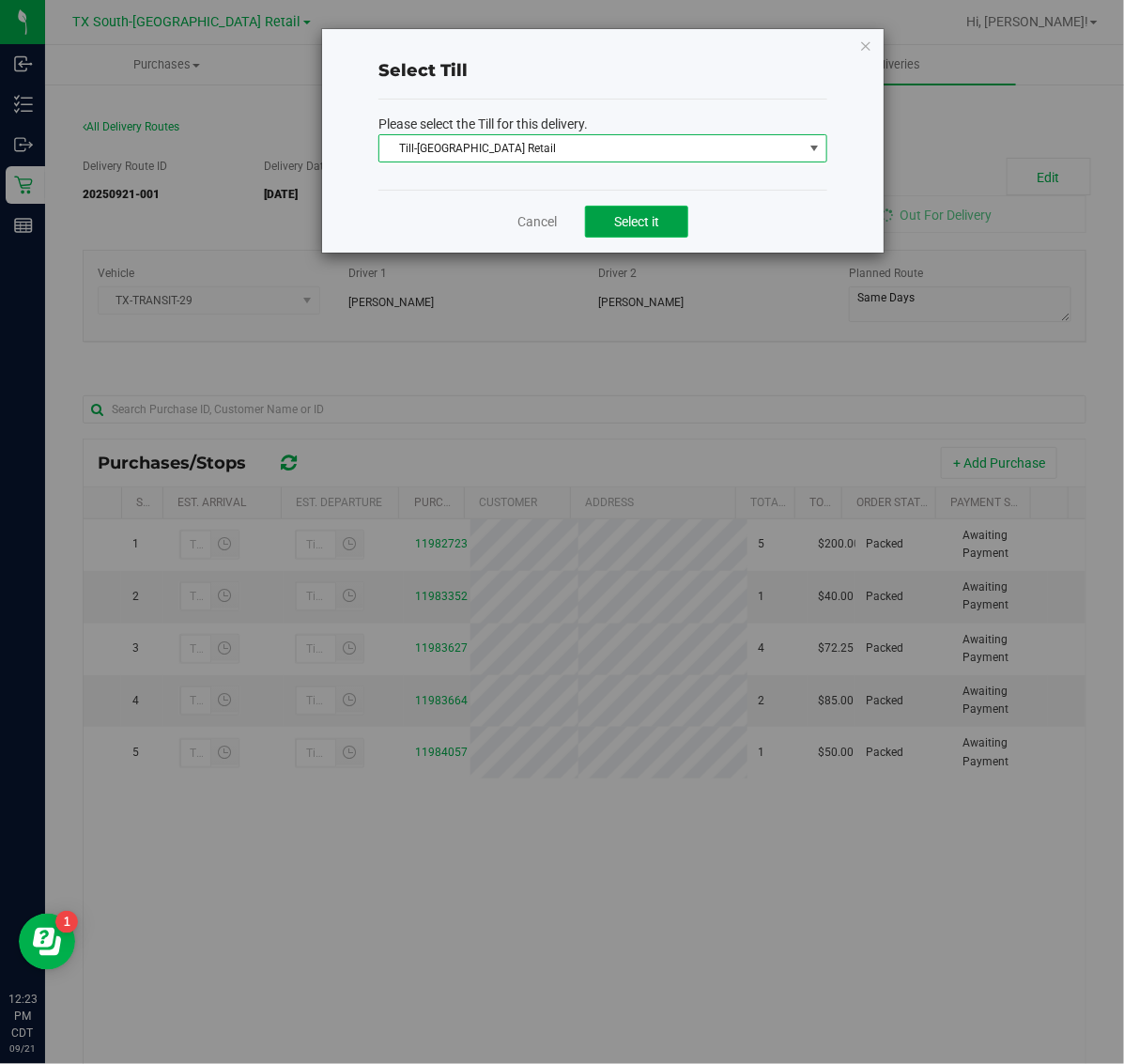
click at [620, 232] on button "Select it" at bounding box center [636, 222] width 103 height 32
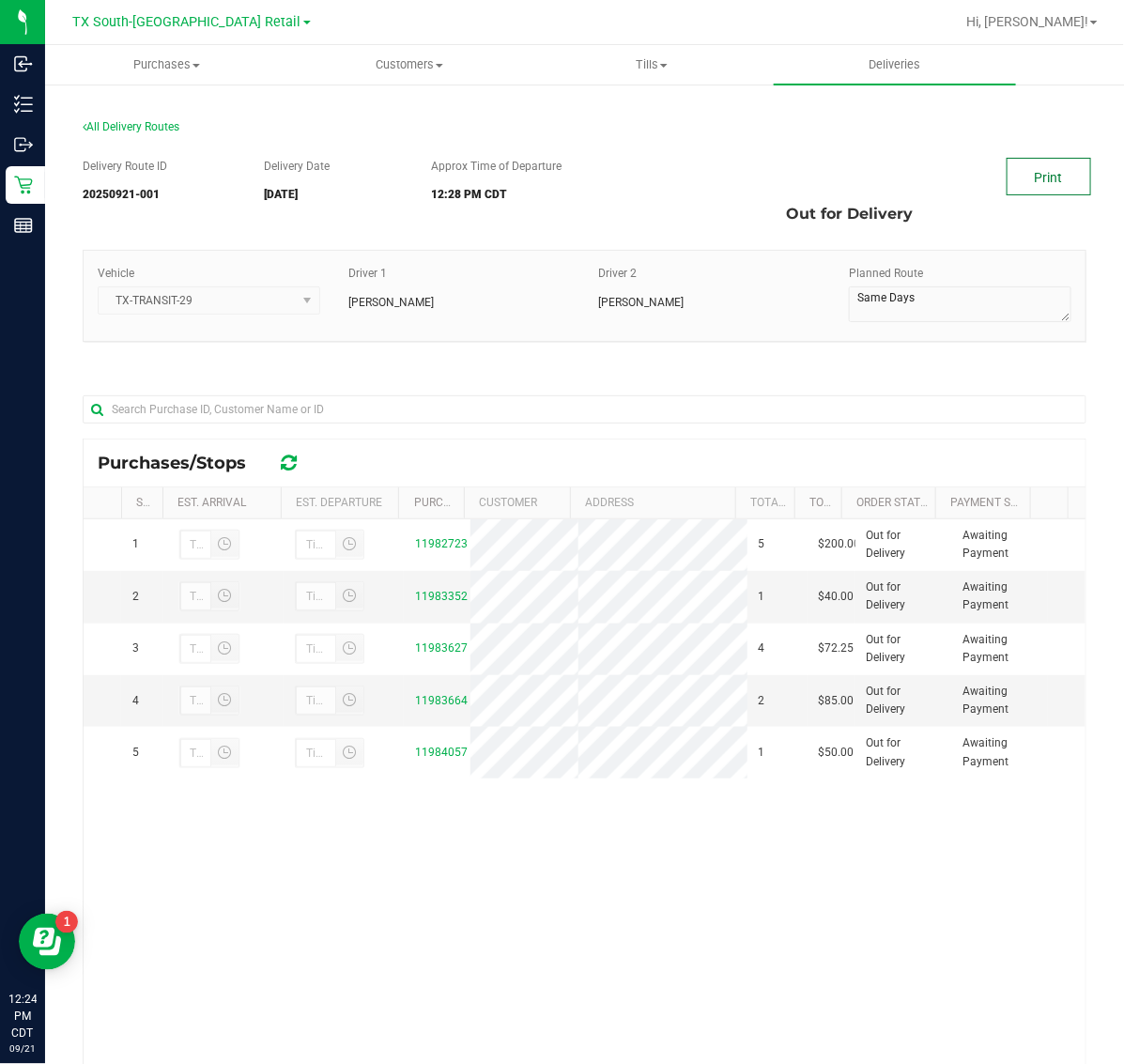
click at [1011, 176] on link "Print" at bounding box center [1049, 177] width 85 height 38
click at [1073, 875] on div "All Delivery Routes Delivery Route ID 20250921-001 Delivery Date [DATE] Approx …" at bounding box center [585, 683] width 1032 height 1165
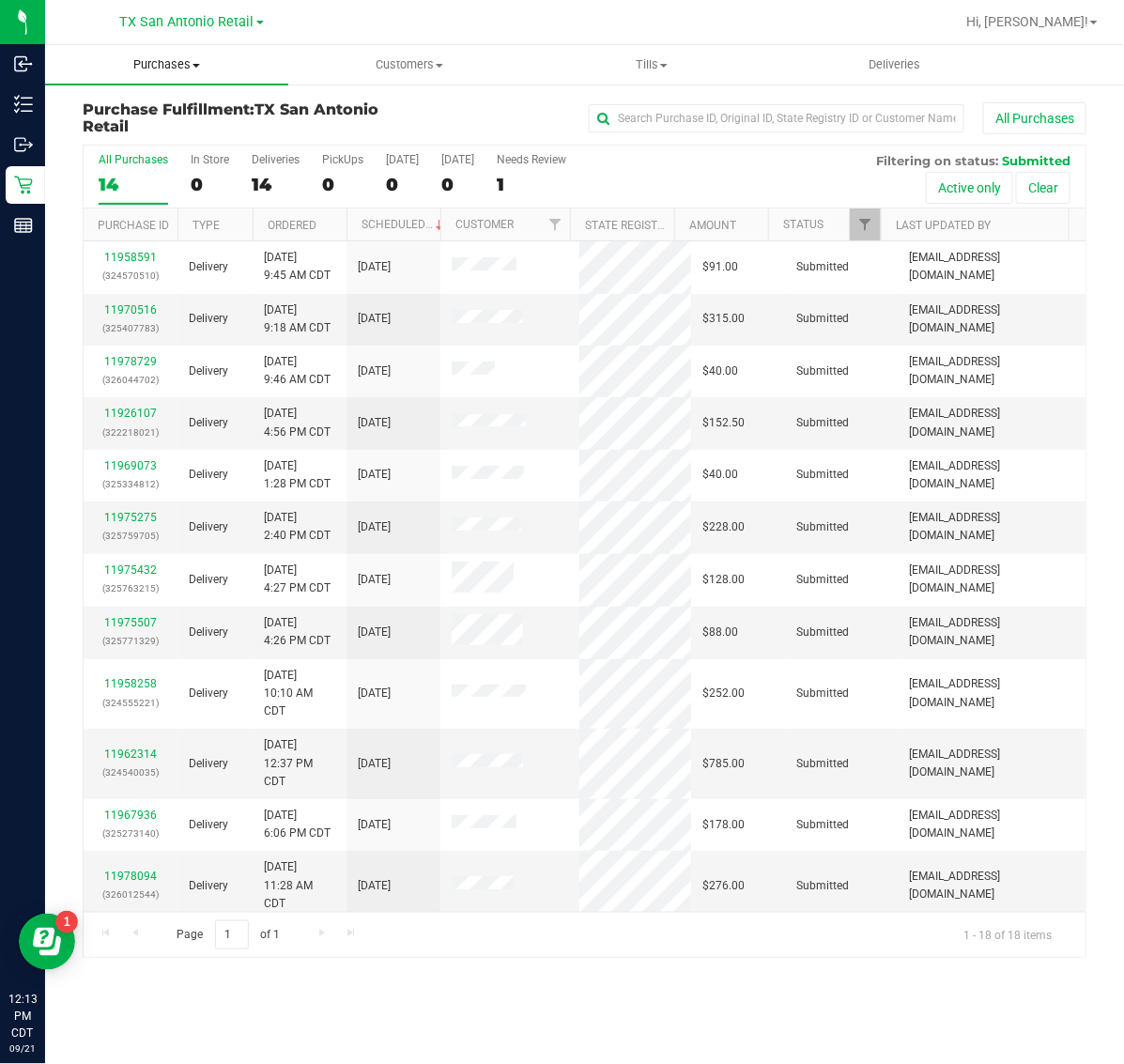
click at [144, 70] on span "Purchases" at bounding box center [166, 65] width 243 height 17
click at [160, 139] on li "Fulfillment" at bounding box center [166, 136] width 243 height 23
click at [189, 16] on span "TX San Antonio Retail" at bounding box center [187, 23] width 134 height 17
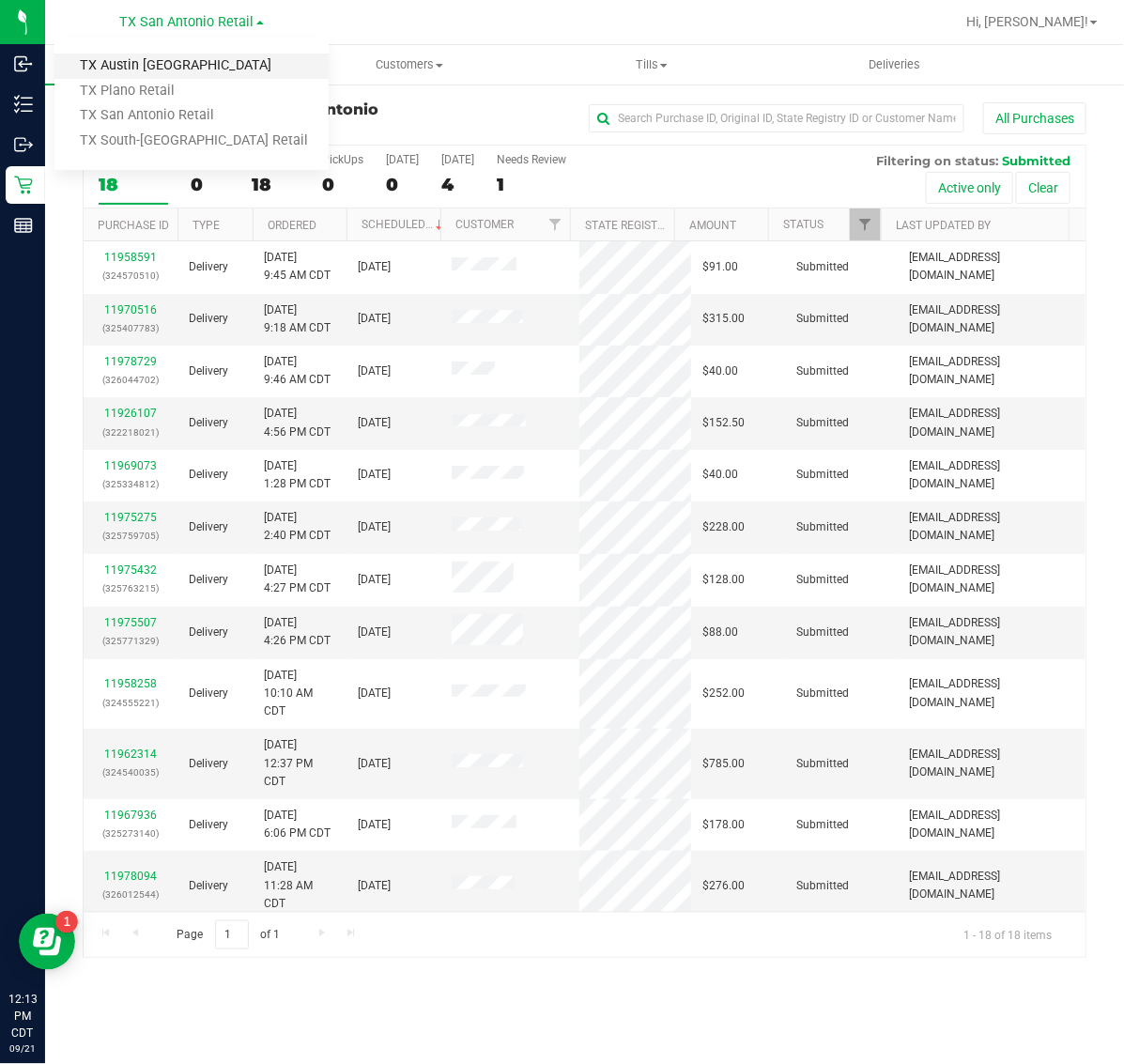
click at [189, 56] on link "TX Austin [GEOGRAPHIC_DATA]" at bounding box center [192, 66] width 274 height 25
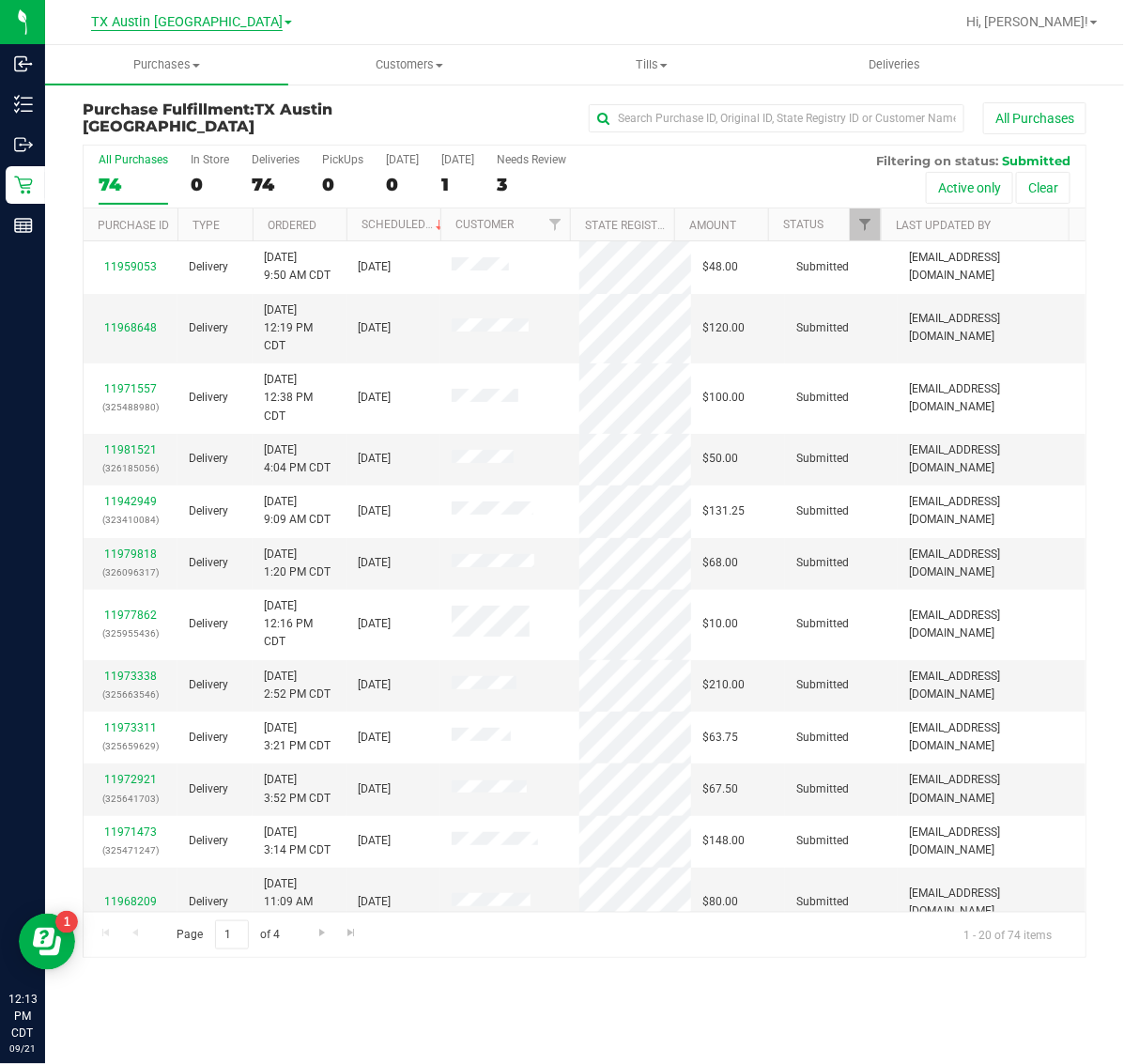
click at [199, 21] on span "TX Austin [GEOGRAPHIC_DATA]" at bounding box center [187, 23] width 192 height 17
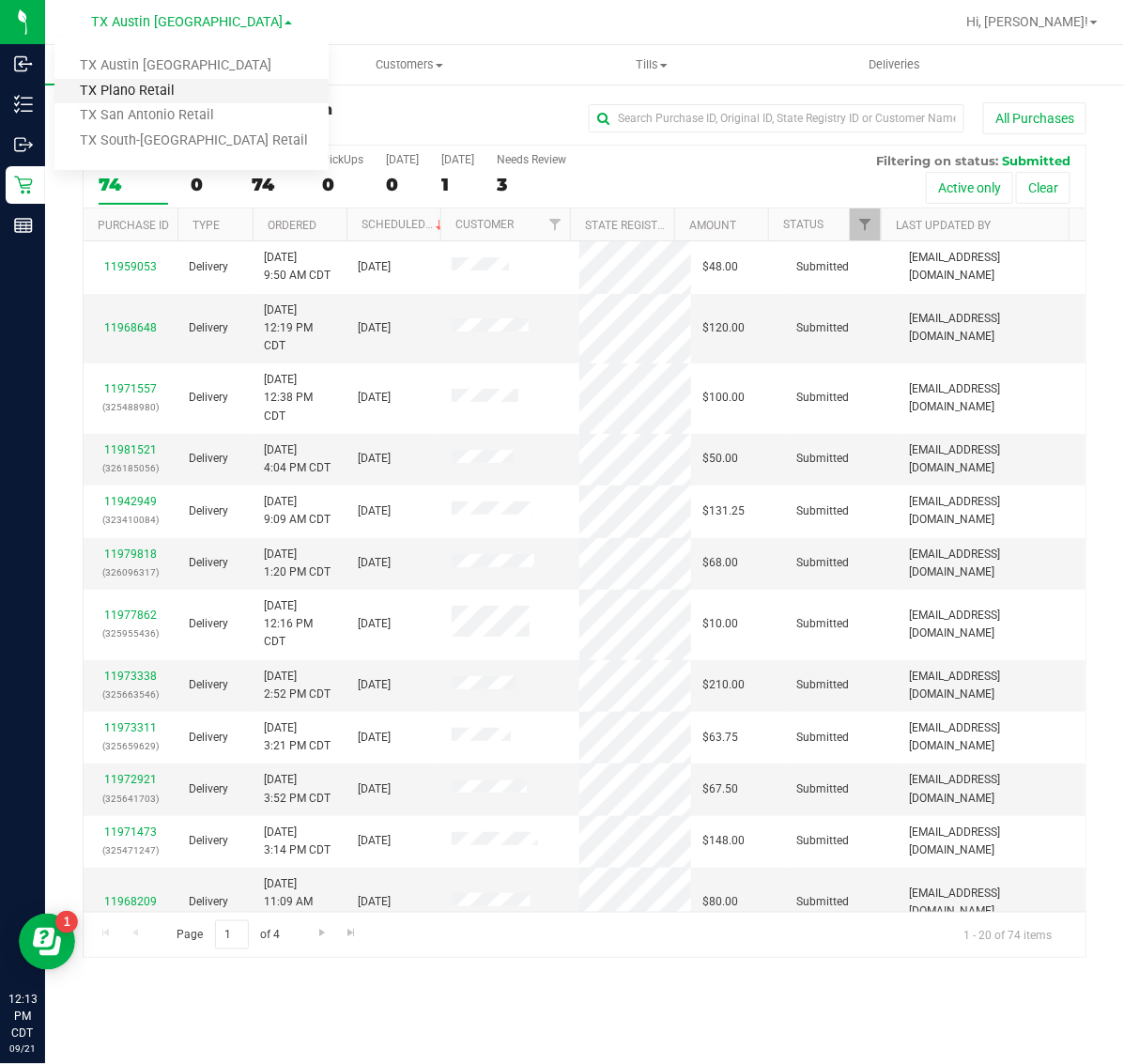
click at [194, 79] on link "TX Plano Retail" at bounding box center [192, 91] width 274 height 25
